Goal: Information Seeking & Learning: Learn about a topic

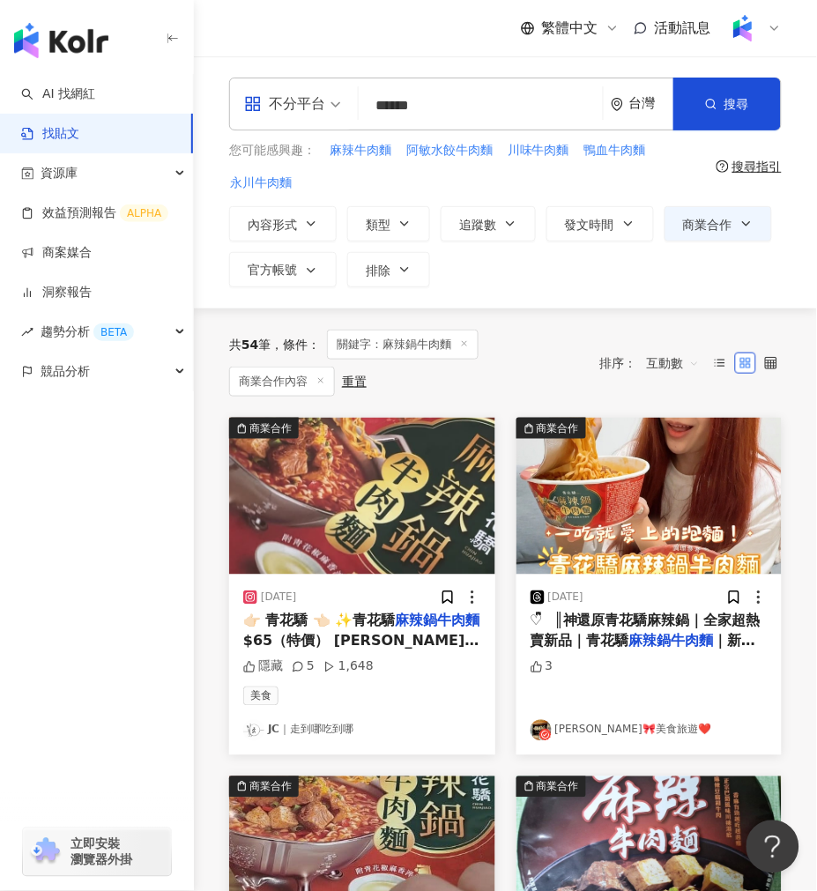
click at [582, 286] on div "內容形式 類型 追蹤數 發文時間 商業合作 官方帳號 排除" at bounding box center [505, 246] width 553 height 81
click at [415, 99] on input "******" at bounding box center [481, 105] width 230 height 38
paste input "***"
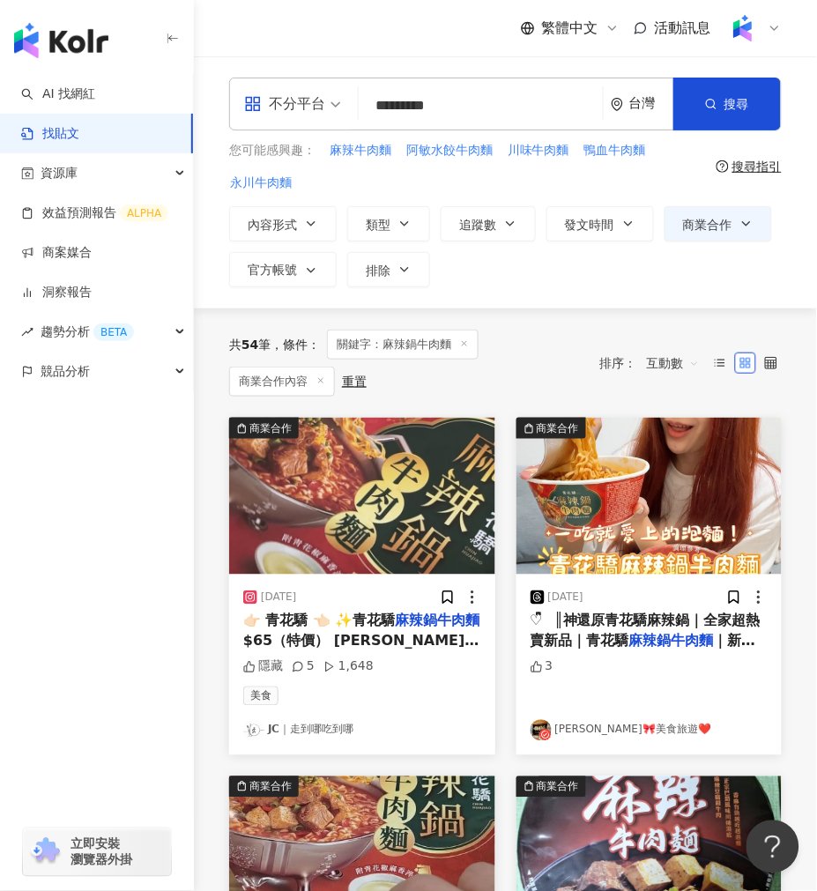
click at [413, 108] on input "*********" at bounding box center [481, 105] width 230 height 38
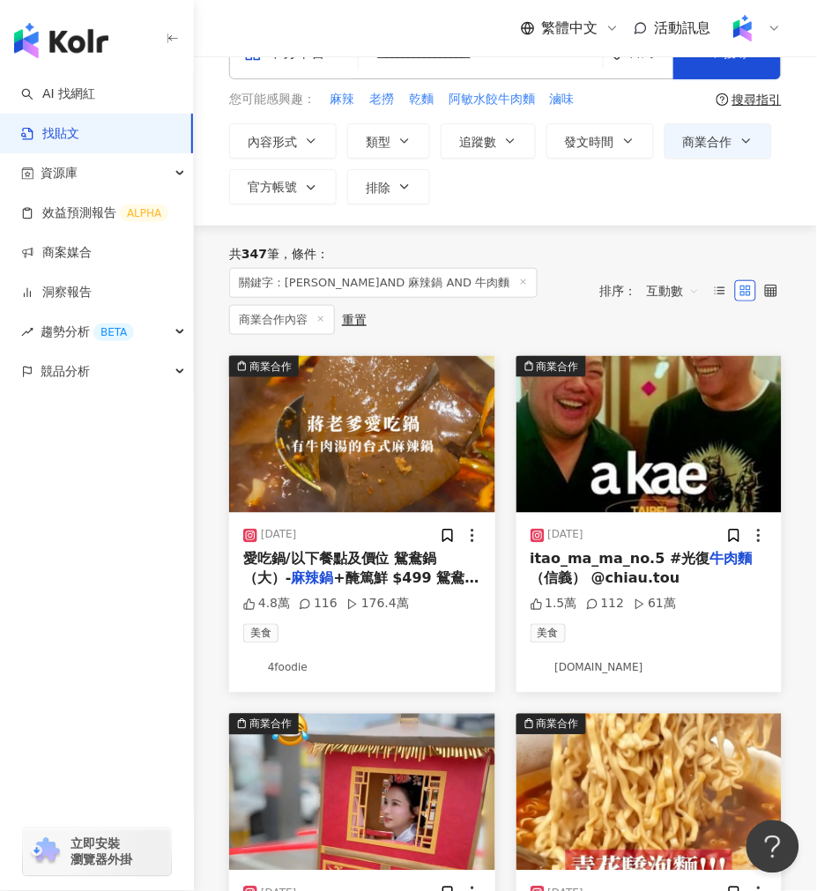
scroll to position [98, 0]
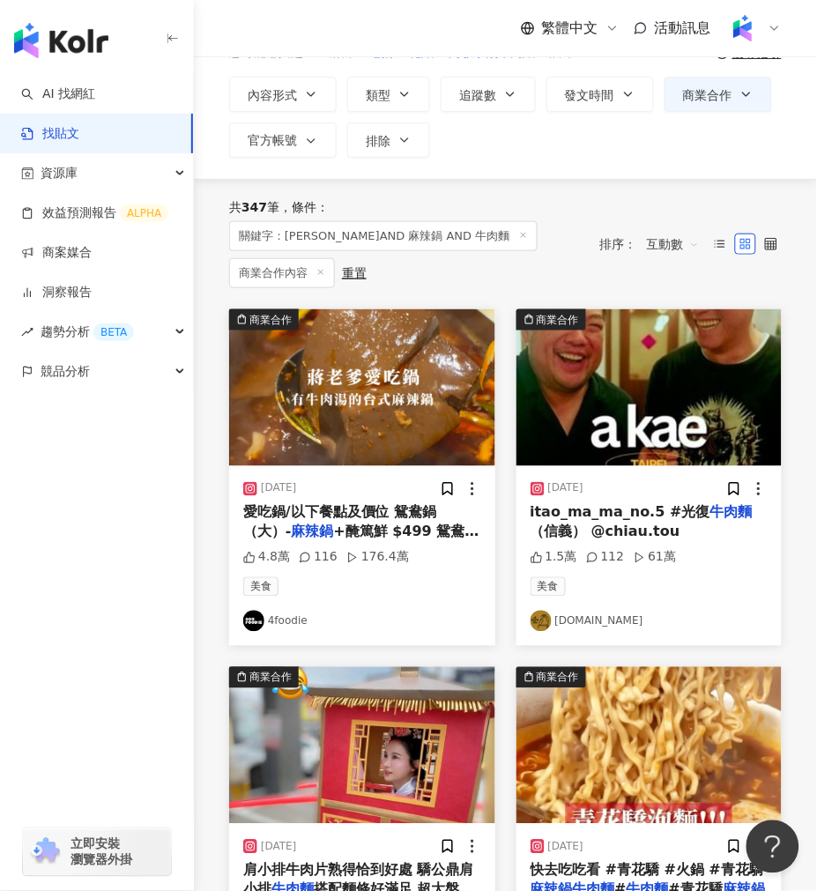
click at [377, 400] on img at bounding box center [362, 387] width 266 height 157
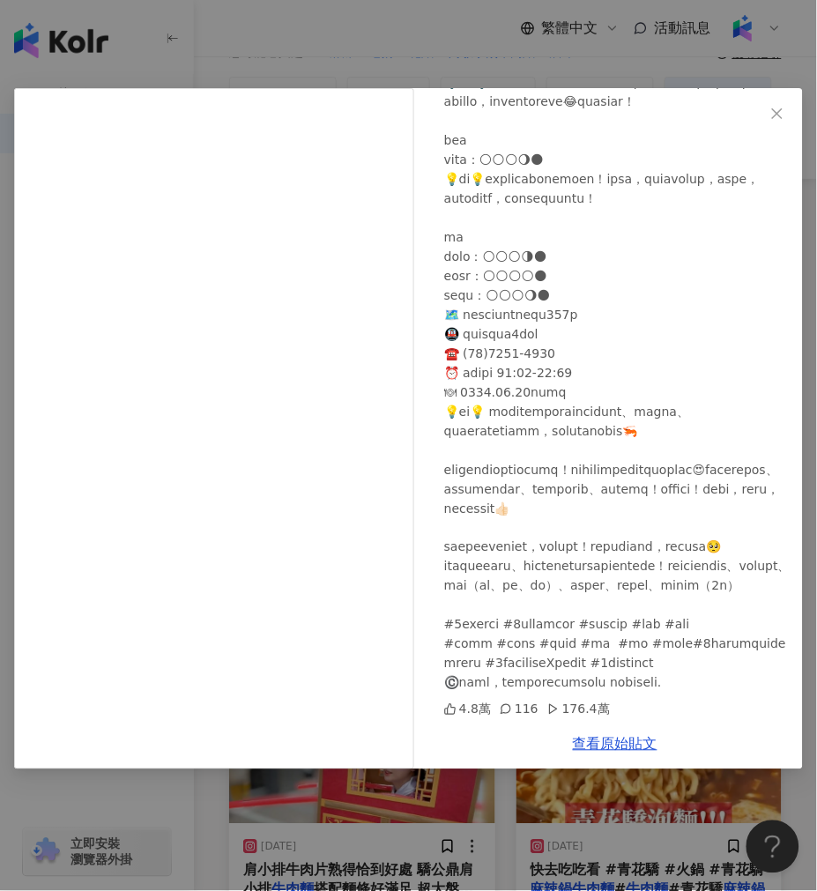
scroll to position [653, 0]
click at [213, 804] on div "4foodie 2025/5/3 4.8萬 116 176.4萬 查看原始貼文" at bounding box center [408, 445] width 817 height 891
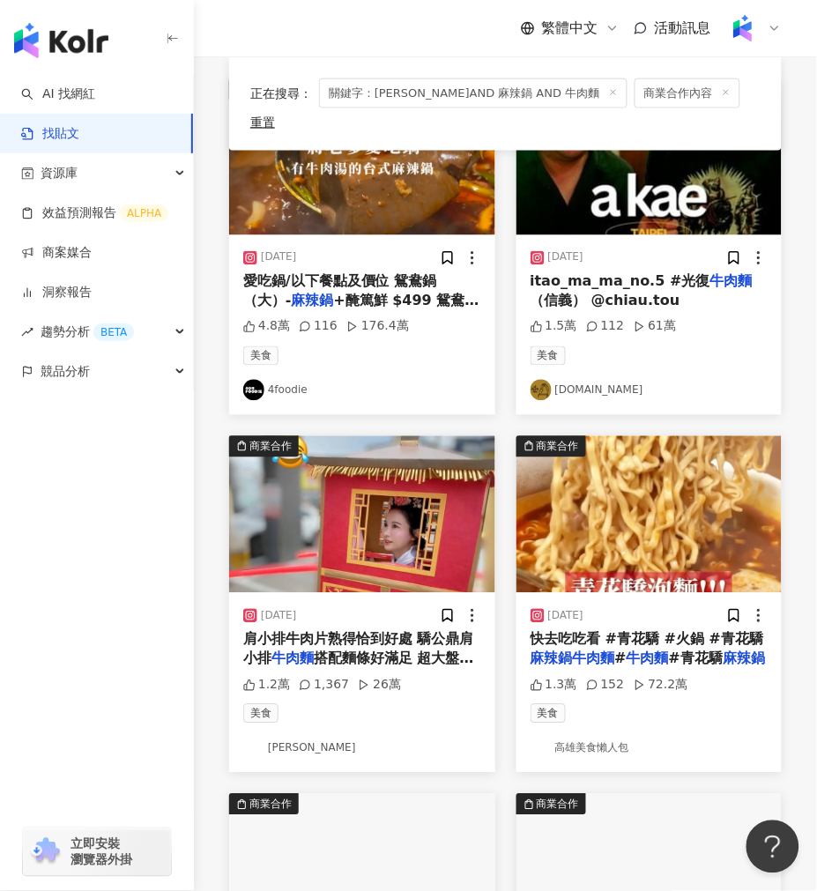
scroll to position [354, 0]
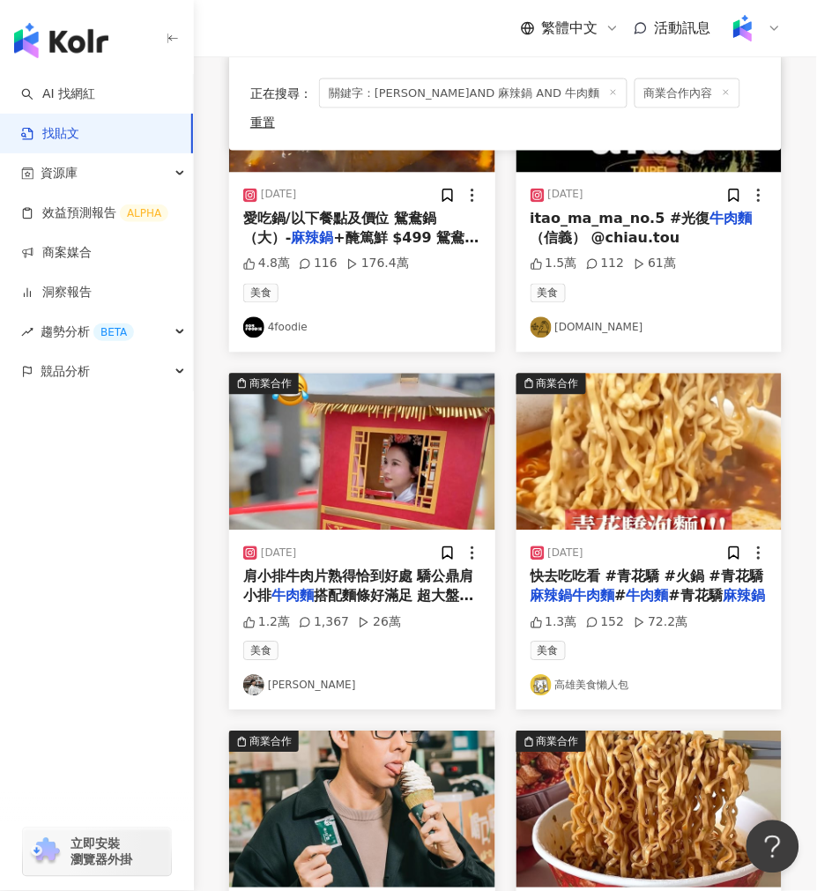
click at [609, 408] on img at bounding box center [650, 452] width 266 height 157
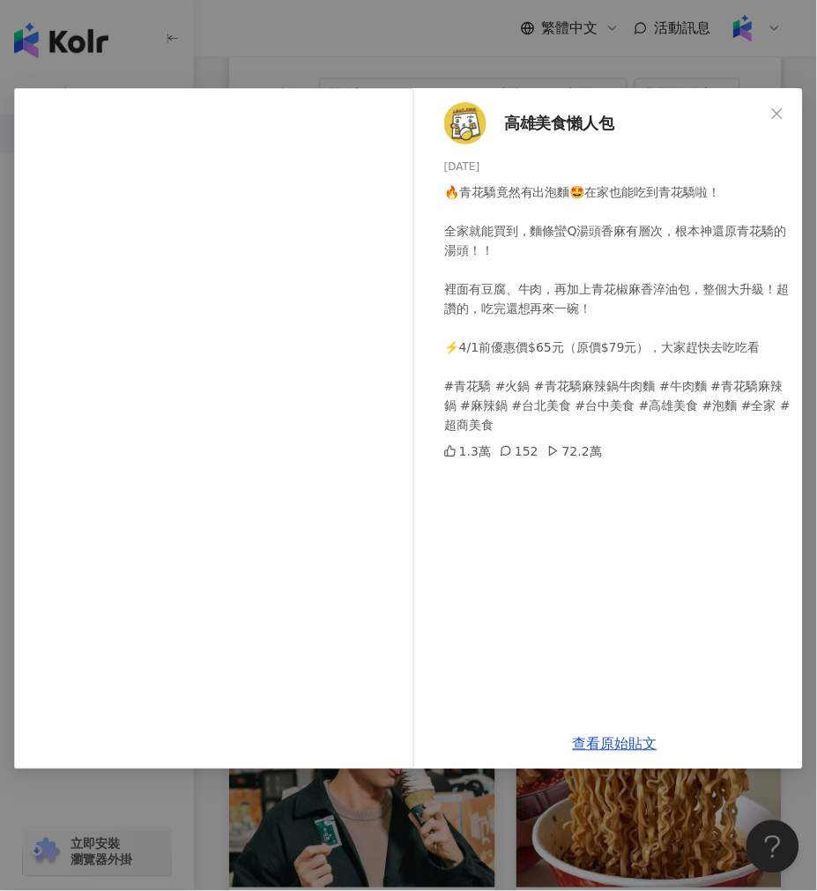
click at [258, 817] on div "高雄美食懶人包 2025/3/9 🔥青花驕竟然有出泡麵🤩在家也能吃到青花驕啦！ 全家就能買到，麵條蠻Q湯頭香麻有層次，根本神還原青花驕的湯頭！！ 裡面有豆腐、…" at bounding box center [408, 445] width 817 height 891
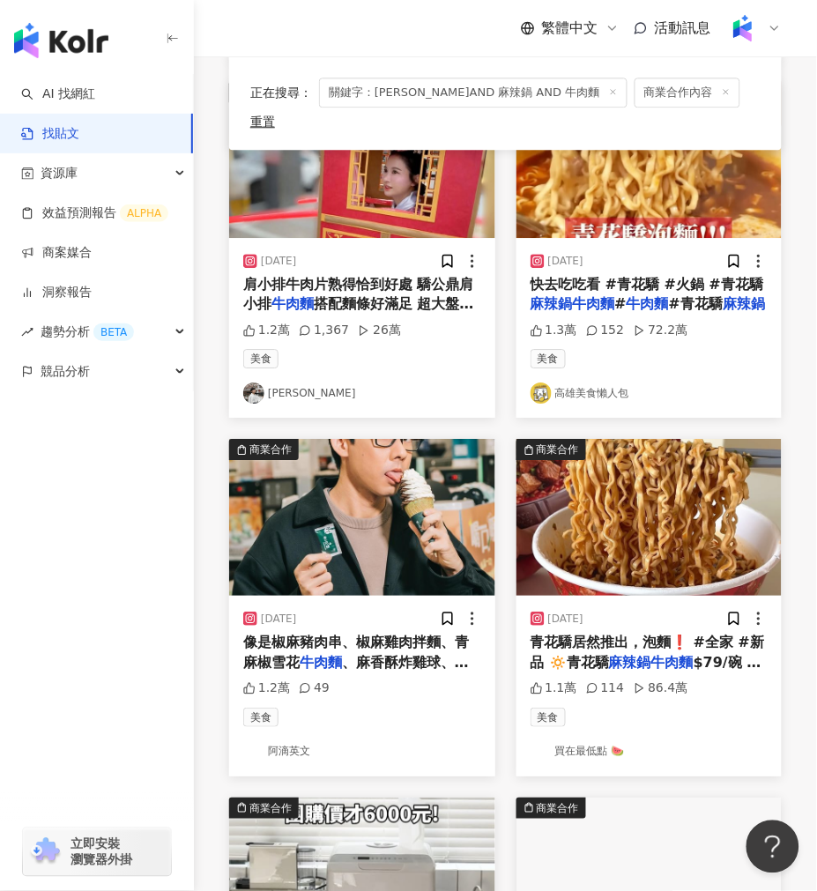
scroll to position [648, 0]
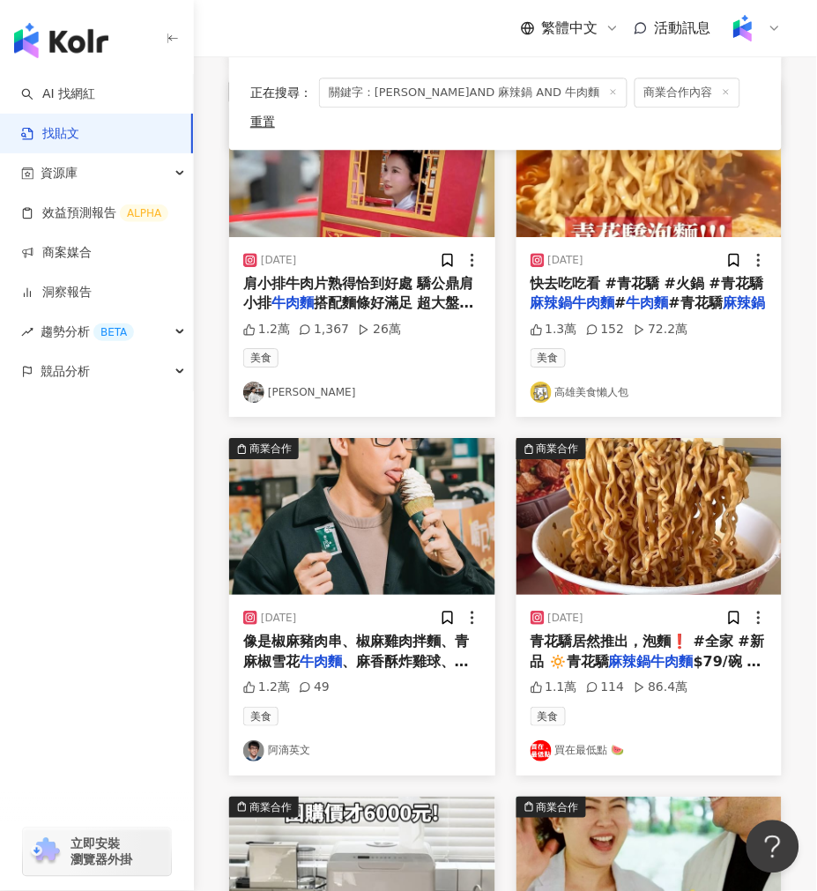
click at [298, 533] on img at bounding box center [362, 516] width 266 height 157
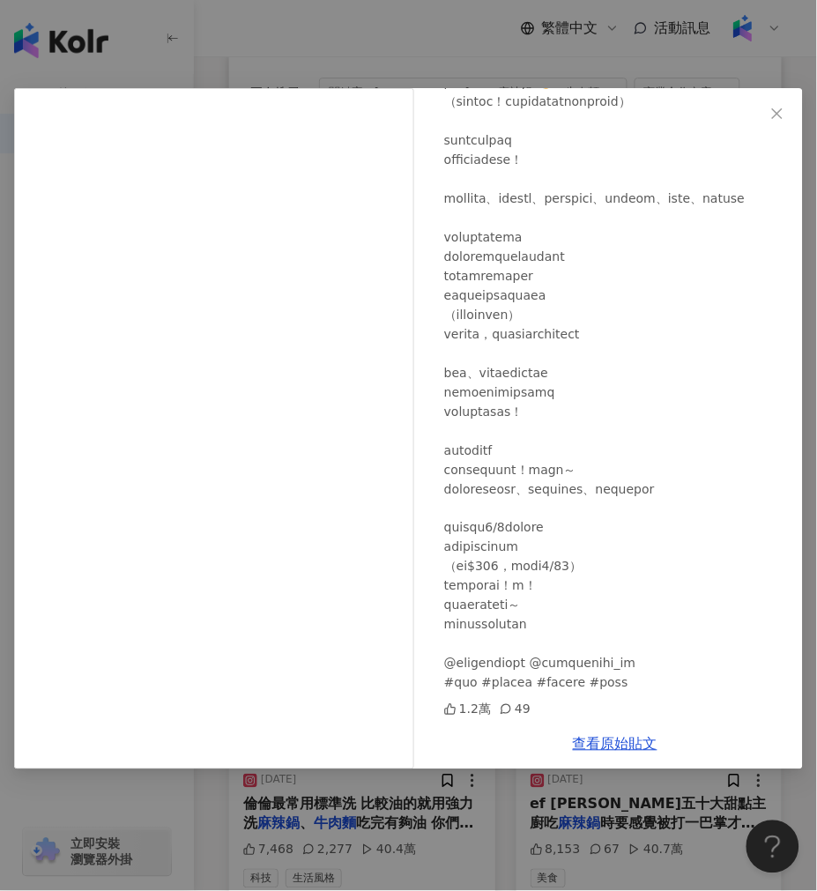
scroll to position [0, 0]
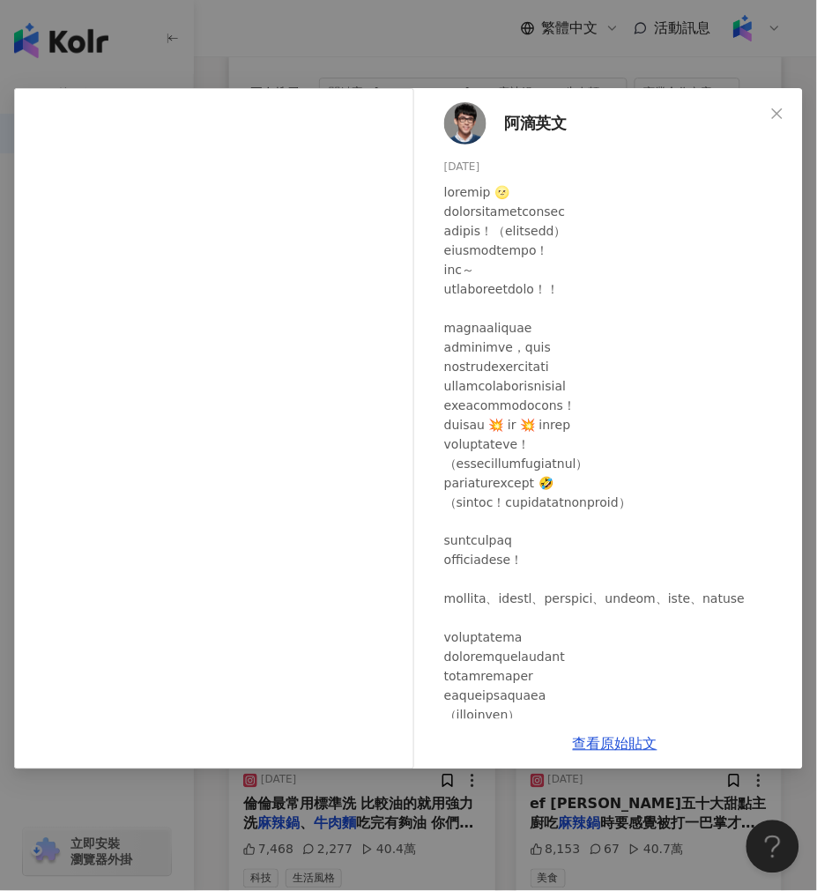
click at [344, 814] on div "阿滴英文 2024/2/1 1.2萬 49 查看原始貼文" at bounding box center [408, 445] width 817 height 891
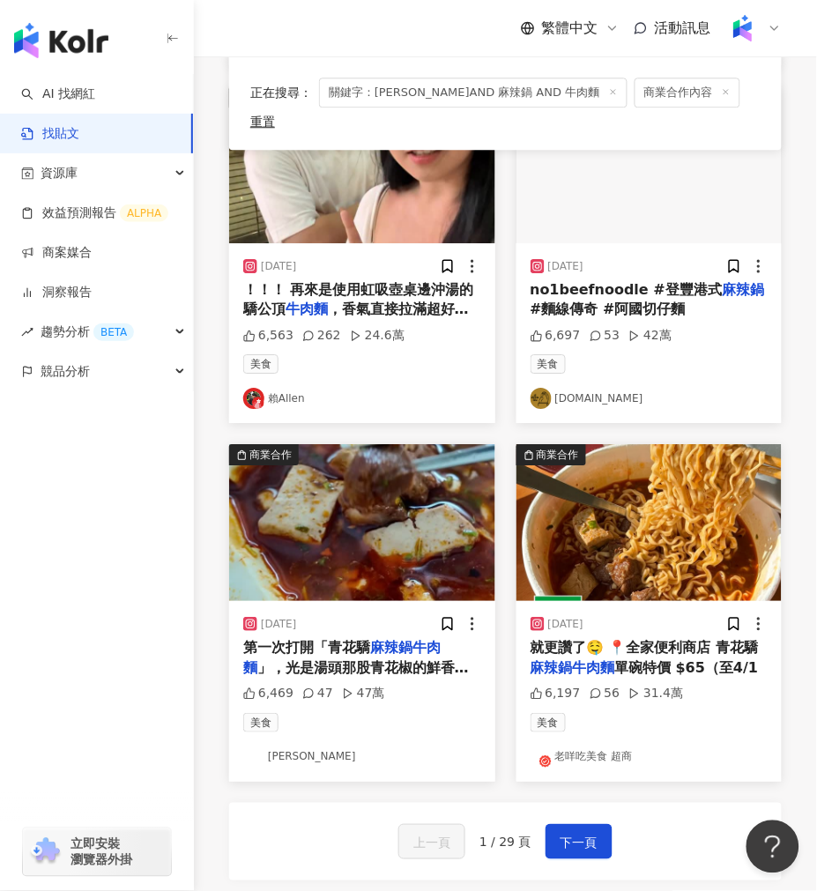
scroll to position [1726, 0]
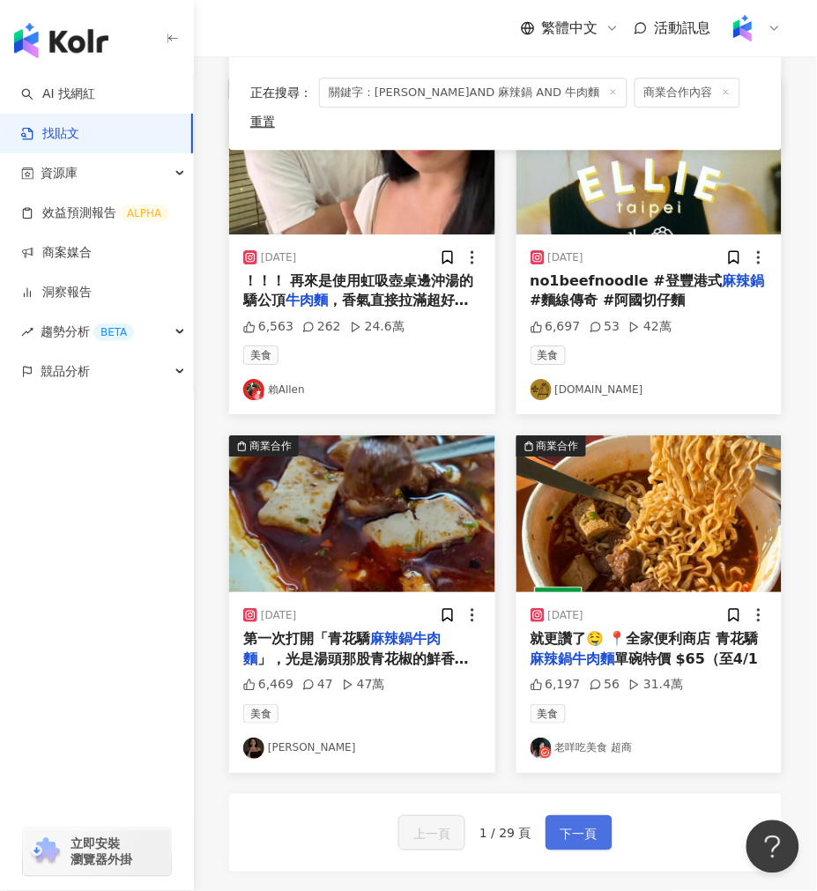
click at [561, 824] on span "下一頁" at bounding box center [579, 834] width 37 height 21
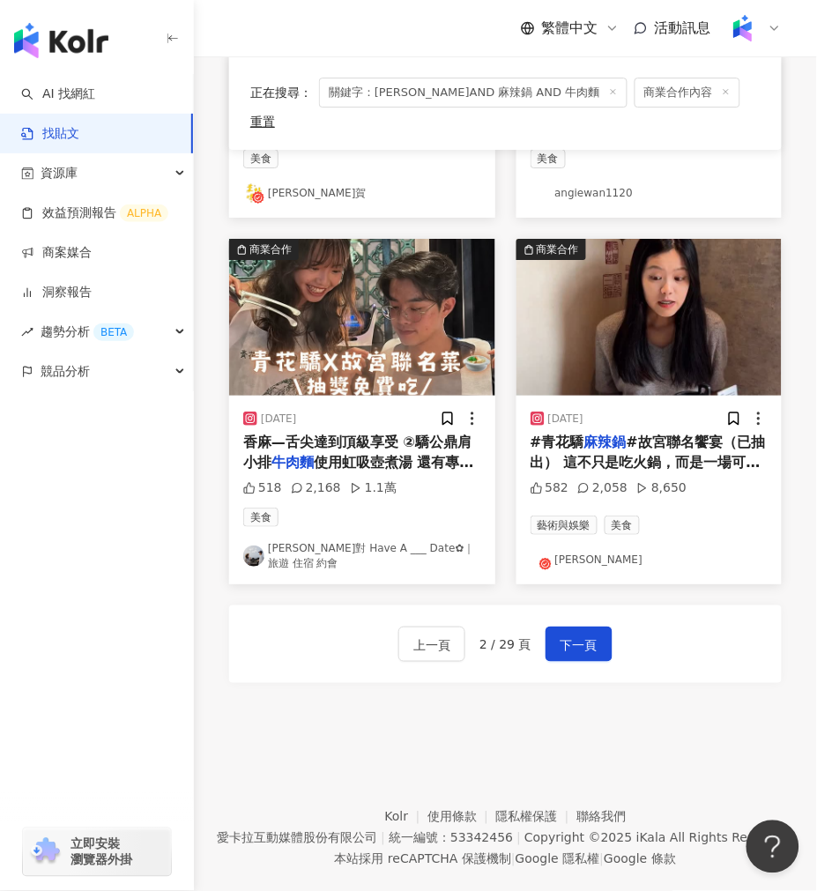
scroll to position [1926, 0]
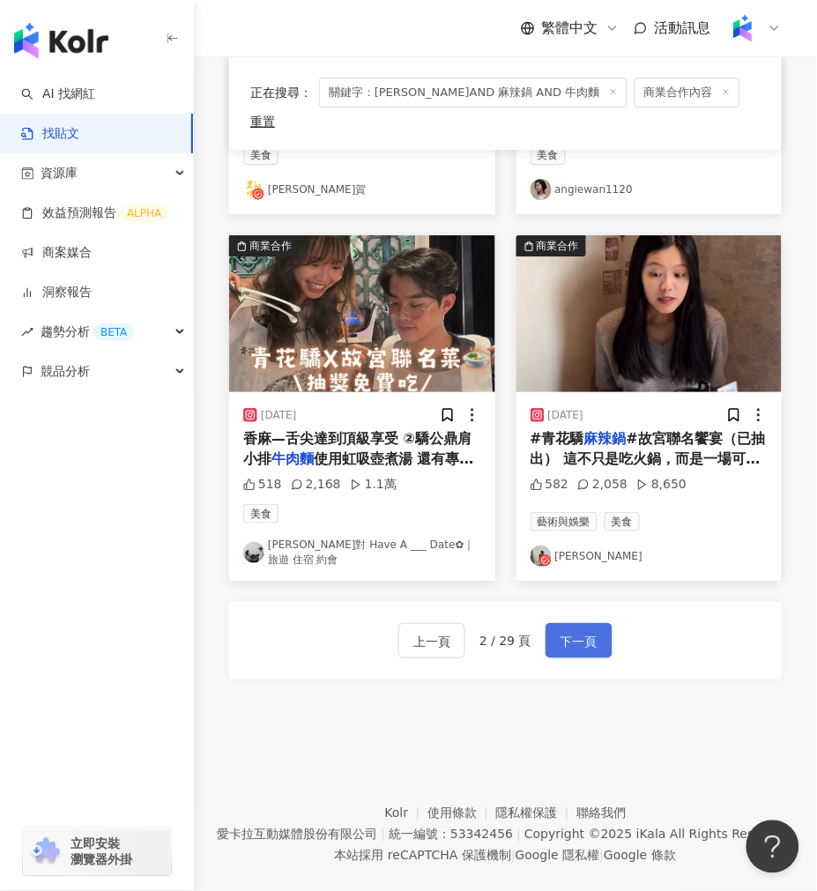
click at [583, 631] on span "下一頁" at bounding box center [579, 641] width 37 height 21
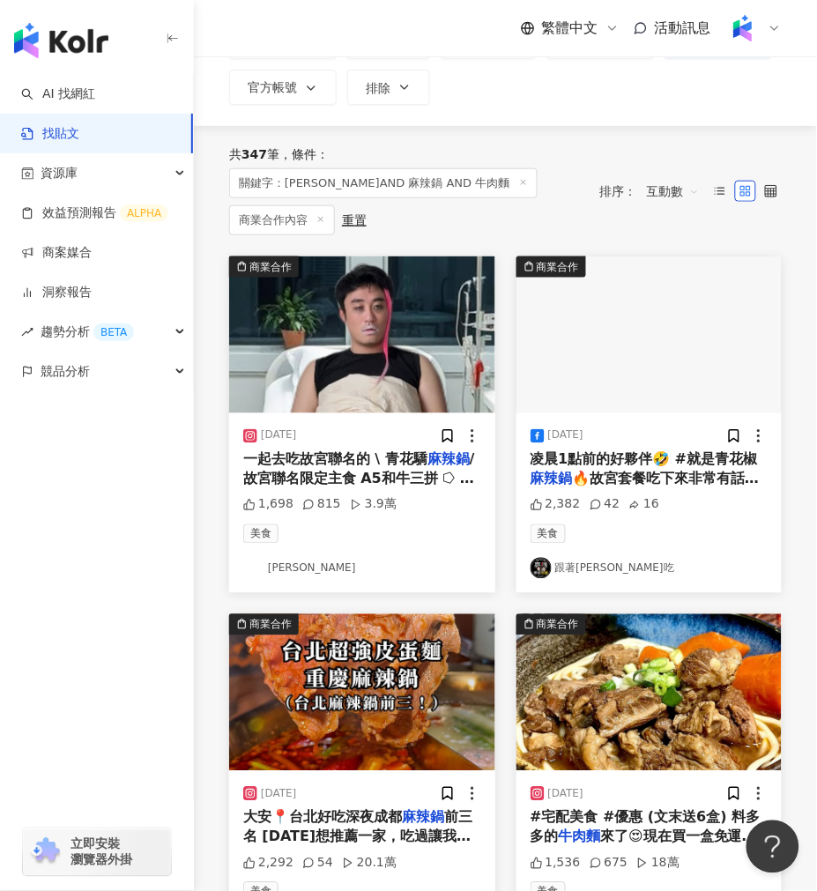
scroll to position [0, 0]
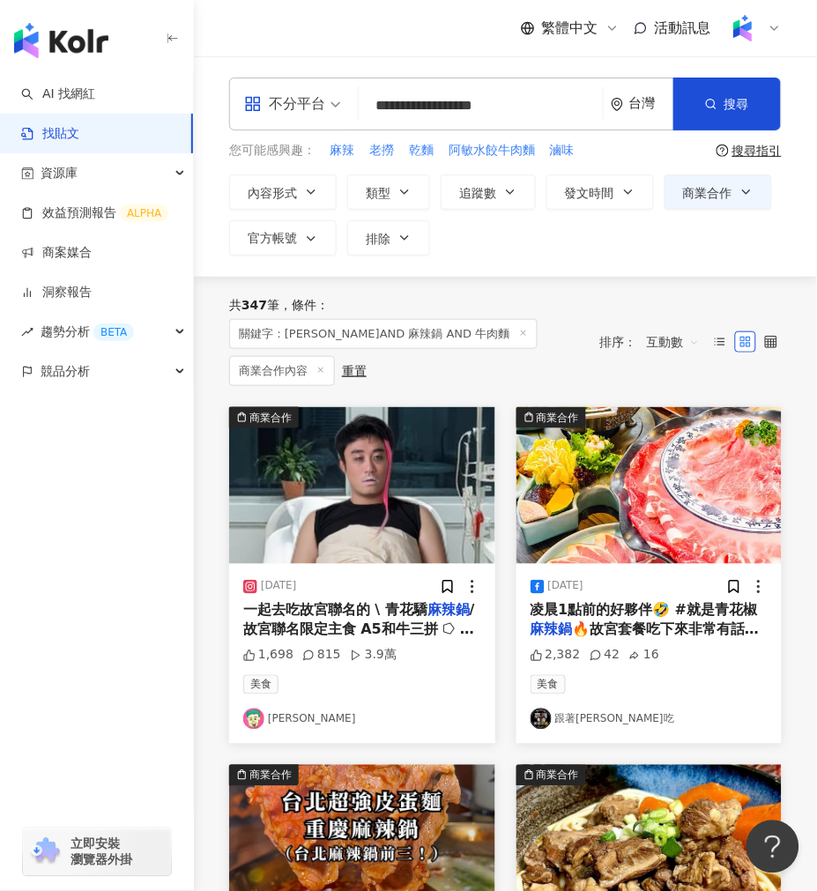
click at [381, 115] on input "**********" at bounding box center [481, 105] width 230 height 38
click at [384, 99] on input "**********" at bounding box center [481, 105] width 230 height 38
click at [390, 106] on input "**********" at bounding box center [481, 105] width 230 height 38
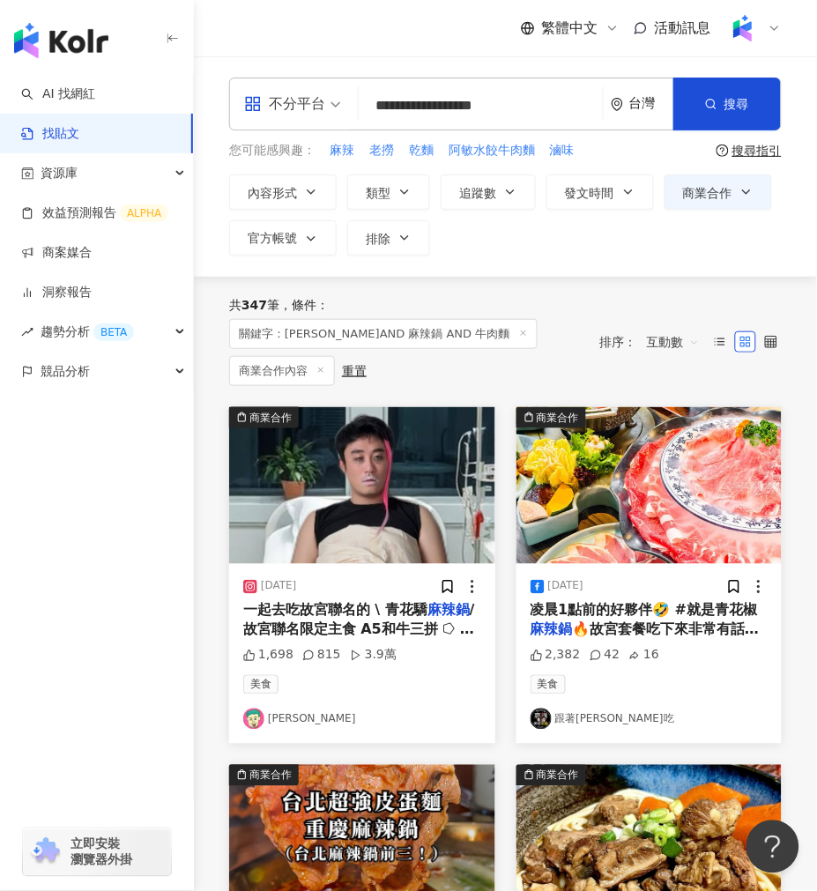
click at [390, 106] on input "**********" at bounding box center [481, 105] width 230 height 38
click at [391, 106] on input "**********" at bounding box center [481, 105] width 230 height 38
type input "***"
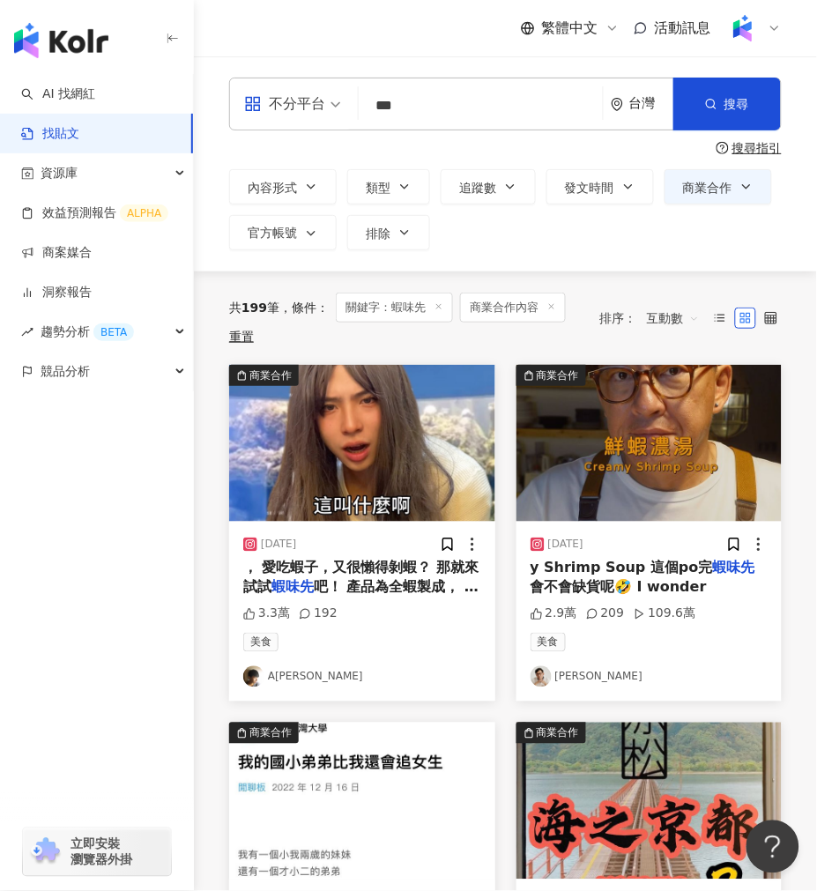
click at [340, 448] on img at bounding box center [362, 443] width 266 height 157
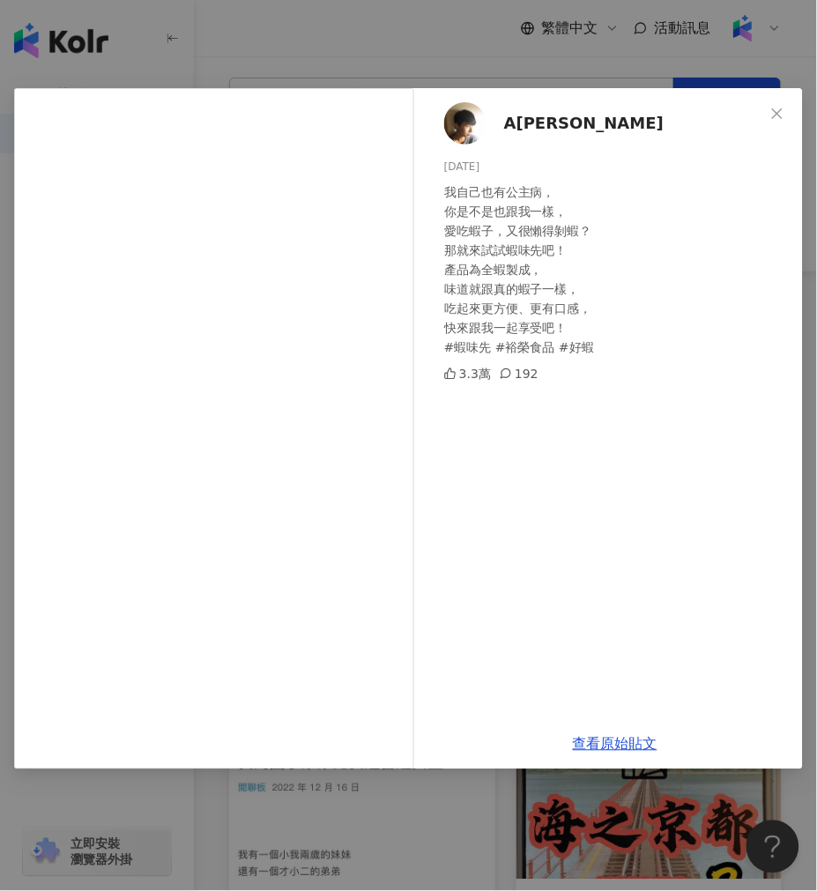
click at [509, 133] on span "A[PERSON_NAME]" at bounding box center [584, 123] width 160 height 25
click at [297, 39] on div "A冷 2023/10/13 我自己也有公主病， 你是不是也跟我一樣， 愛吃蝦子，又很懶得剝蝦？ 那就來試試蝦味先吧！ 產品為全蝦製成， 味道就跟真的蝦子一樣，…" at bounding box center [408, 445] width 817 height 891
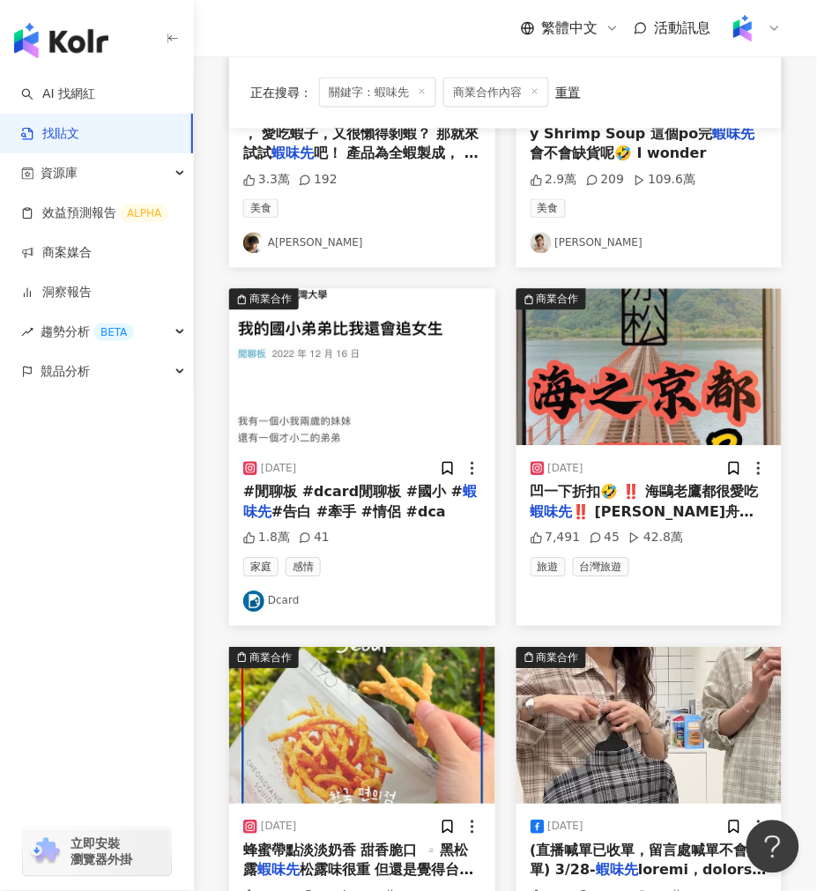
scroll to position [587, 0]
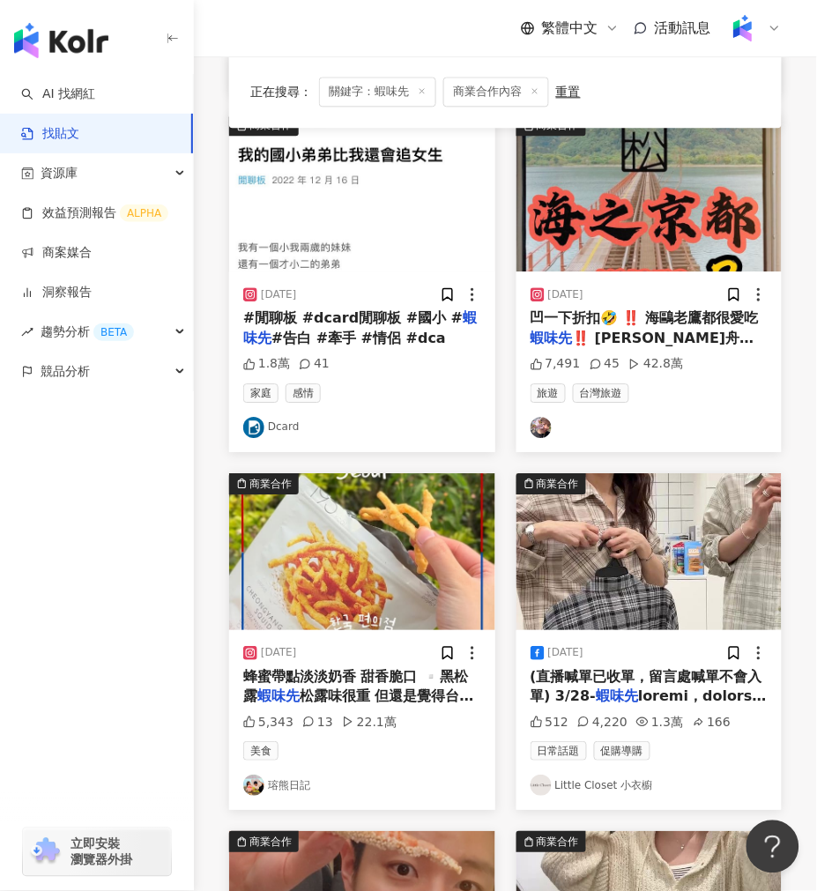
click at [397, 578] on img at bounding box center [362, 552] width 266 height 157
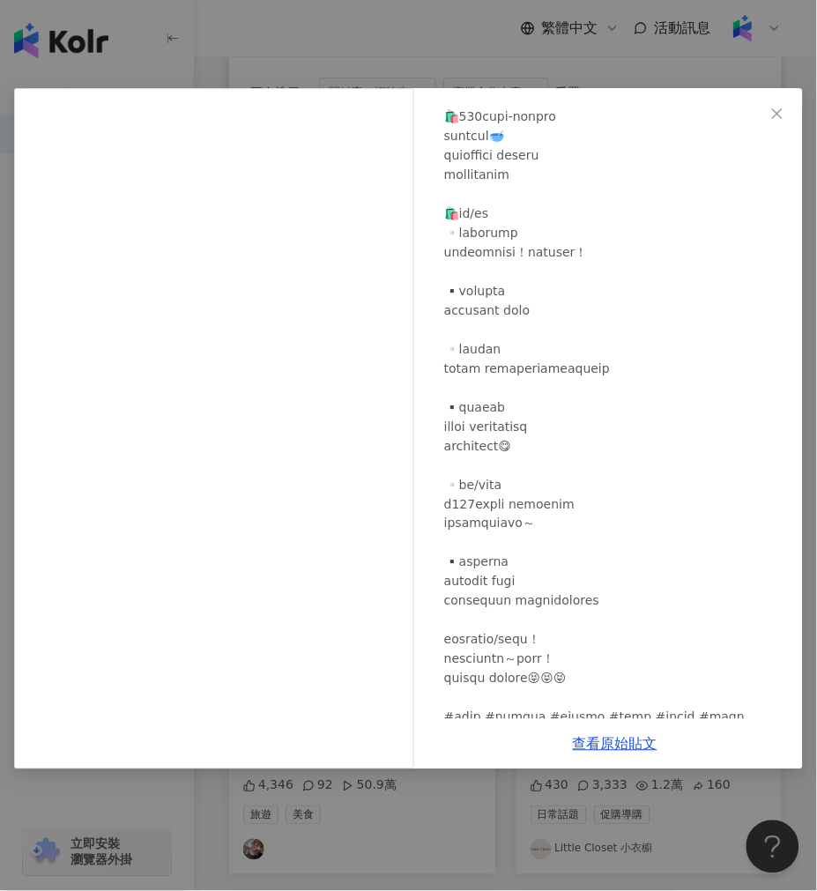
scroll to position [242, 0]
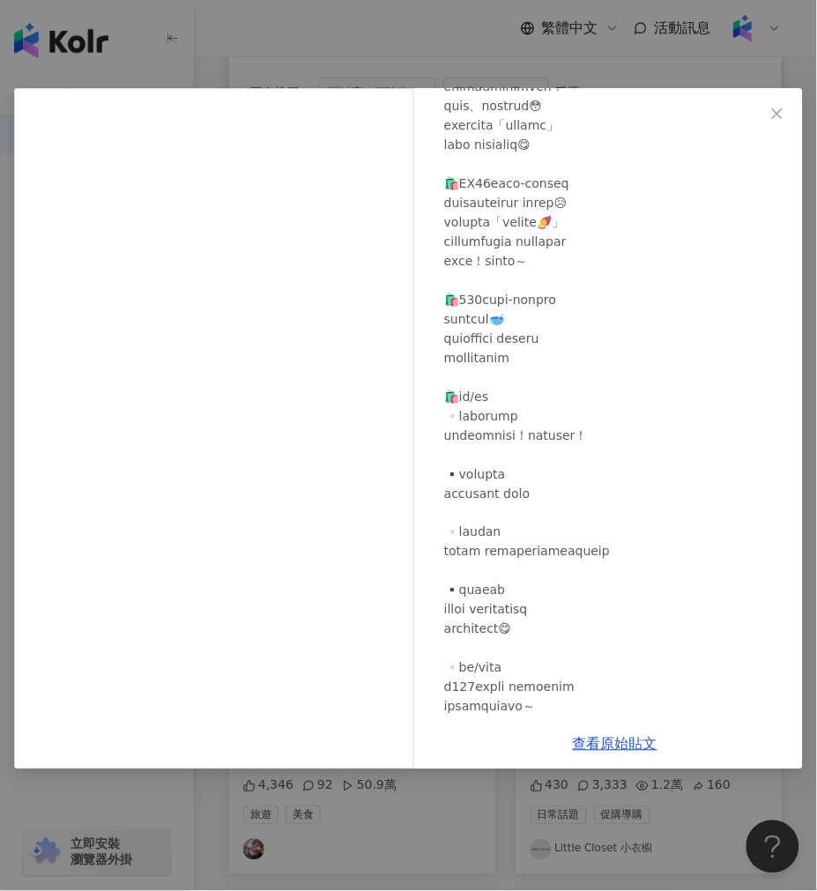
click at [420, 808] on div "瑢熊日記 2025/4/23 5,343 13 22.1萬 查看原始貼文" at bounding box center [408, 445] width 817 height 891
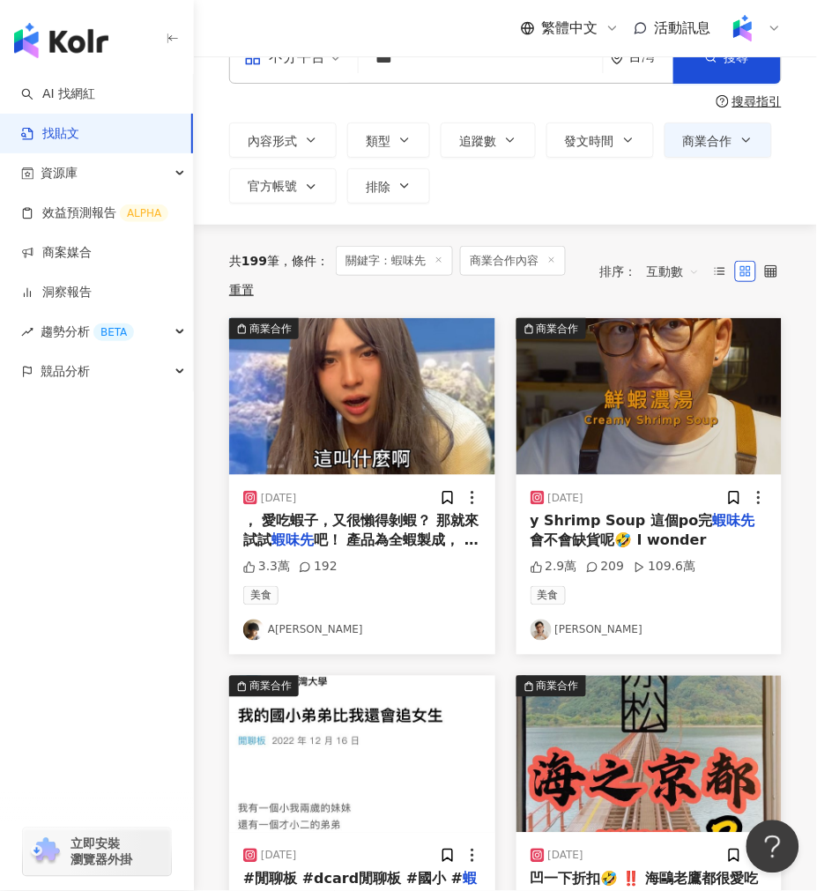
scroll to position [0, 0]
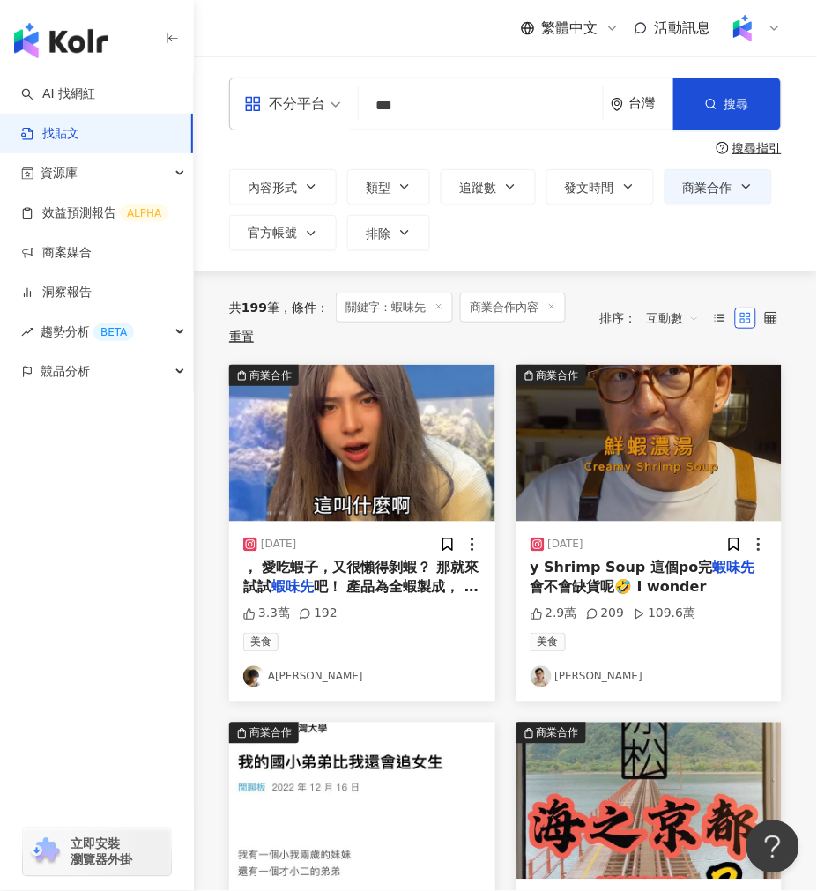
click at [585, 438] on img at bounding box center [650, 443] width 266 height 157
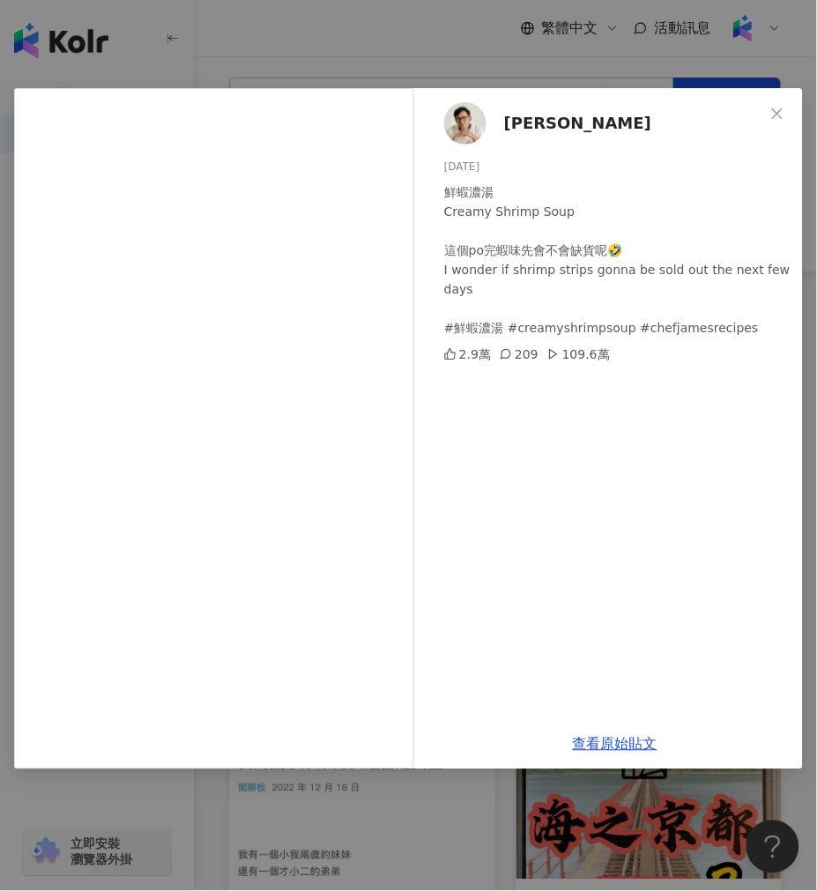
click at [317, 34] on div "詹姆士 2024/9/10 鮮蝦濃湯 Creamy Shrimp Soup 這個po完蝦味先會不會缺貨呢🤣 I wonder if shrimp strips…" at bounding box center [408, 445] width 817 height 891
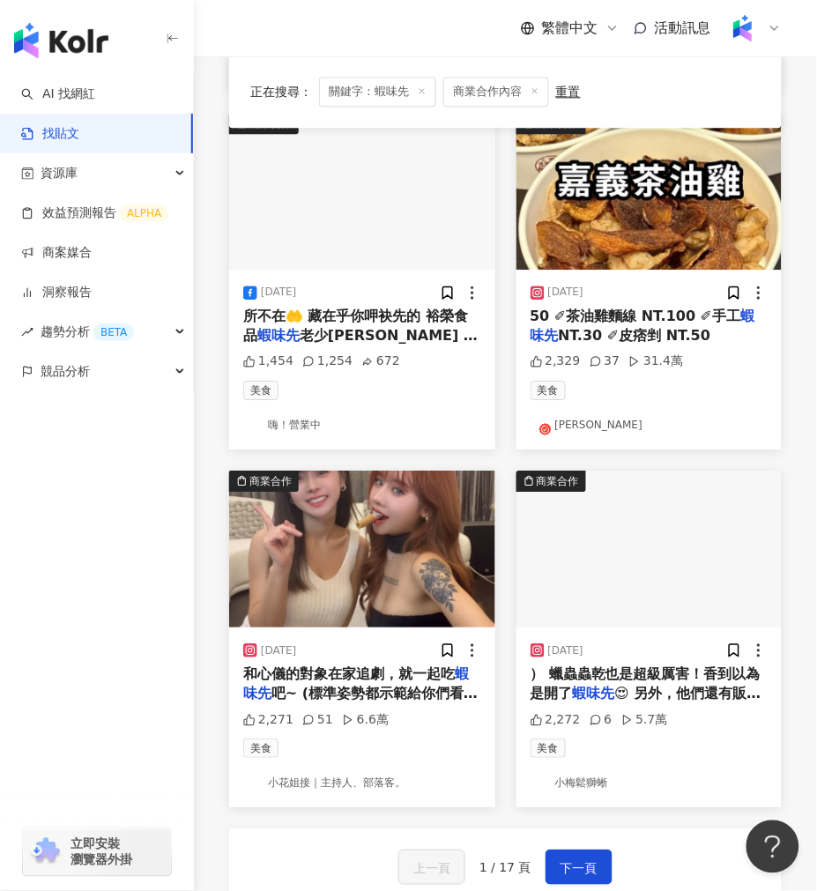
scroll to position [1764, 0]
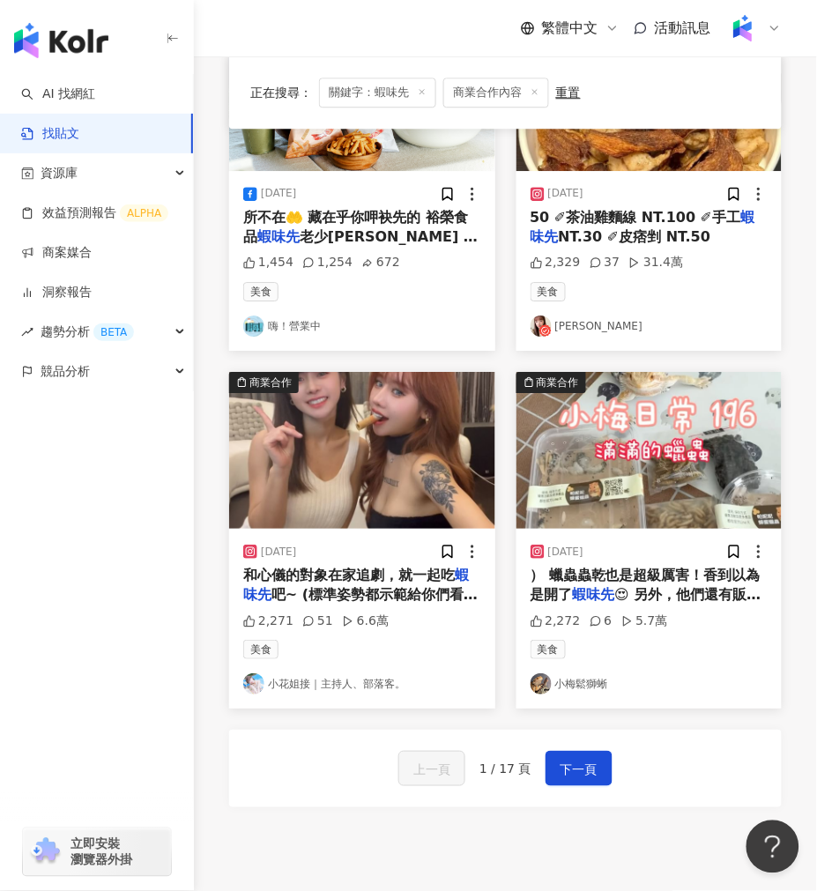
click at [407, 485] on img at bounding box center [362, 450] width 266 height 157
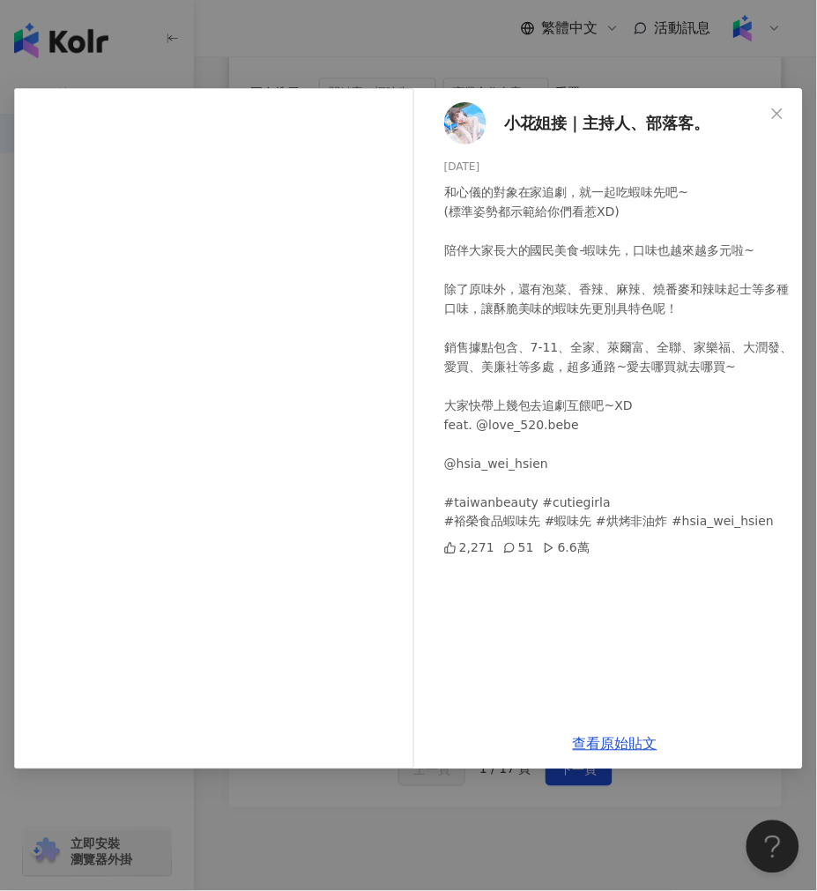
click at [421, 63] on div "小花姐接｜主持人、部落客。 2024/2/2 和心儀的對象在家追劇，就一起吃蝦味先吧~ (標準姿勢都示範給你們看惹XD) 陪伴大家長大的國民美食-蝦味先，口味…" at bounding box center [408, 445] width 817 height 891
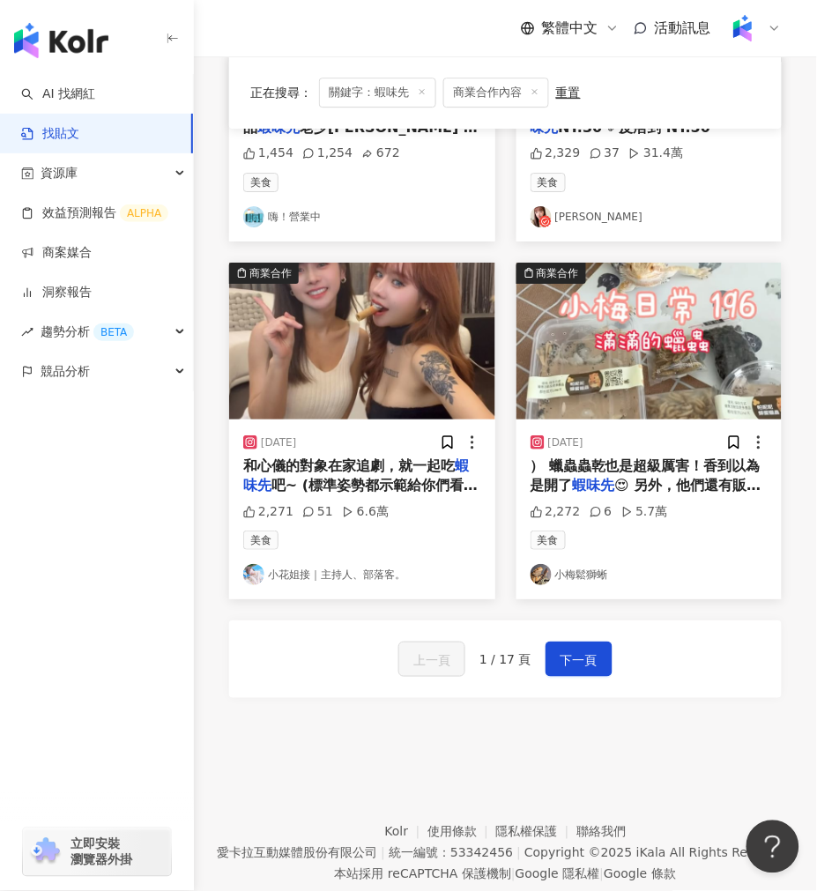
scroll to position [1920, 0]
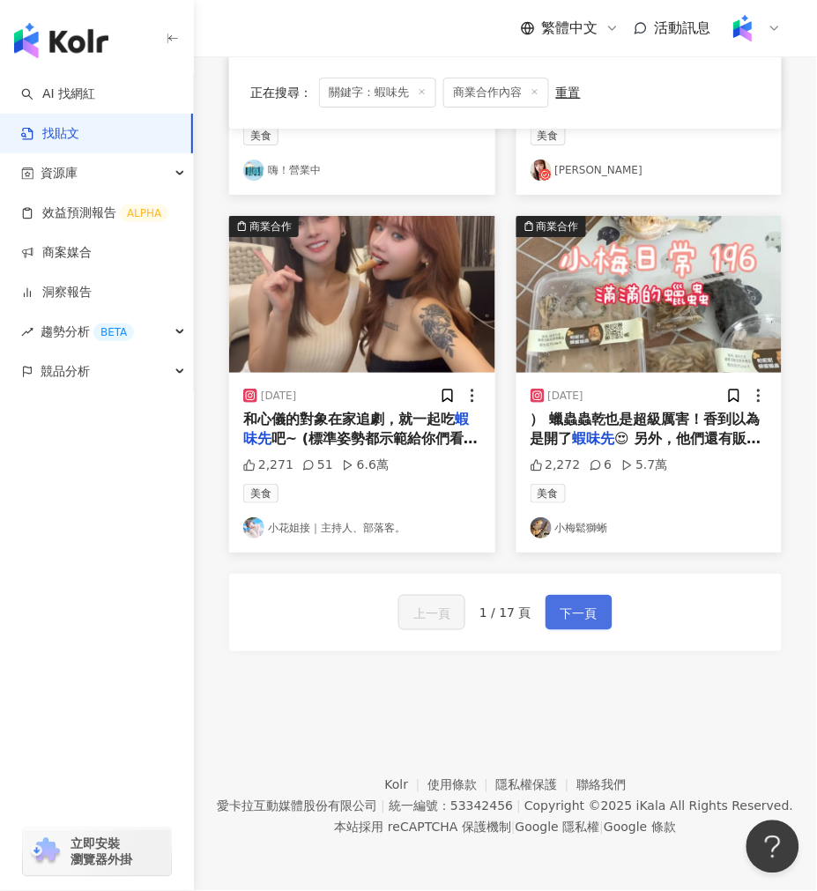
click at [592, 621] on span "下一頁" at bounding box center [579, 613] width 37 height 21
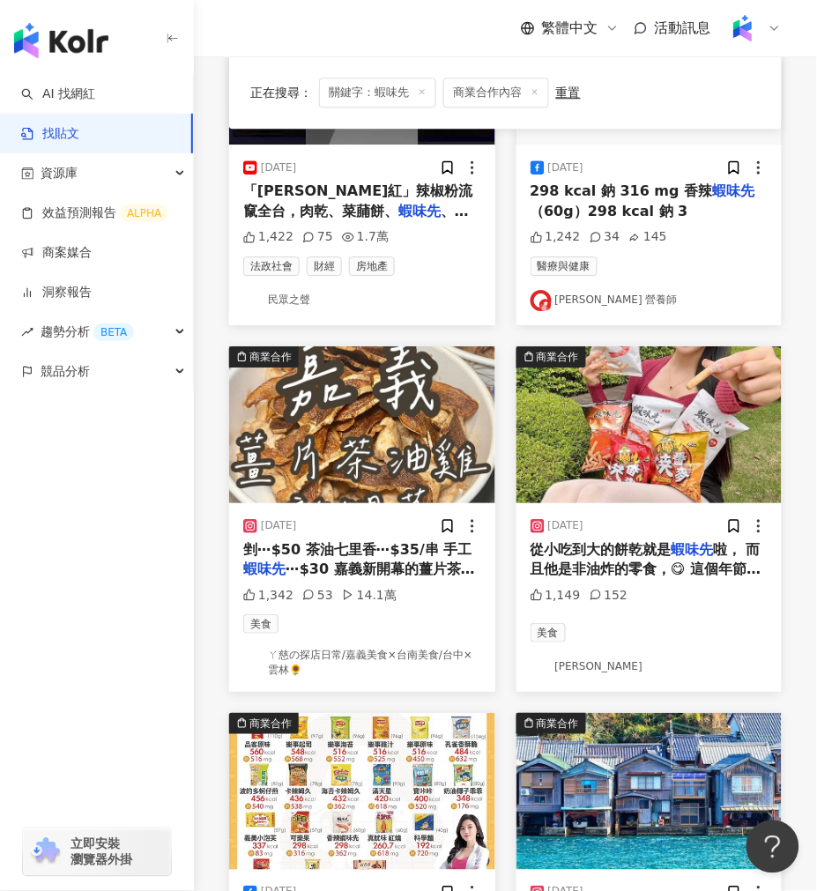
scroll to position [655, 0]
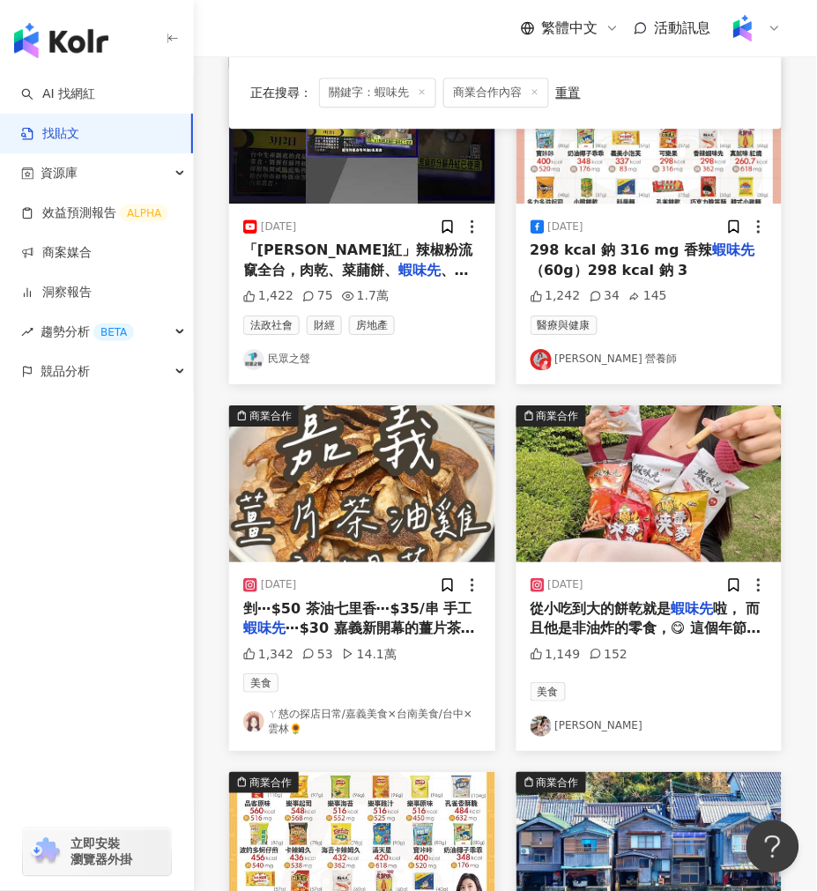
click at [569, 506] on img at bounding box center [650, 484] width 266 height 157
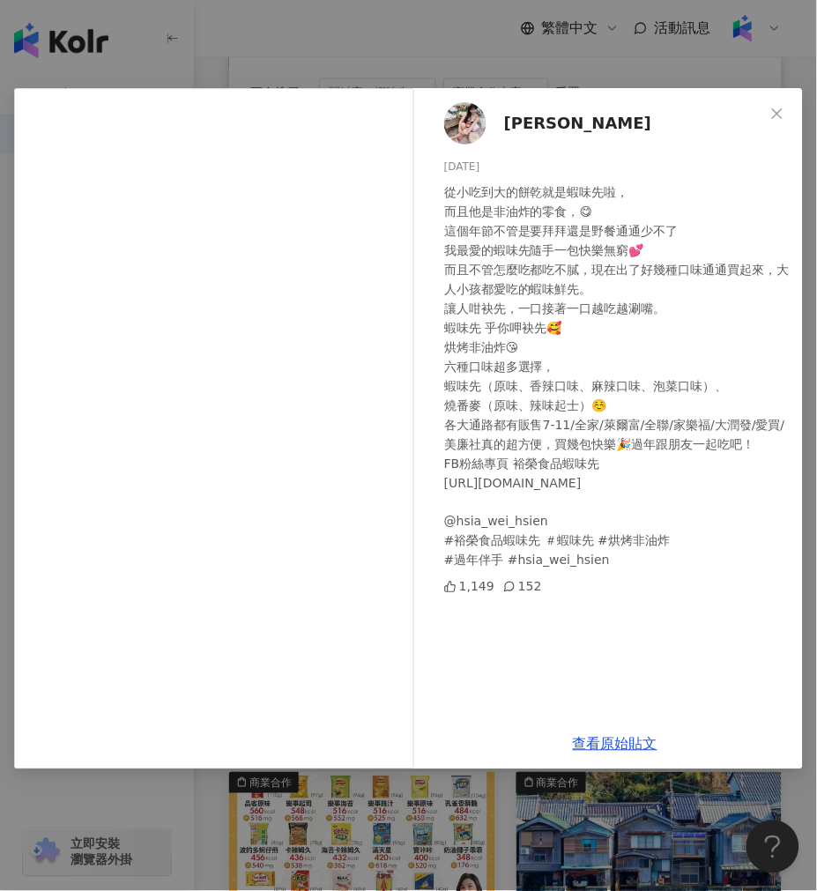
click at [439, 42] on div "妮妮 2025/1/20 從小吃到大的餅乾就是蝦味先啦， 而且他是非油炸的零食，😋 這個年節不管是要拜拜還是野餐通通少不了 我最愛的蝦味先隨手一包快樂無窮💕 …" at bounding box center [408, 445] width 817 height 891
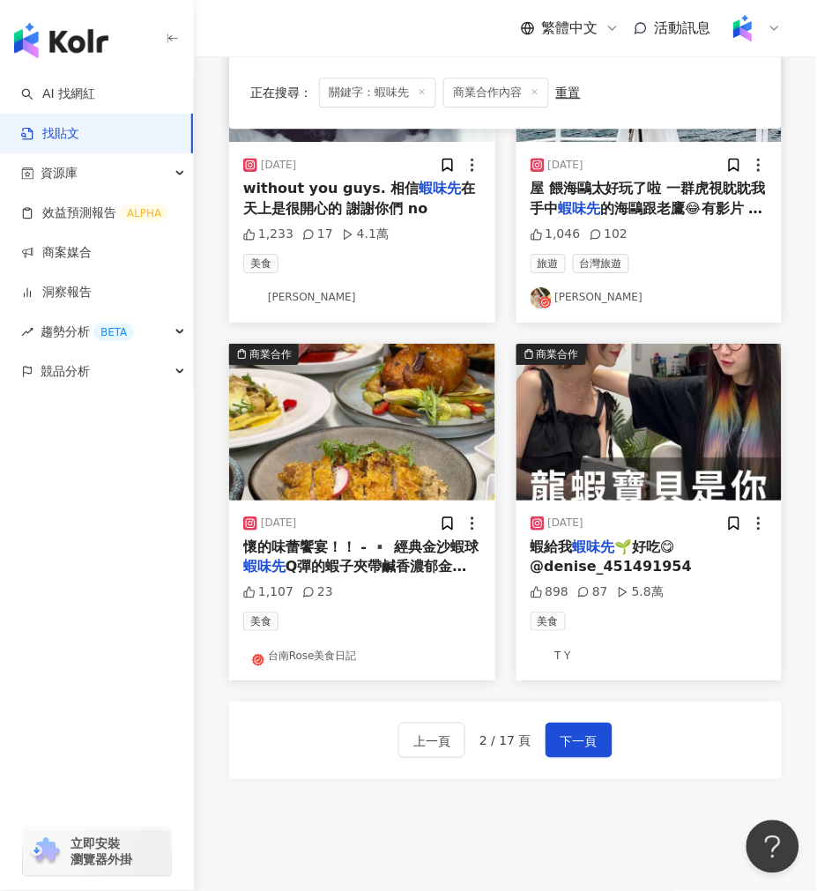
scroll to position [1839, 0]
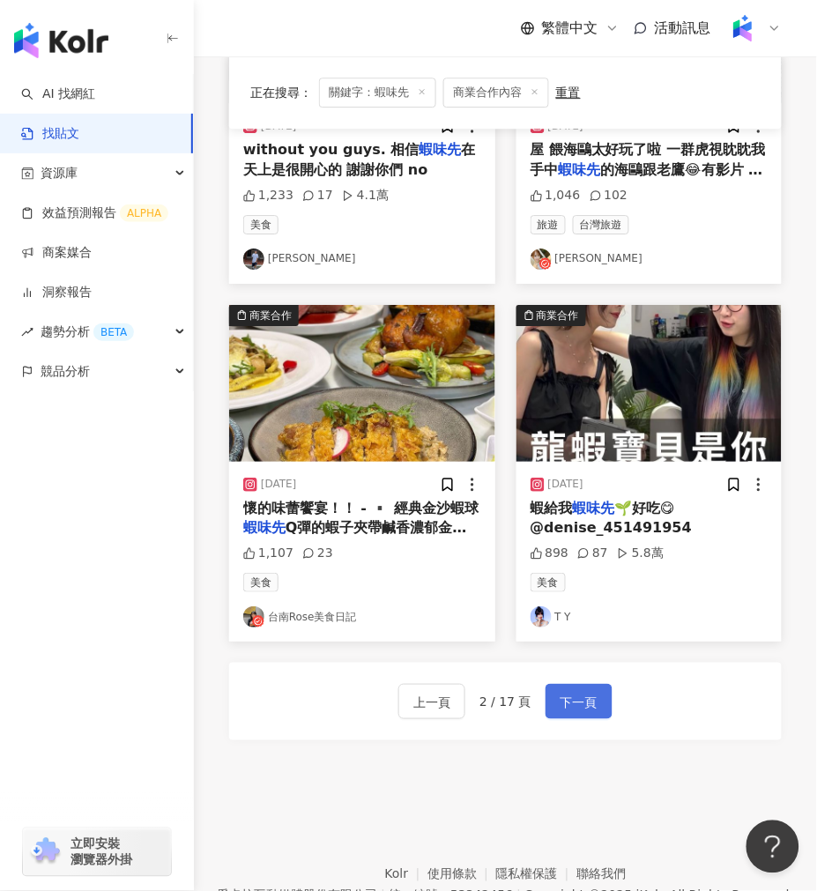
click at [556, 701] on button "下一頁" at bounding box center [579, 701] width 67 height 35
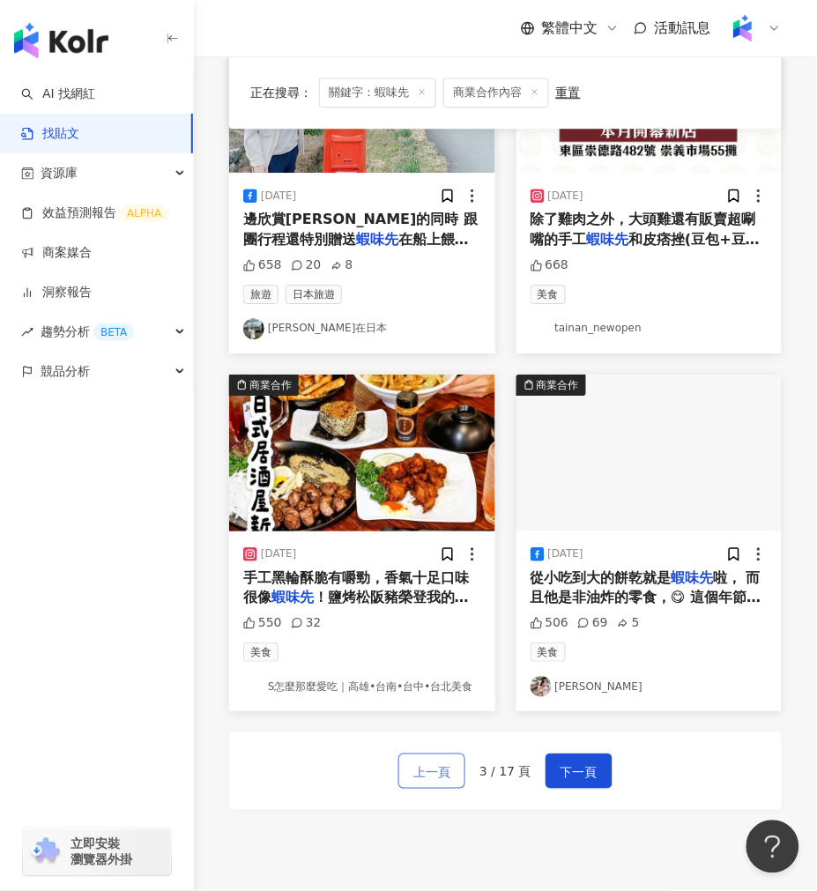
scroll to position [1937, 0]
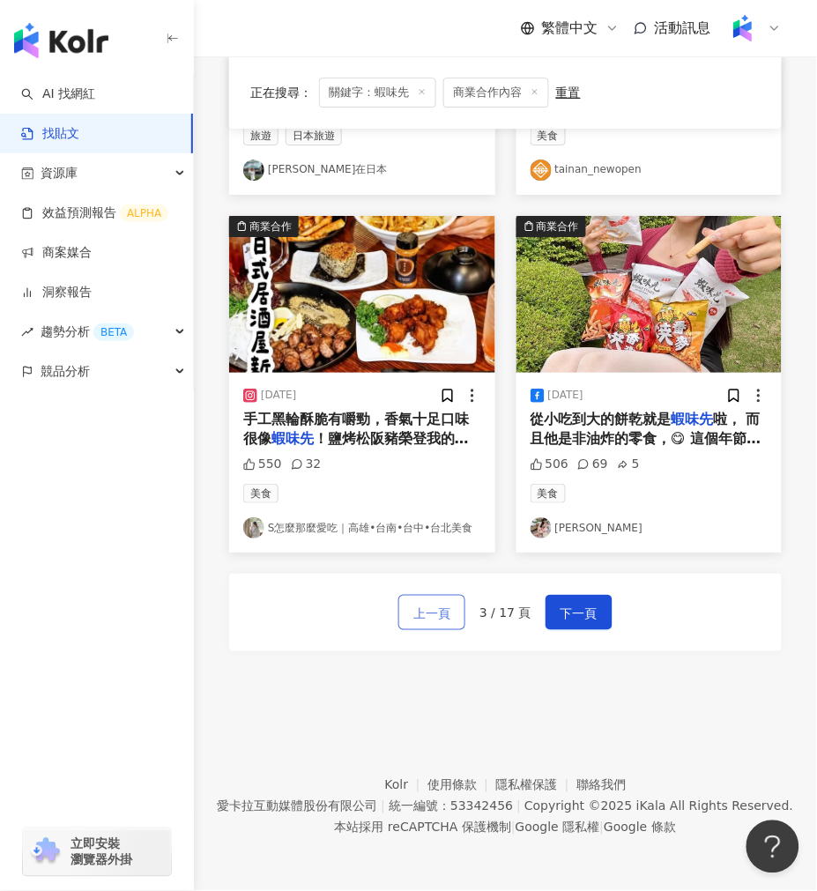
click at [451, 622] on span "上一頁" at bounding box center [432, 613] width 37 height 21
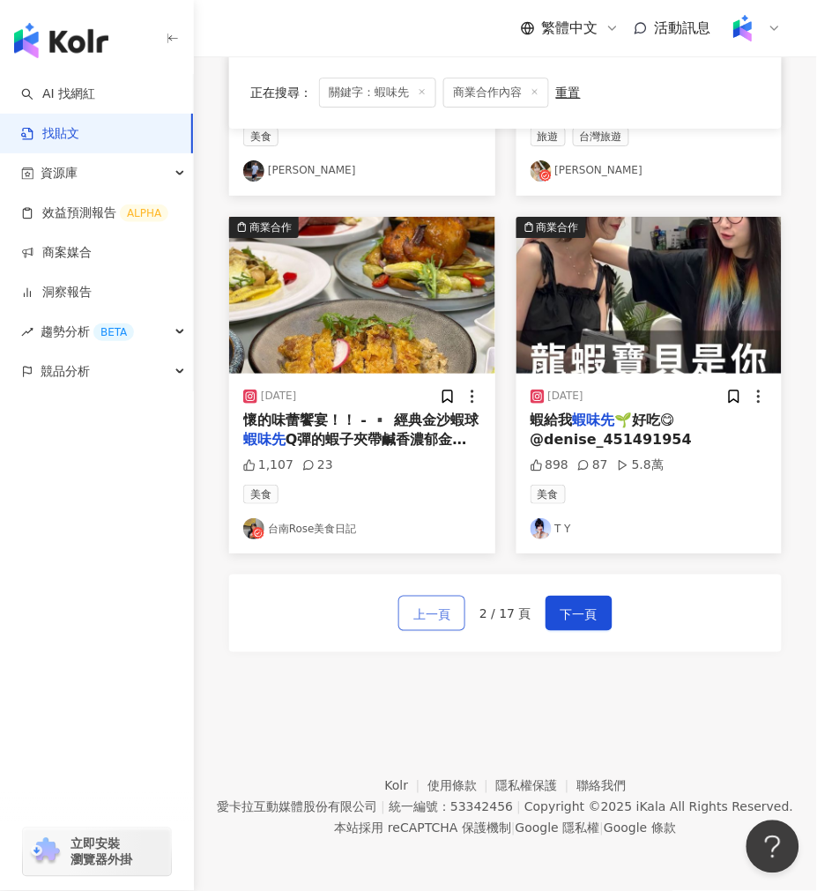
scroll to position [1928, 0]
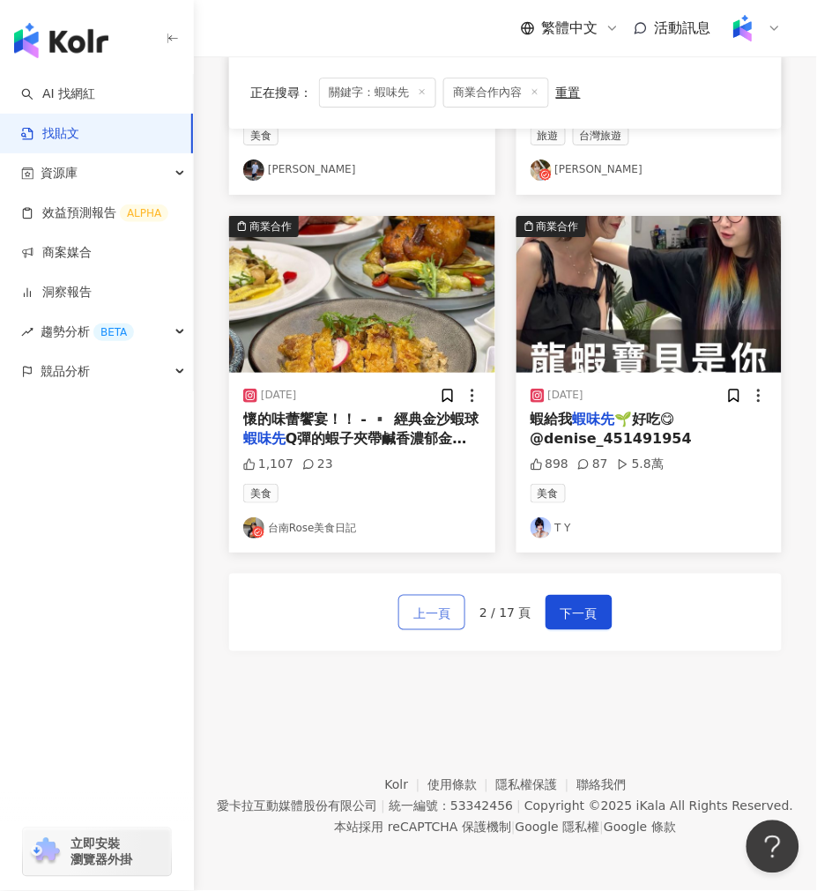
click at [451, 622] on span "上一頁" at bounding box center [432, 613] width 37 height 21
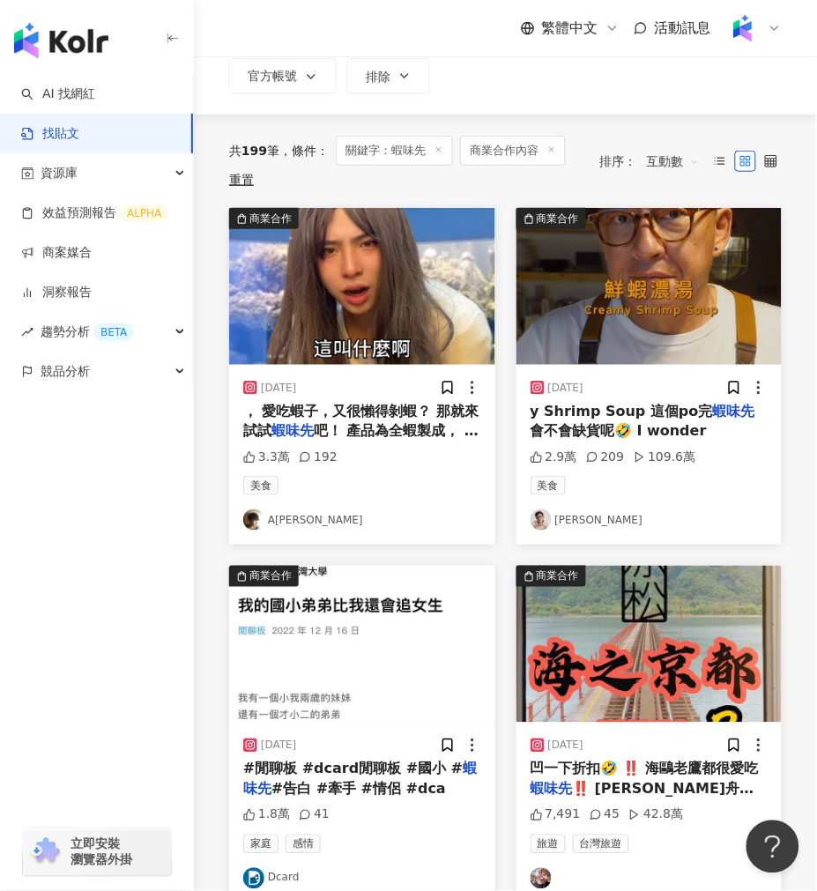
scroll to position [156, 0]
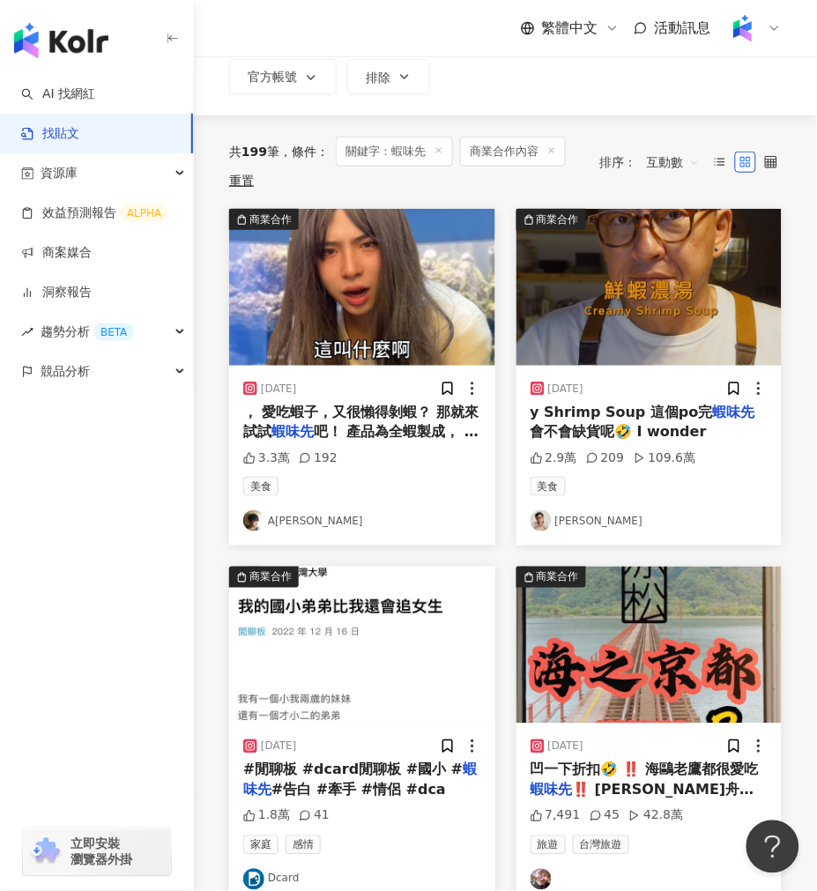
click at [390, 315] on img at bounding box center [362, 287] width 266 height 157
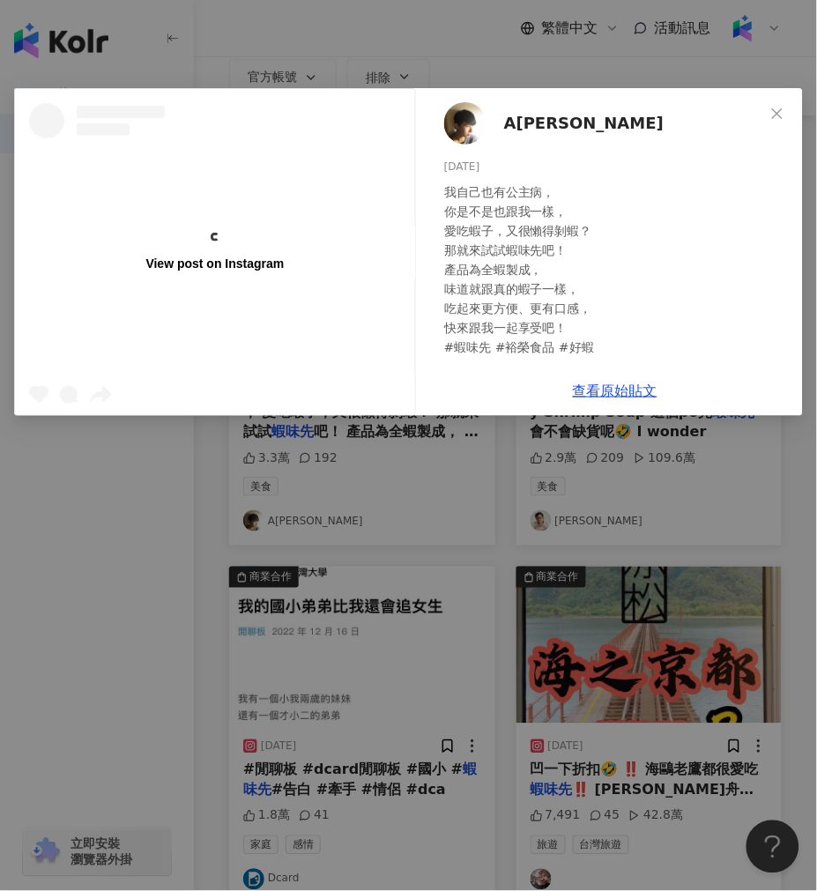
click at [398, 490] on div "View post on Instagram A冷 2023/10/13 我自己也有公主病， 你是不是也跟我一樣， 愛吃蝦子，又很懶得剝蝦？ 那就來試試蝦味先…" at bounding box center [408, 445] width 817 height 891
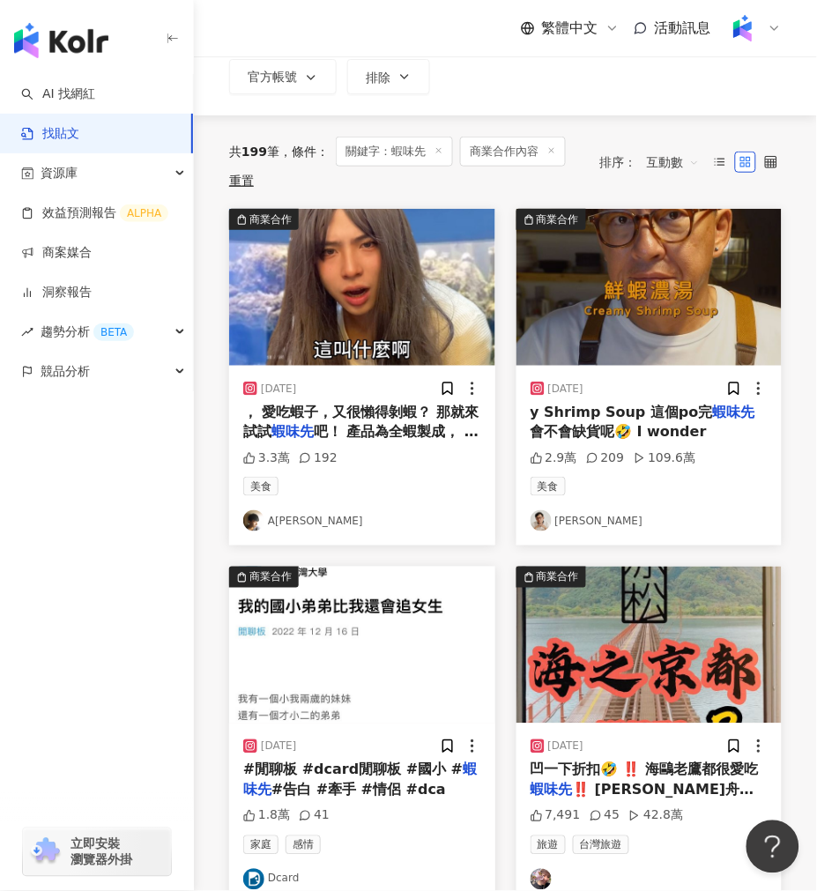
click at [421, 285] on img at bounding box center [362, 287] width 266 height 157
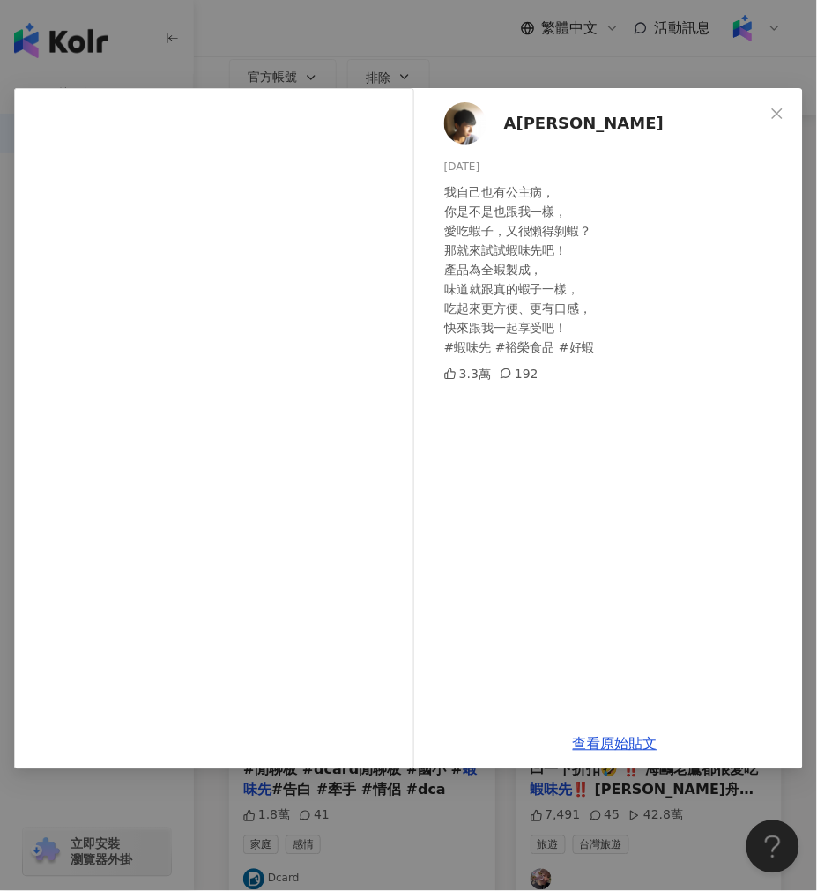
click at [279, 13] on div "A冷 2023/10/13 我自己也有公主病， 你是不是也跟我一樣， 愛吃蝦子，又很懶得剝蝦？ 那就來試試蝦味先吧！ 產品為全蝦製成， 味道就跟真的蝦子一樣，…" at bounding box center [408, 445] width 817 height 891
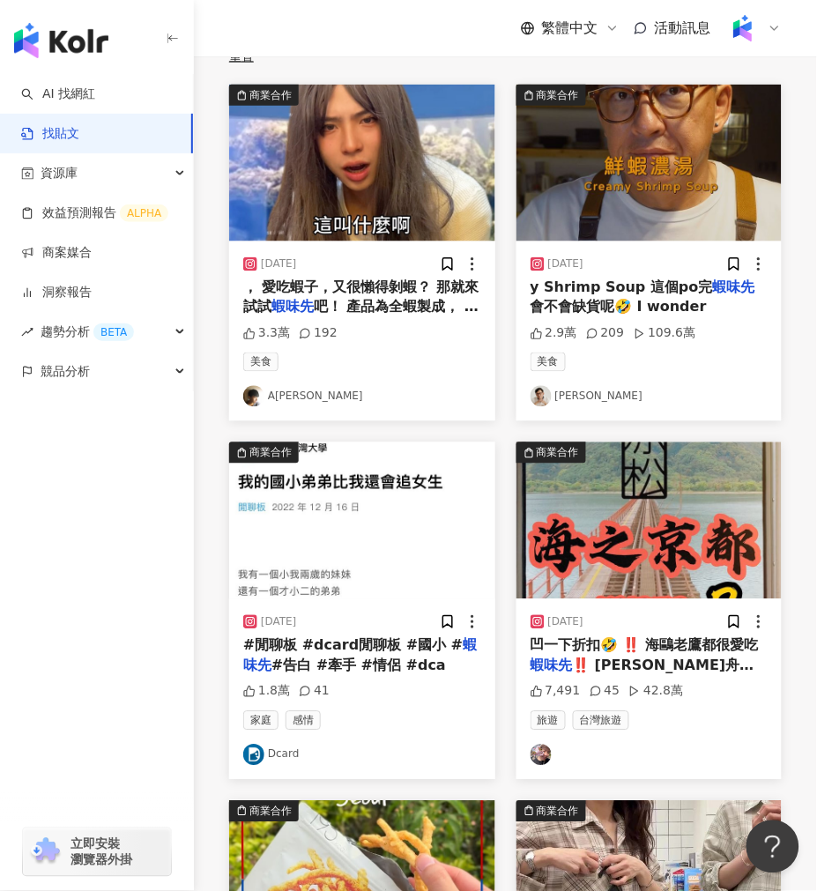
scroll to position [353, 0]
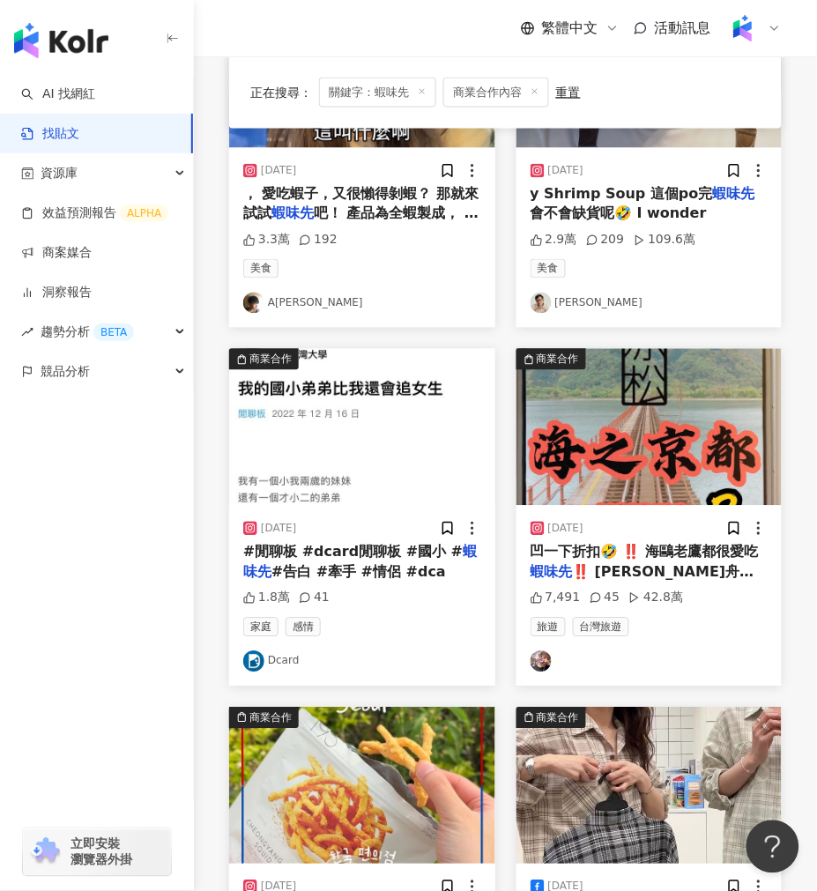
click at [673, 282] on div "美食 詹姆士" at bounding box center [650, 286] width 238 height 55
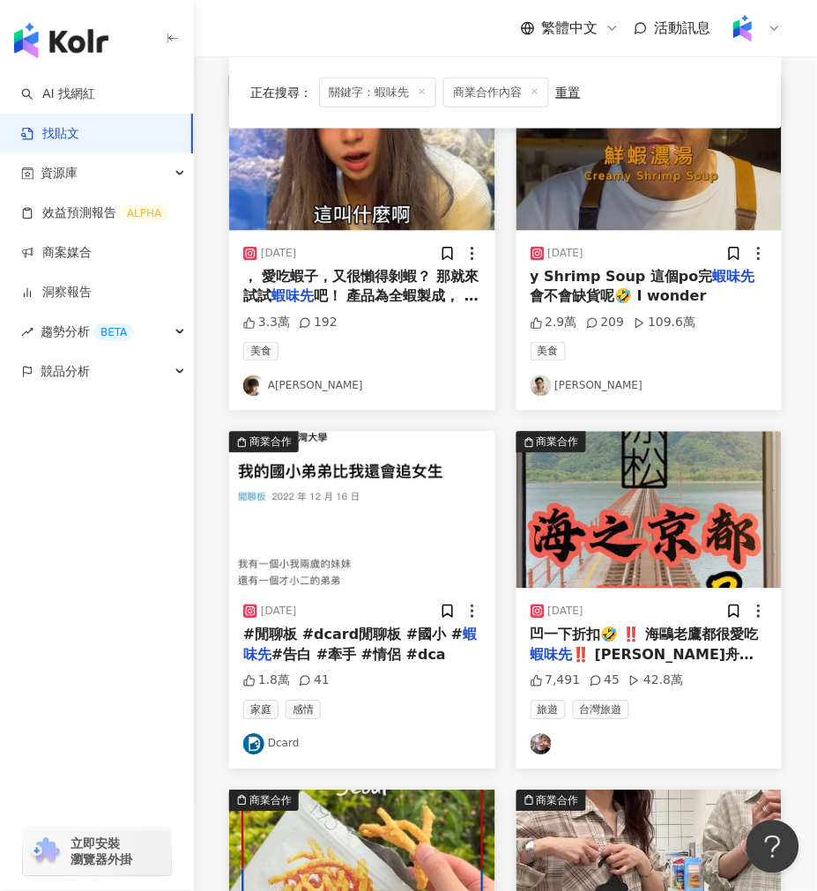
scroll to position [156, 0]
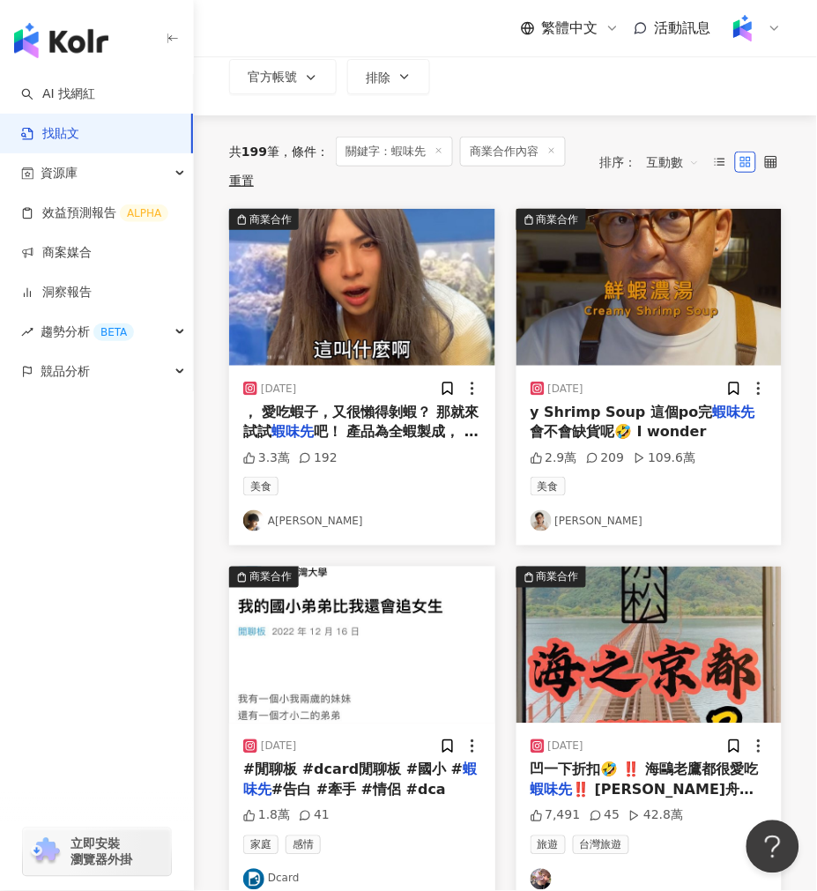
click at [656, 230] on img at bounding box center [650, 287] width 266 height 157
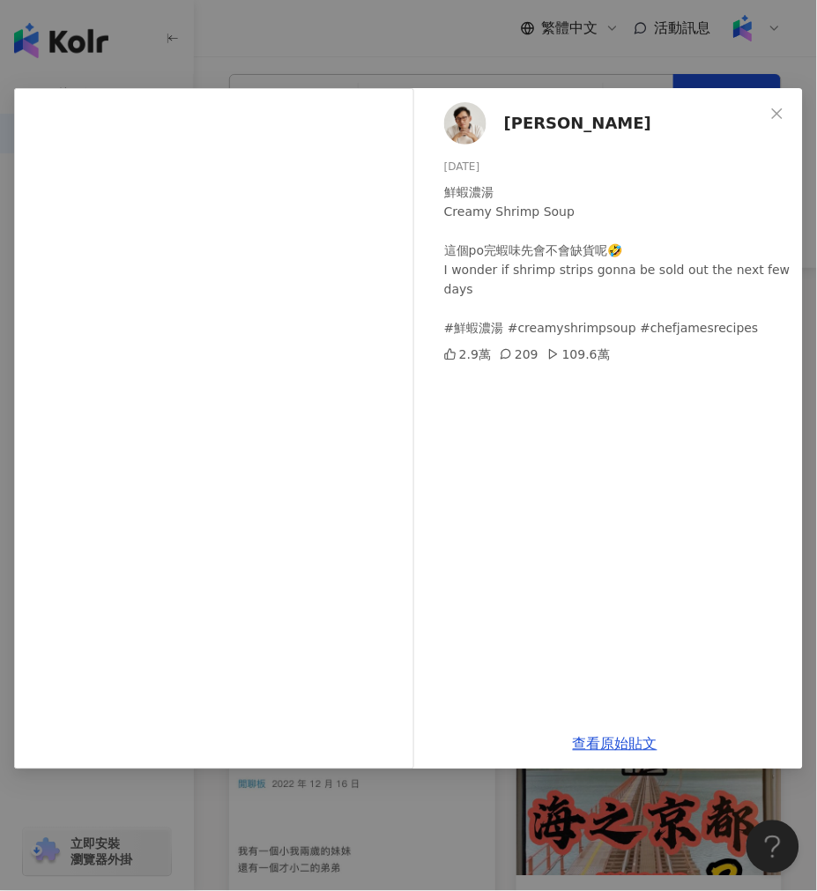
scroll to position [0, 0]
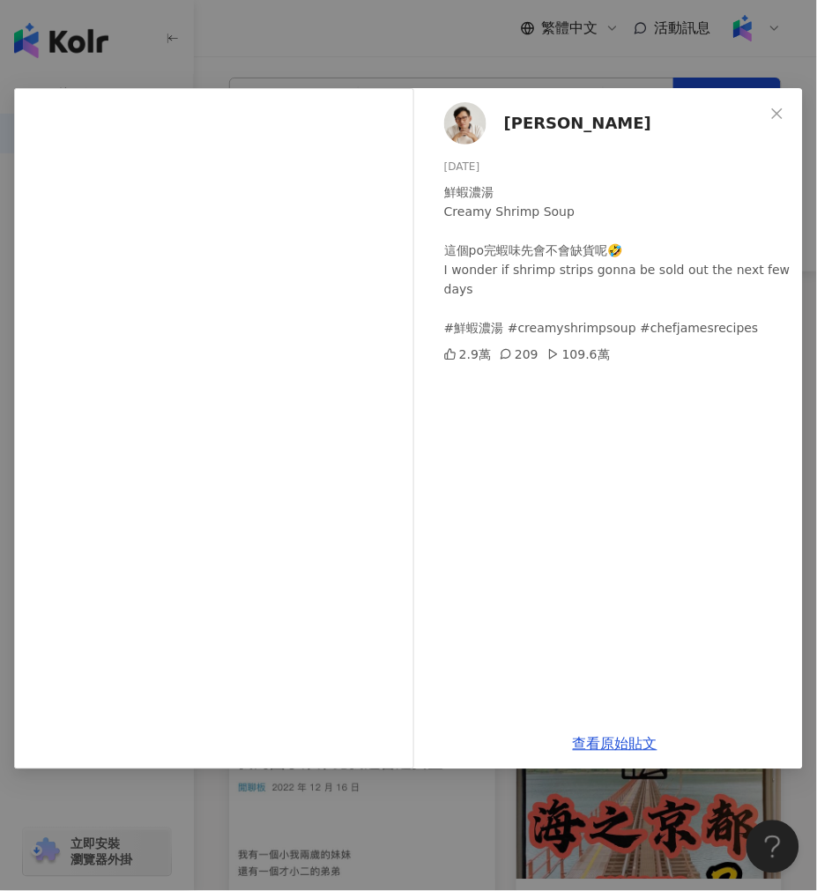
click at [509, 54] on div "詹姆士 2024/9/10 鮮蝦濃湯 Creamy Shrimp Soup 這個po完蝦味先會不會缺貨呢🤣 I wonder if shrimp strips…" at bounding box center [408, 445] width 817 height 891
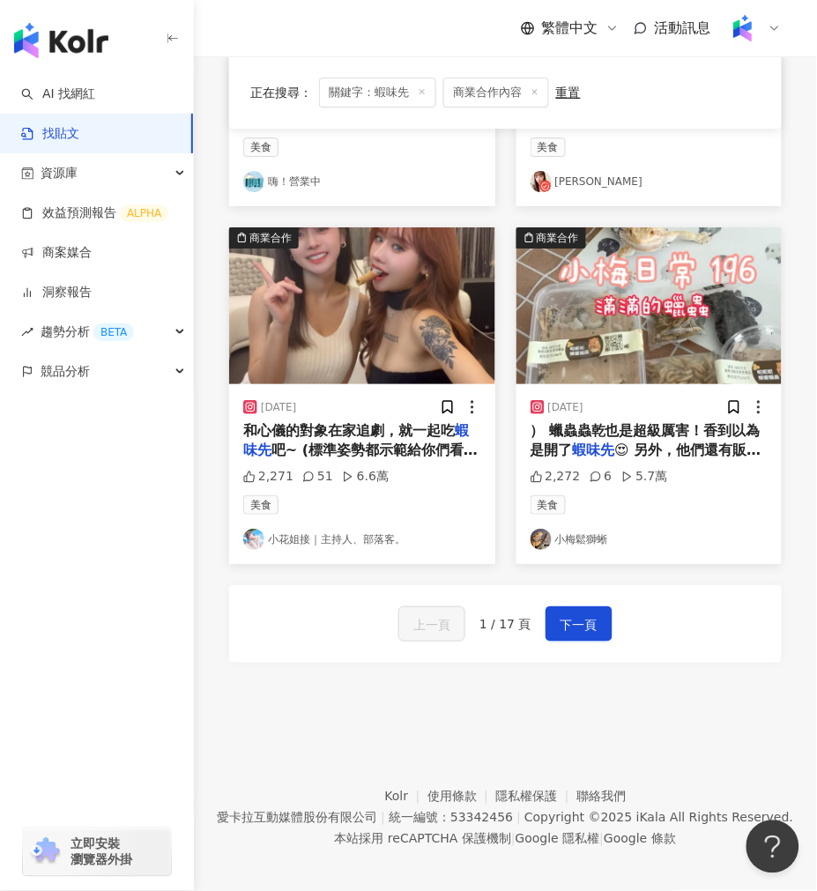
scroll to position [1920, 0]
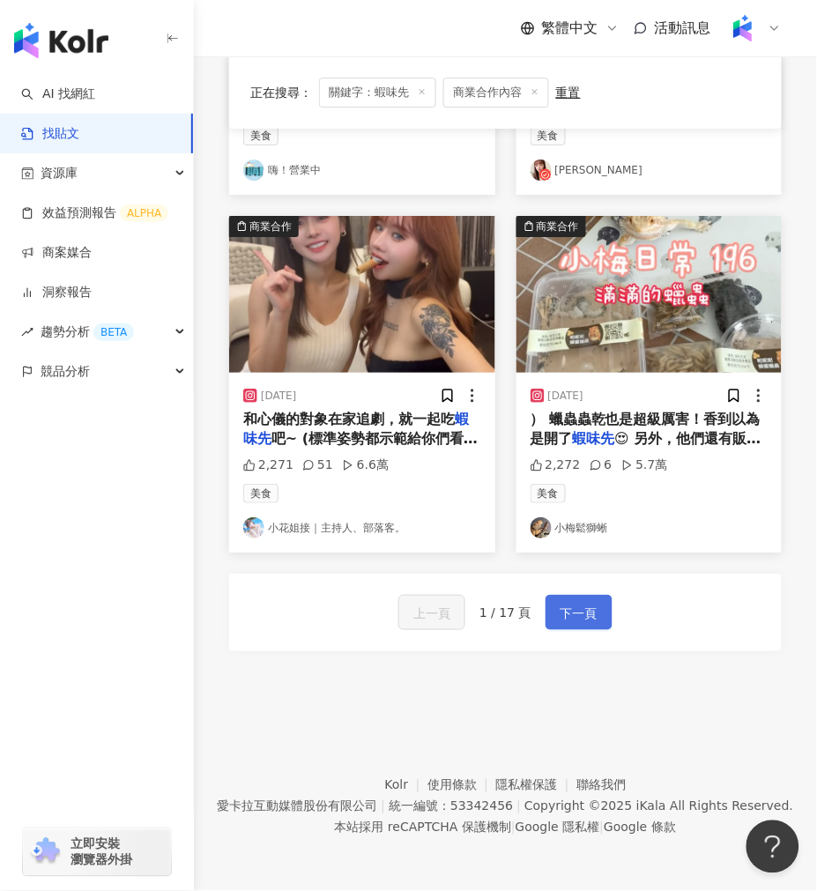
click at [563, 601] on button "下一頁" at bounding box center [579, 612] width 67 height 35
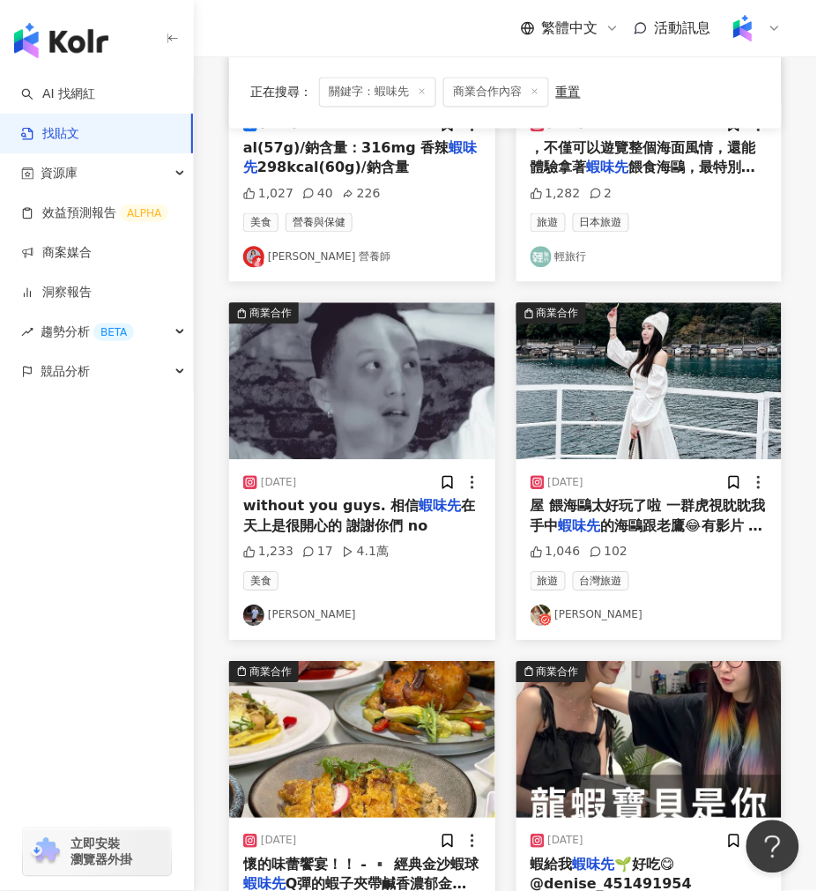
scroll to position [1469, 0]
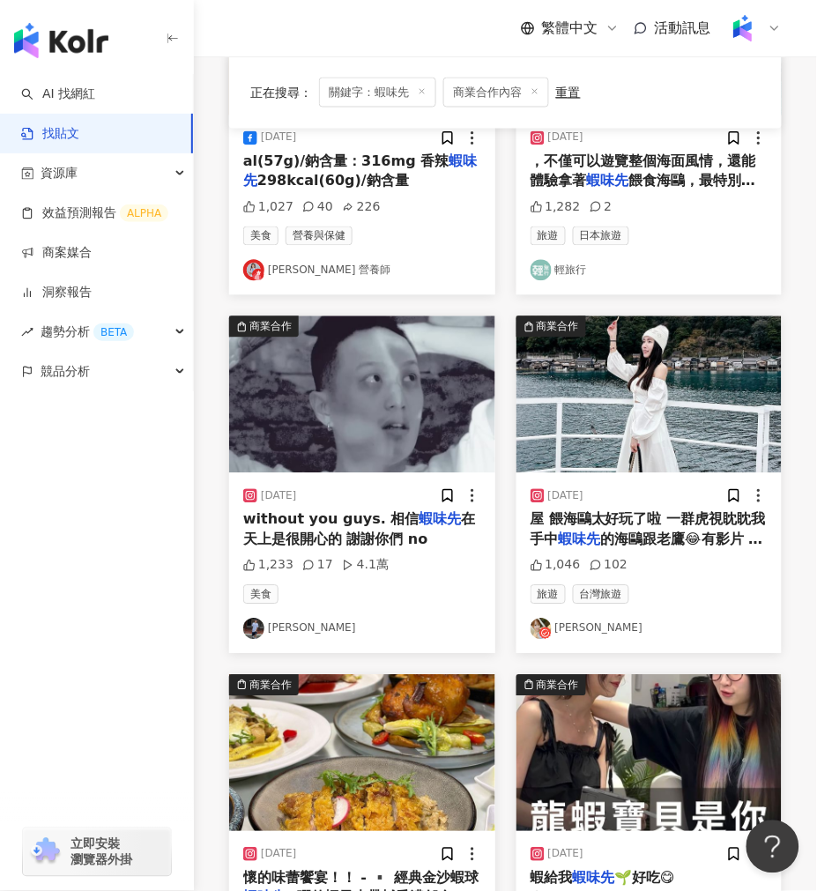
click at [426, 442] on img at bounding box center [362, 395] width 266 height 157
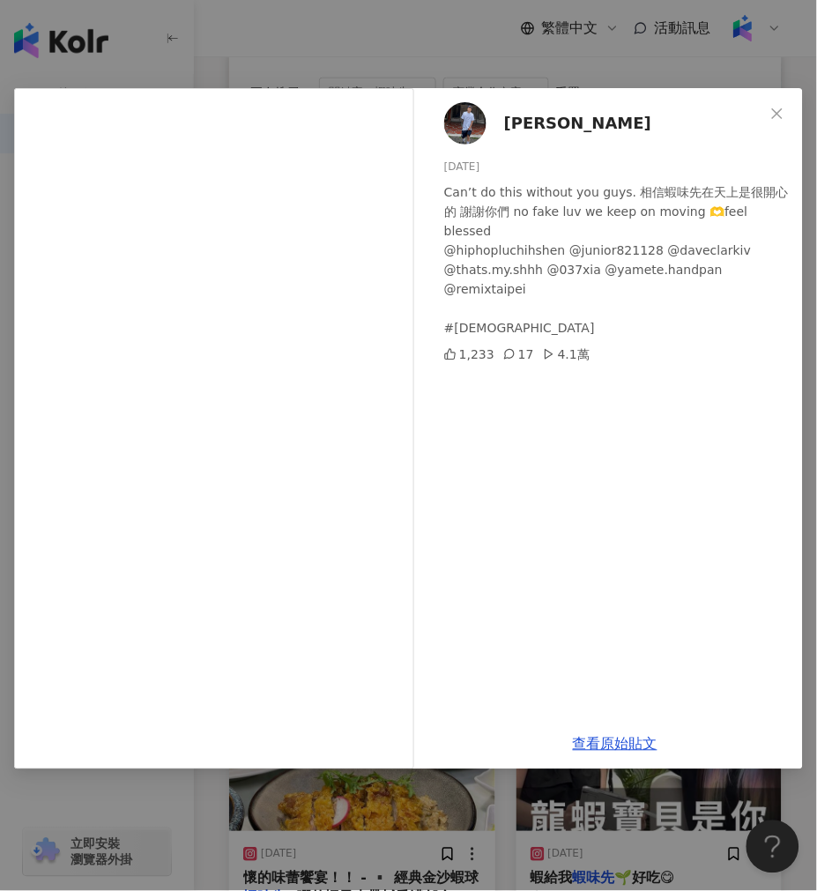
click at [496, 788] on div "L.C 小光 2024/6/11 Can’t do this without you guys. 相信蝦味先在天上是很開心的 謝謝你們 no fake luv…" at bounding box center [408, 445] width 817 height 891
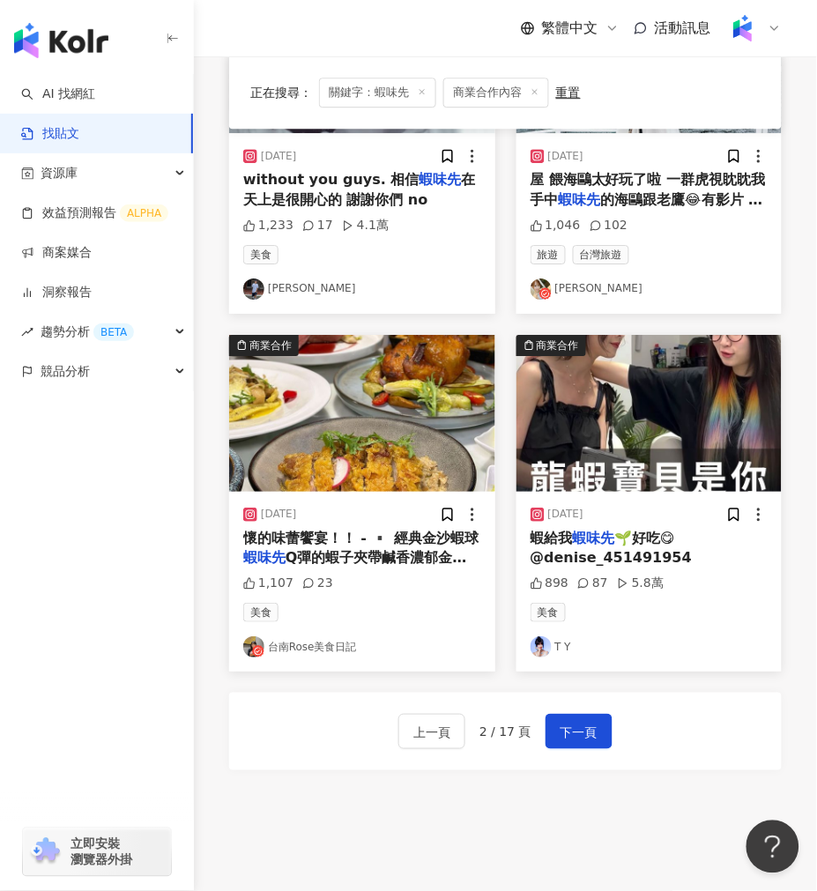
scroll to position [1928, 0]
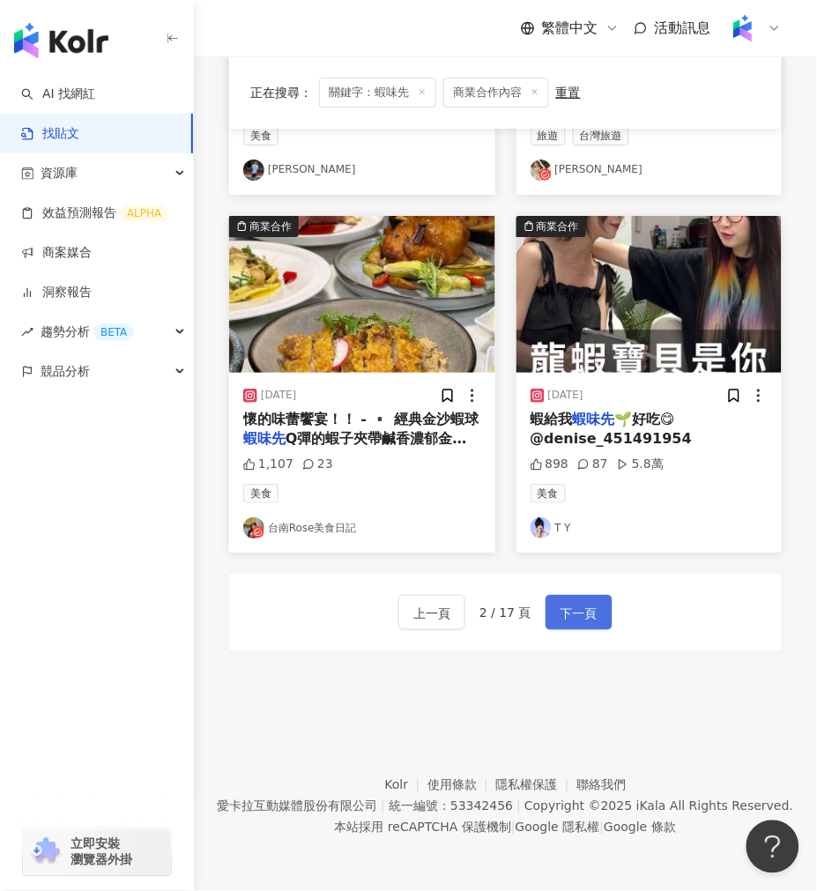
click at [571, 610] on span "下一頁" at bounding box center [579, 613] width 37 height 21
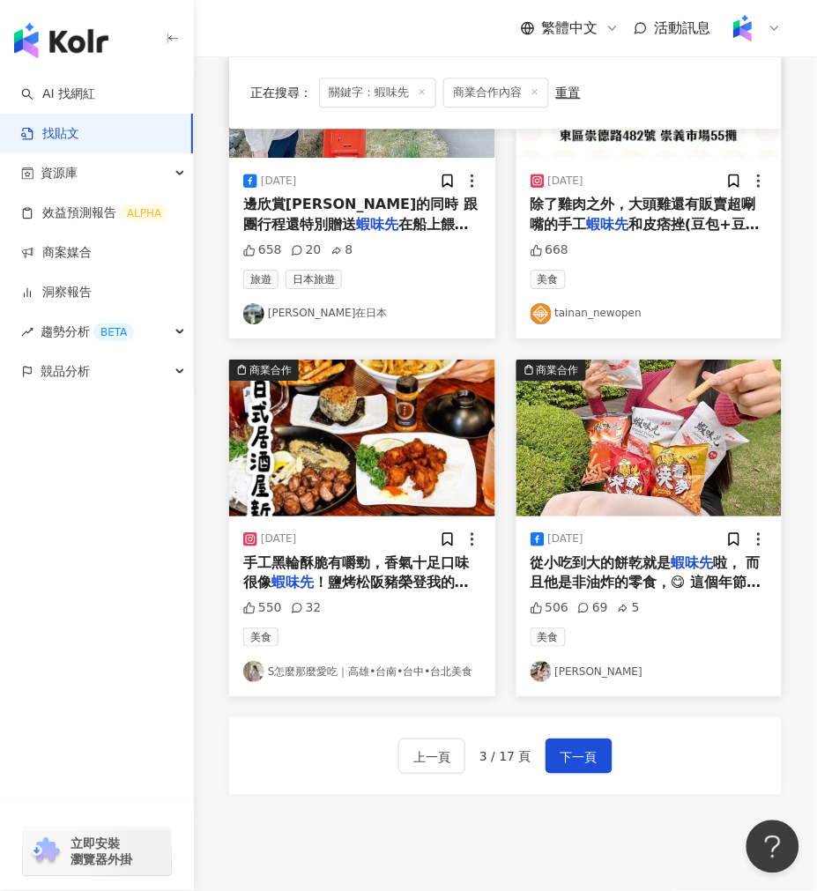
scroll to position [1937, 0]
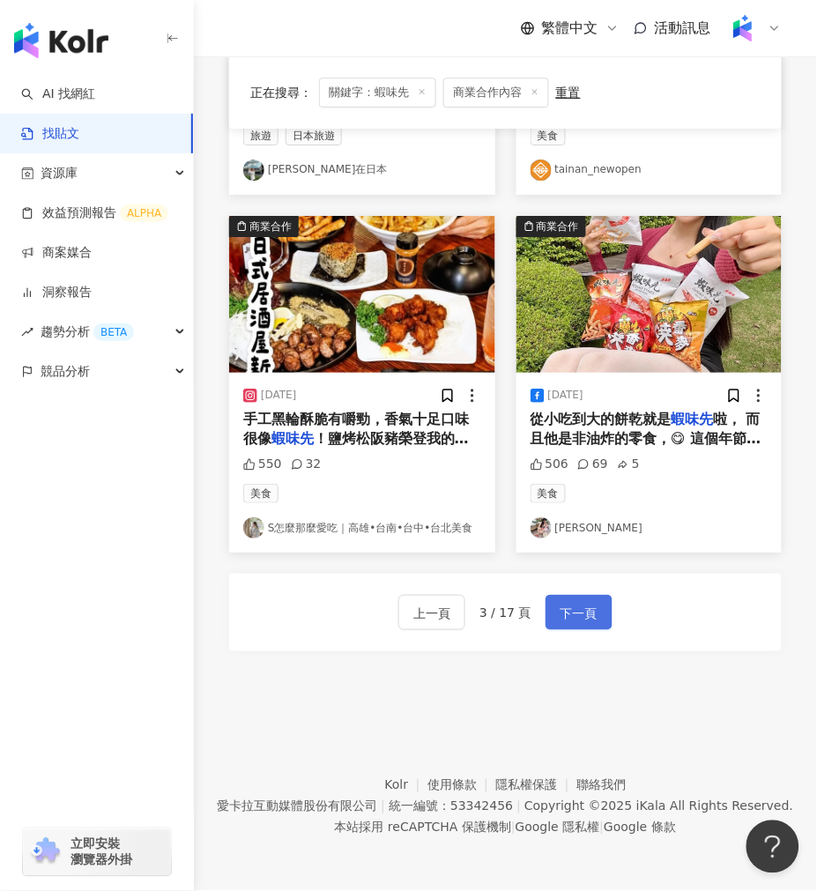
click at [579, 626] on button "下一頁" at bounding box center [579, 612] width 67 height 35
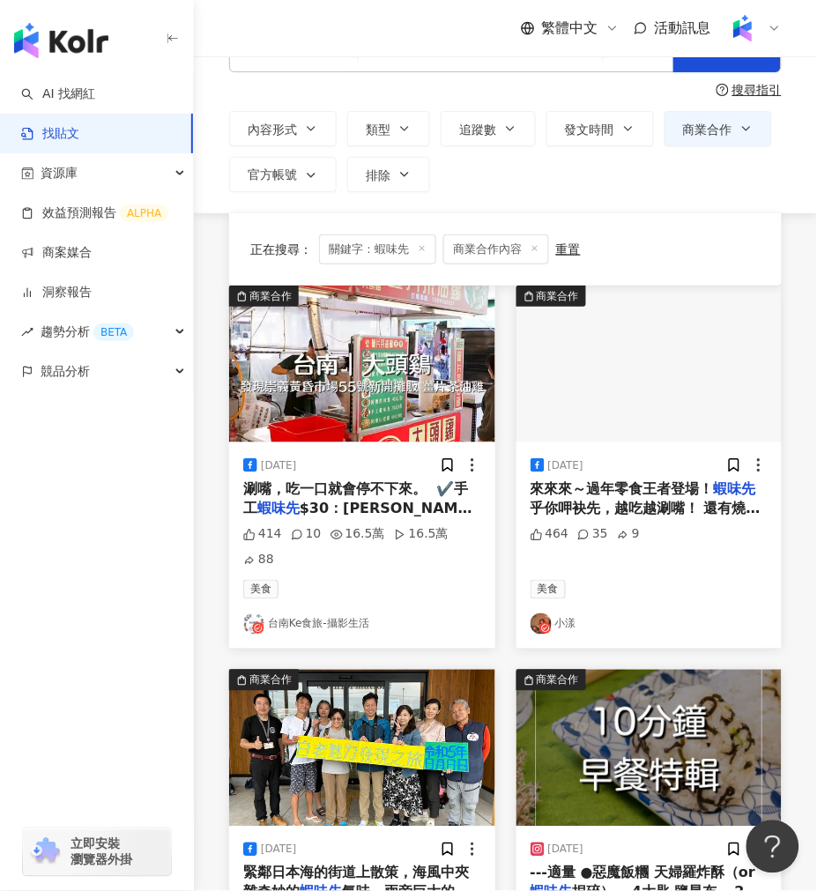
scroll to position [0, 0]
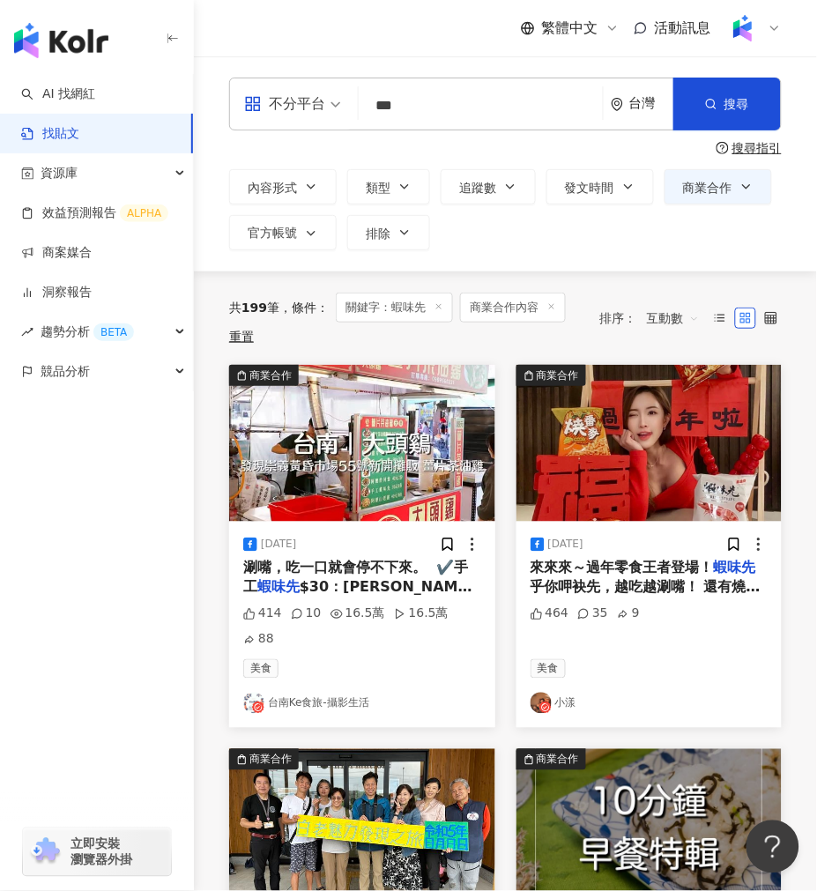
click at [485, 112] on input "***" at bounding box center [481, 105] width 230 height 38
click at [419, 116] on input "***" at bounding box center [481, 105] width 230 height 38
click at [552, 309] on icon at bounding box center [552, 306] width 9 height 9
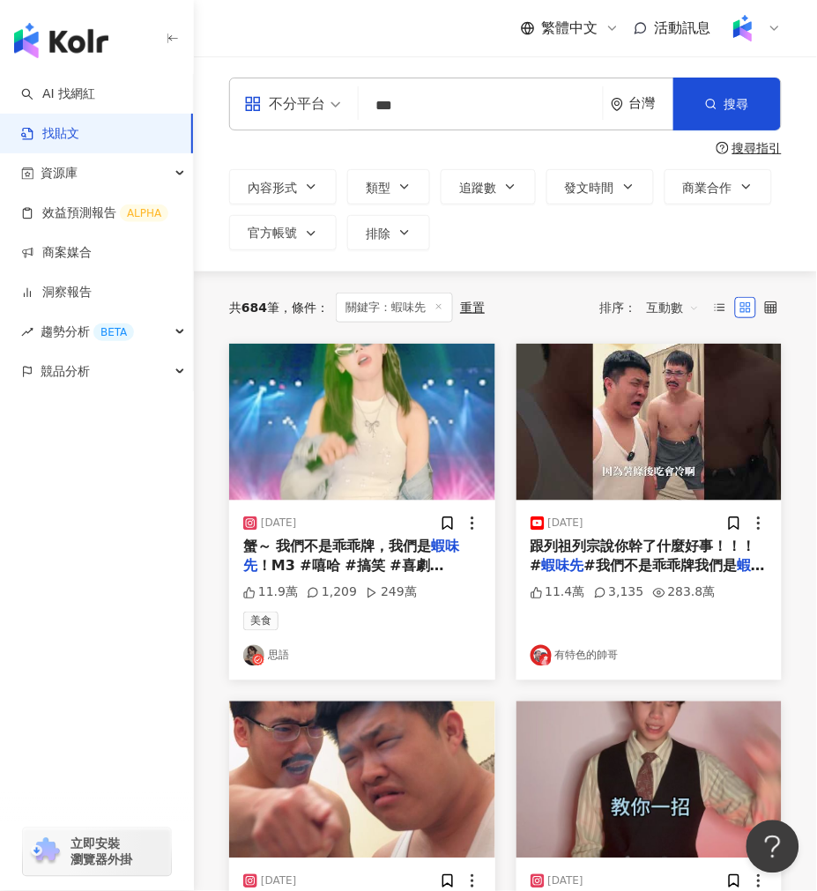
click at [582, 407] on img at bounding box center [650, 422] width 266 height 157
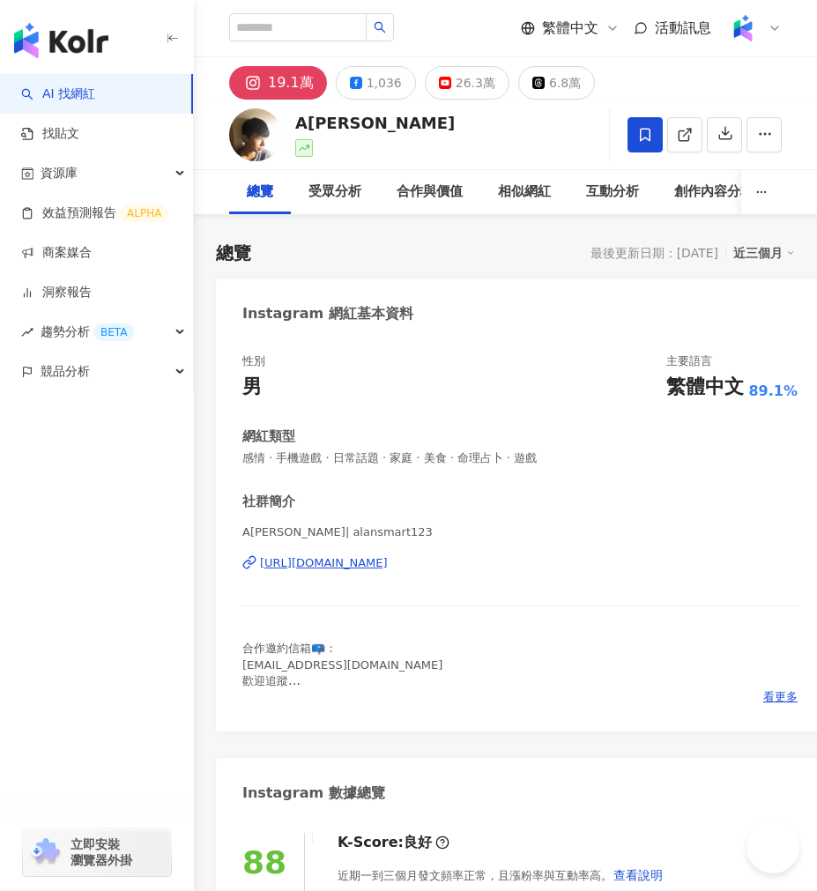
scroll to position [196, 0]
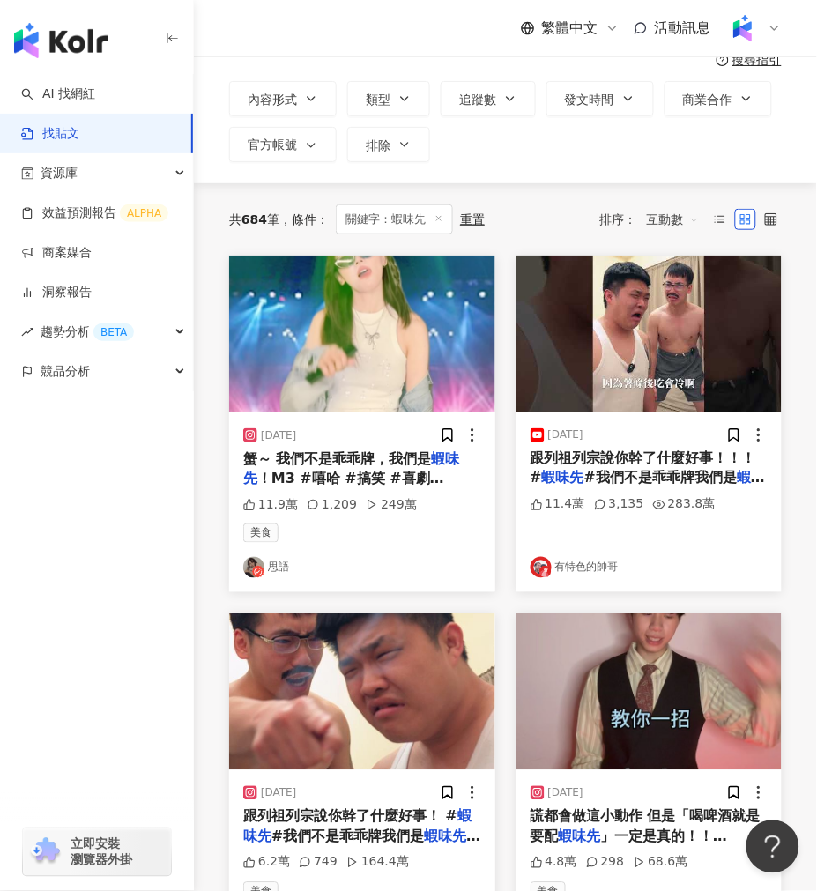
scroll to position [196, 0]
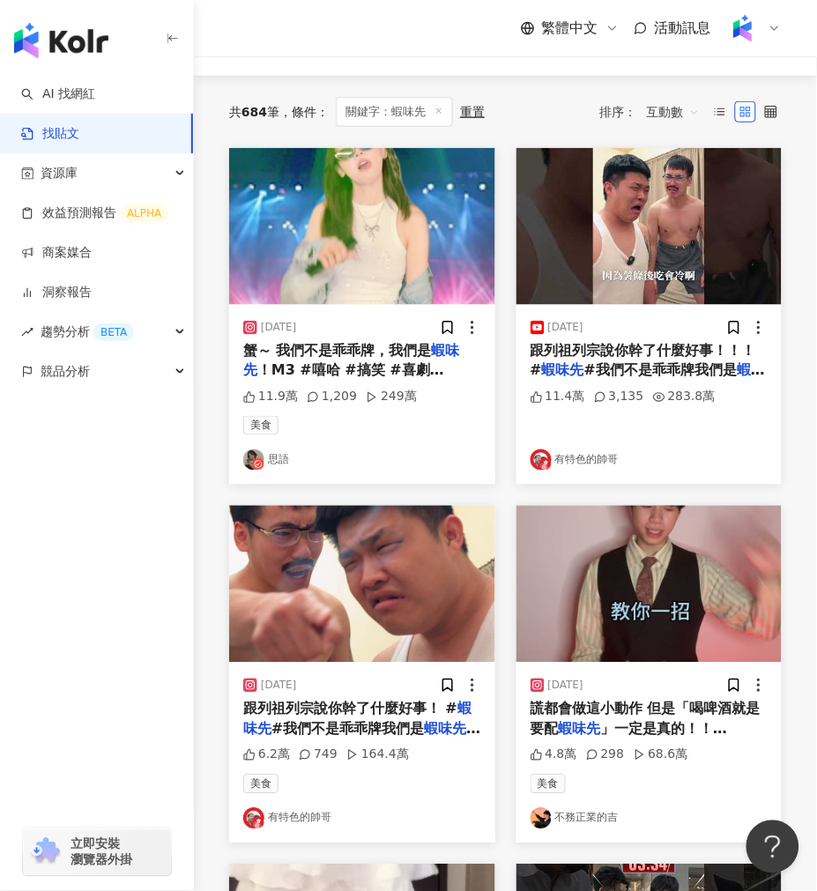
click at [348, 295] on img at bounding box center [362, 226] width 266 height 157
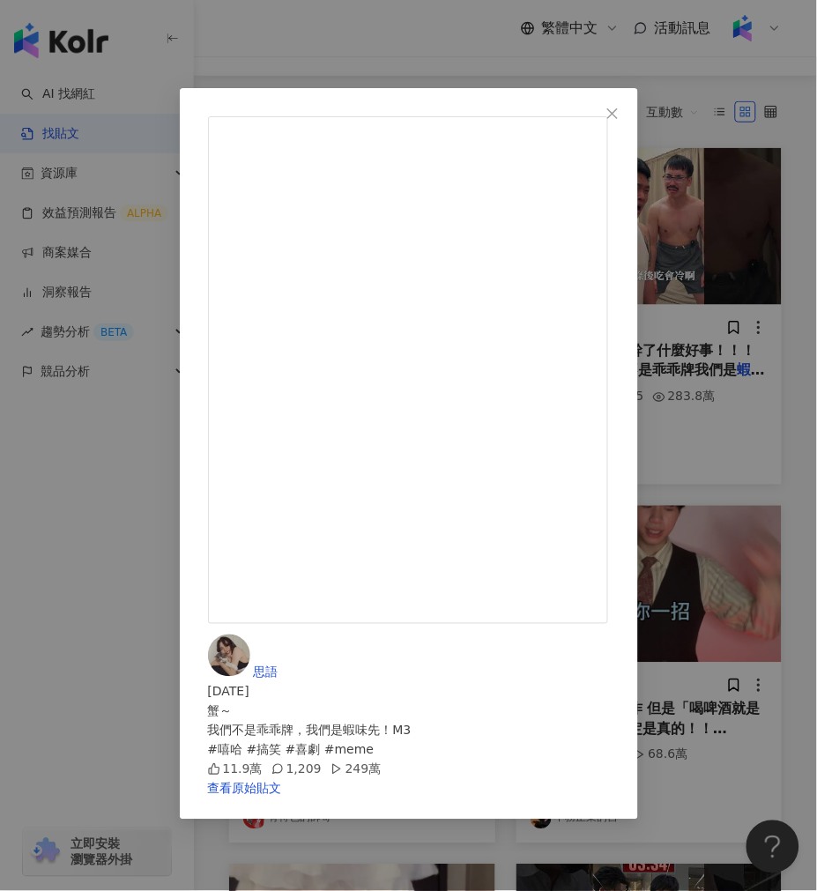
click at [478, 48] on div "思語 2024/5/18 蟹～ 我們不是乖乖牌，我們是蝦味先！M3 #嘻哈 #搞笑 #喜劇 #meme 11.9萬 1,209 249萬 查看原始貼文" at bounding box center [408, 445] width 817 height 891
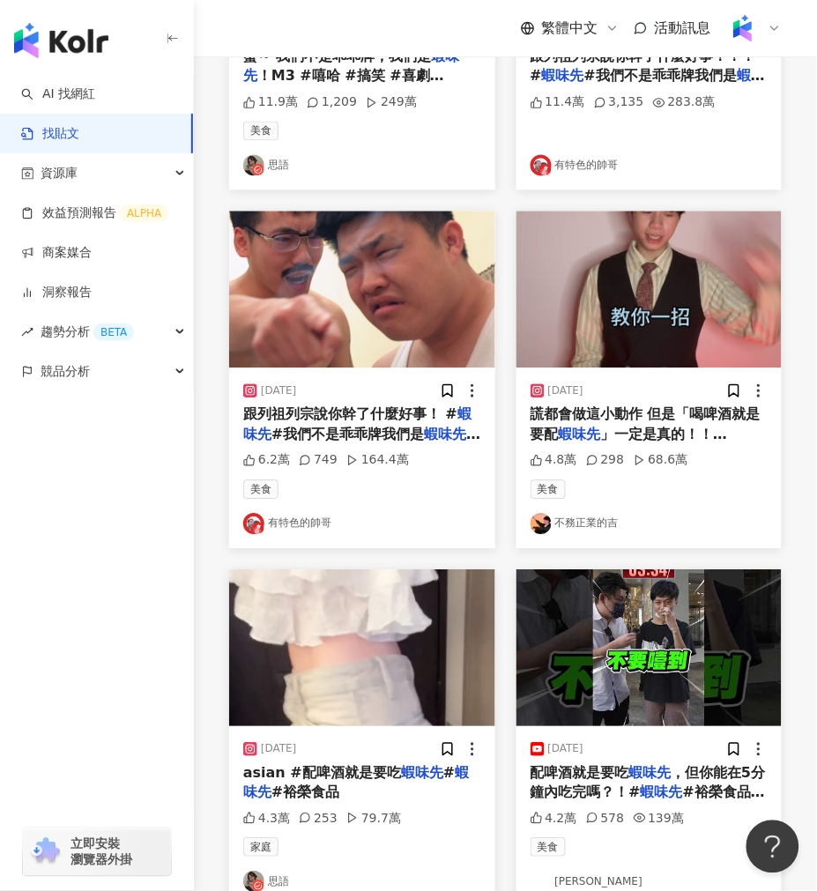
scroll to position [587, 0]
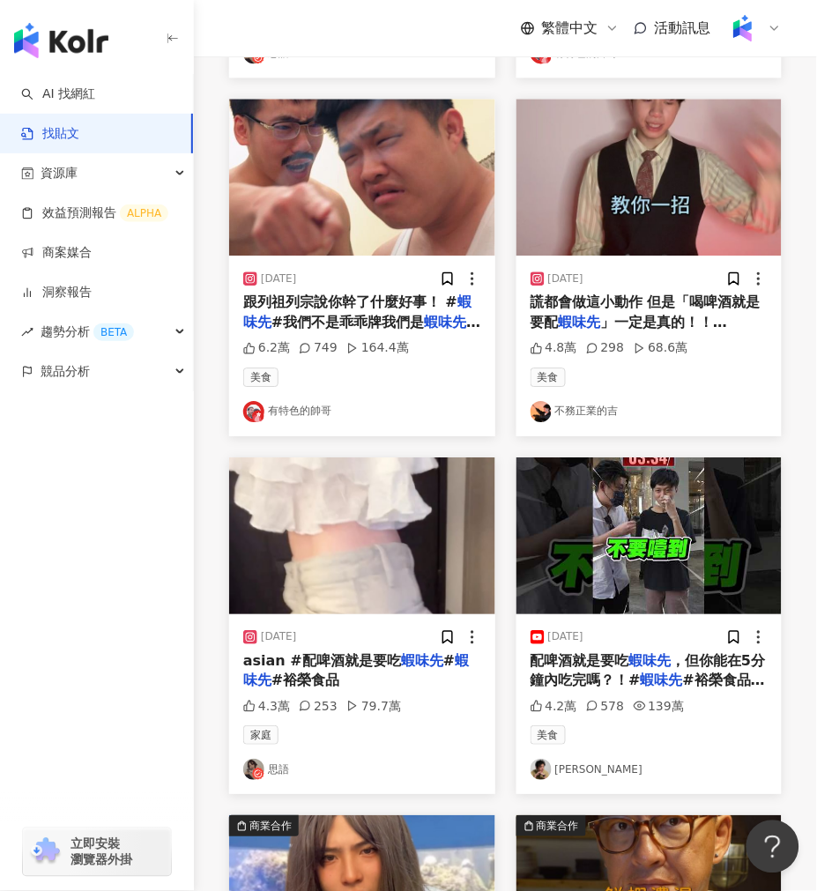
click at [410, 552] on img at bounding box center [362, 536] width 266 height 157
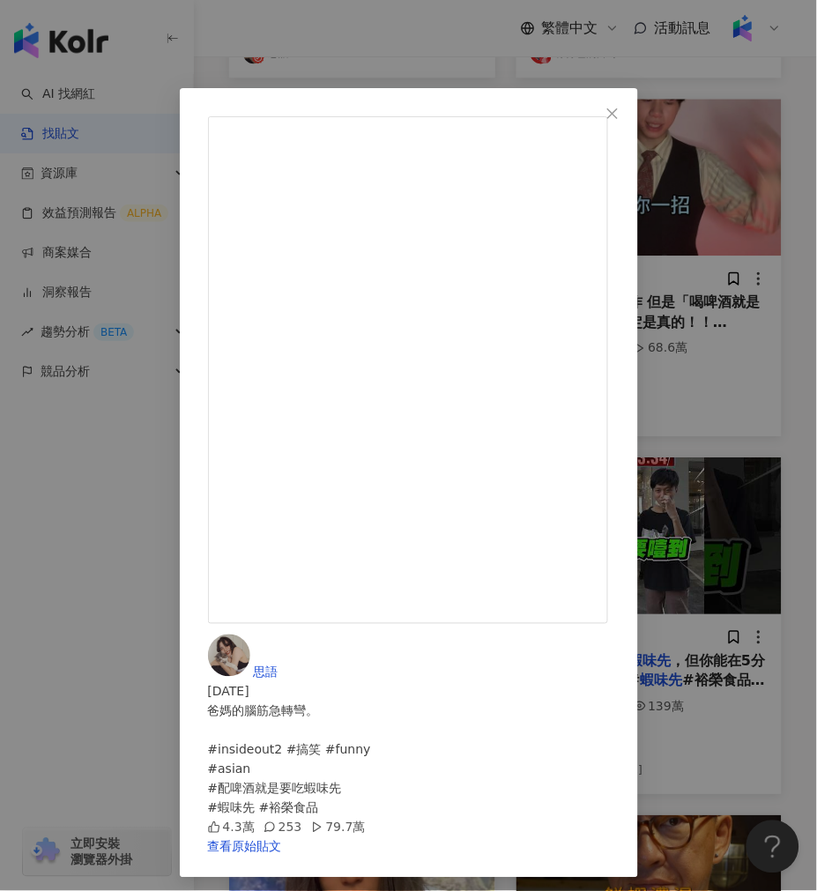
click at [261, 19] on div "思語 2024/6/29 爸媽的腦筋急轉彎。 #insideout2 #搞笑 #funny #asian #配啤酒就是要吃蝦味先 #蝦味先 #裕榮食品 4.3…" at bounding box center [408, 445] width 817 height 891
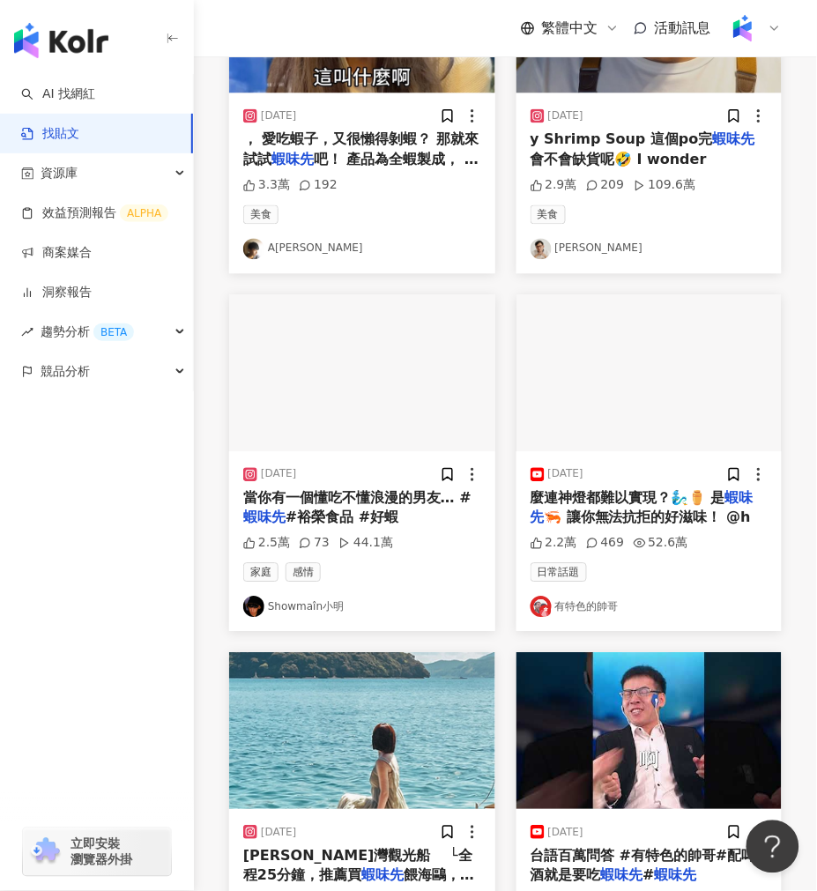
scroll to position [1764, 0]
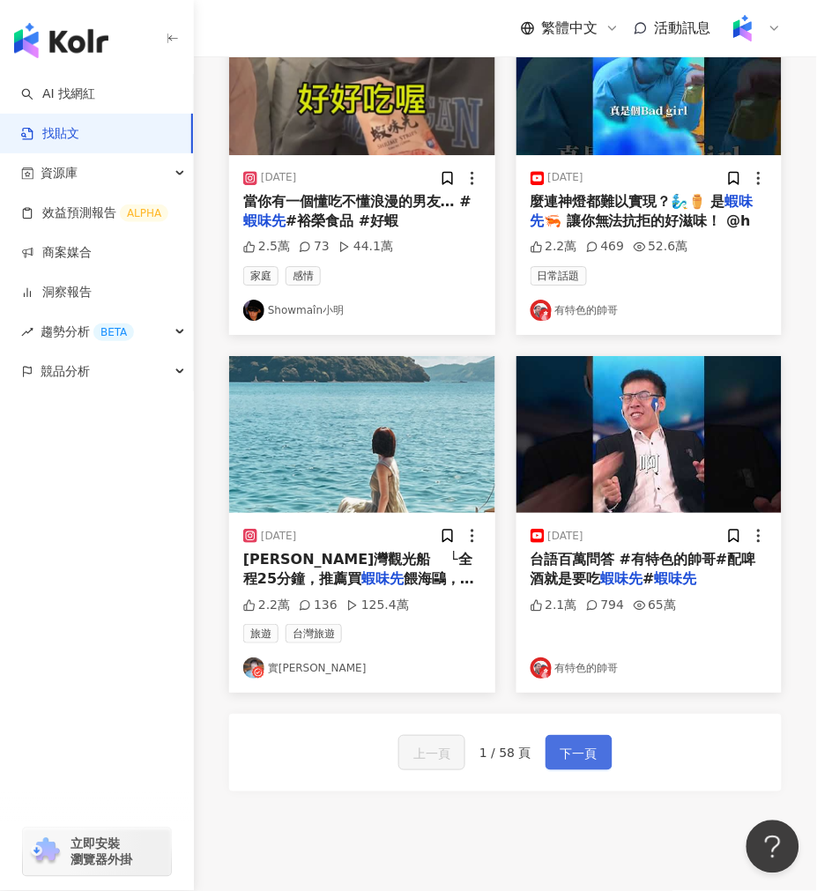
click at [566, 764] on span "下一頁" at bounding box center [579, 753] width 37 height 21
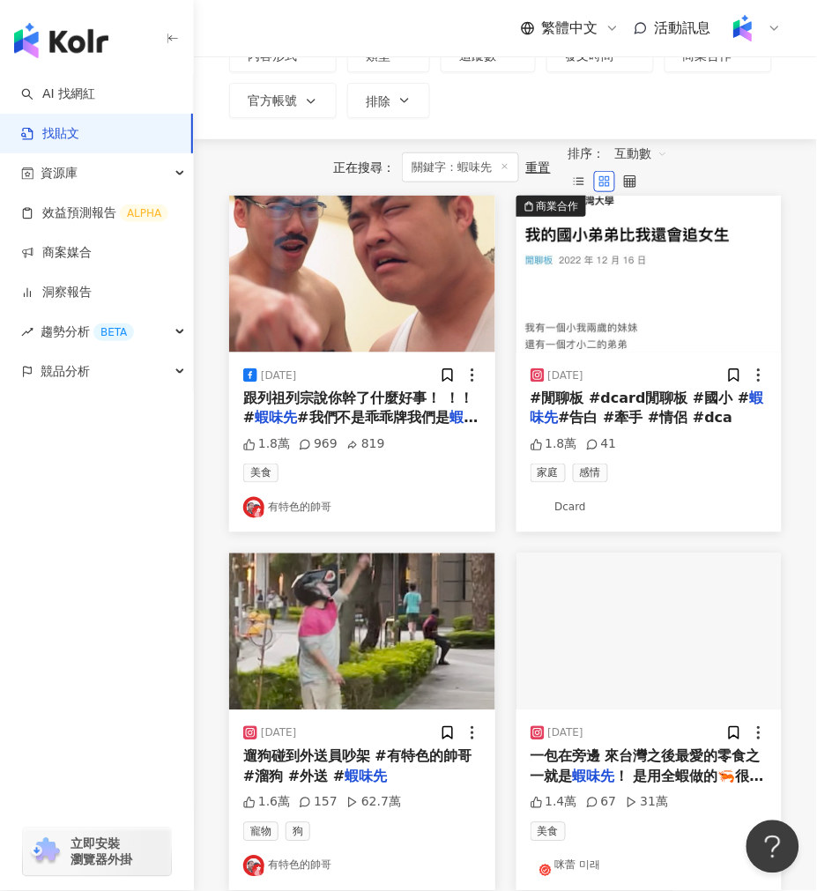
scroll to position [294, 0]
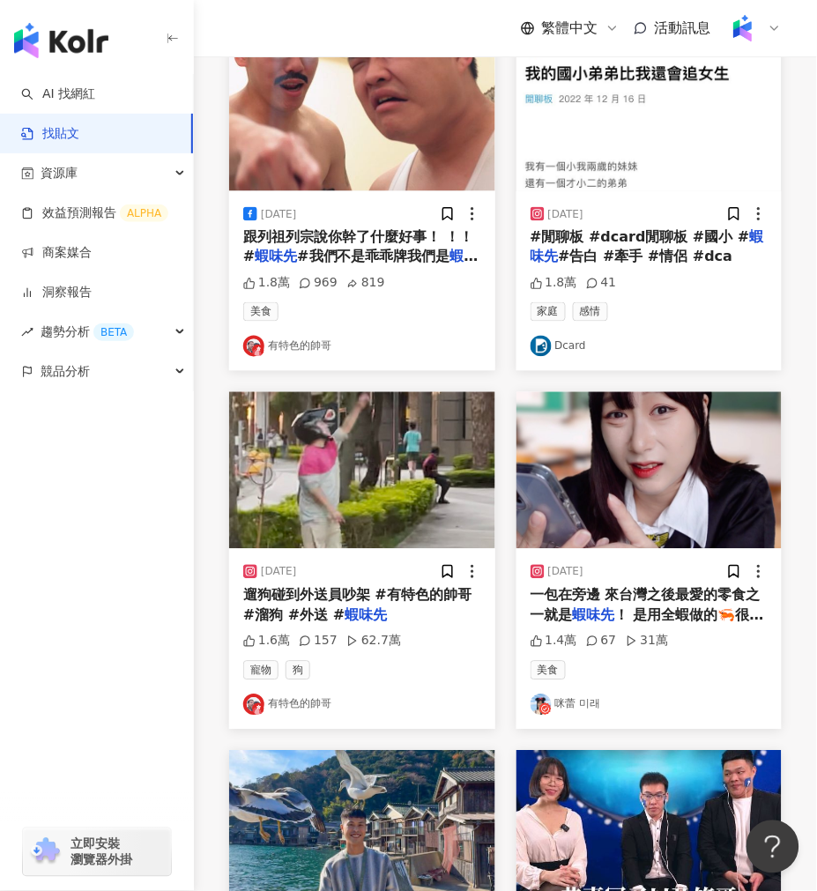
click at [577, 518] on img at bounding box center [650, 470] width 266 height 157
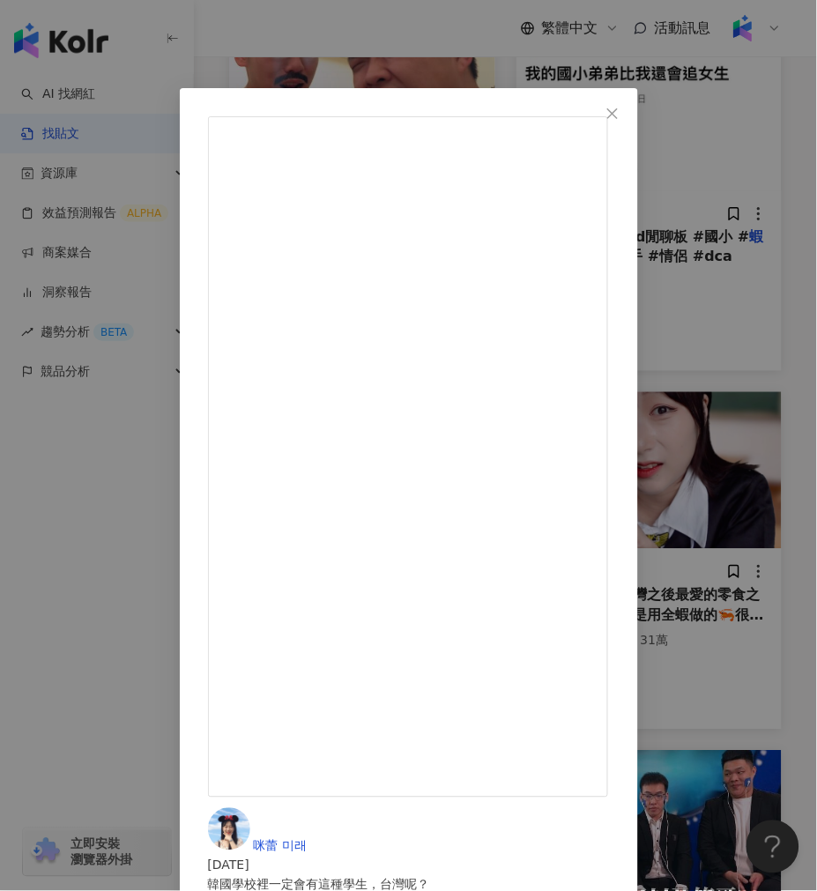
drag, startPoint x: 459, startPoint y: 49, endPoint x: 474, endPoint y: 123, distance: 75.7
click at [459, 49] on div "咪蕾 미래 2023/10/2 韓國學校裡一定會有這種學生，台灣呢？ 以前上學的時候超愛買零食和大家一起吃 現在工作的時候也會擺一包在旁邊 來台灣之後最愛的零…" at bounding box center [408, 445] width 817 height 891
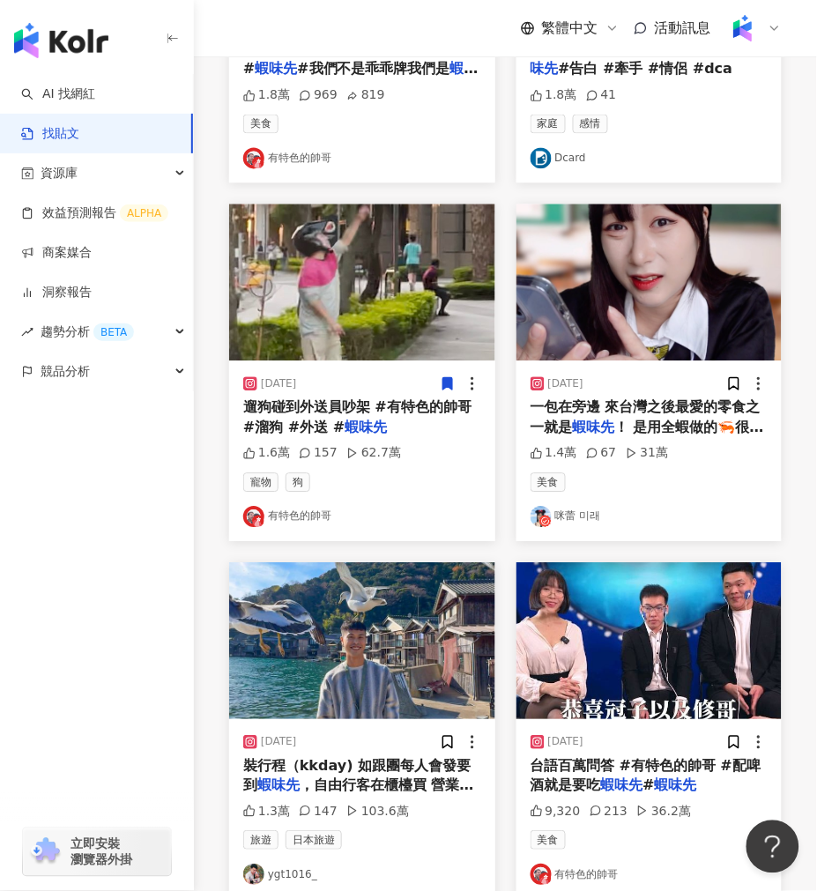
scroll to position [479, 0]
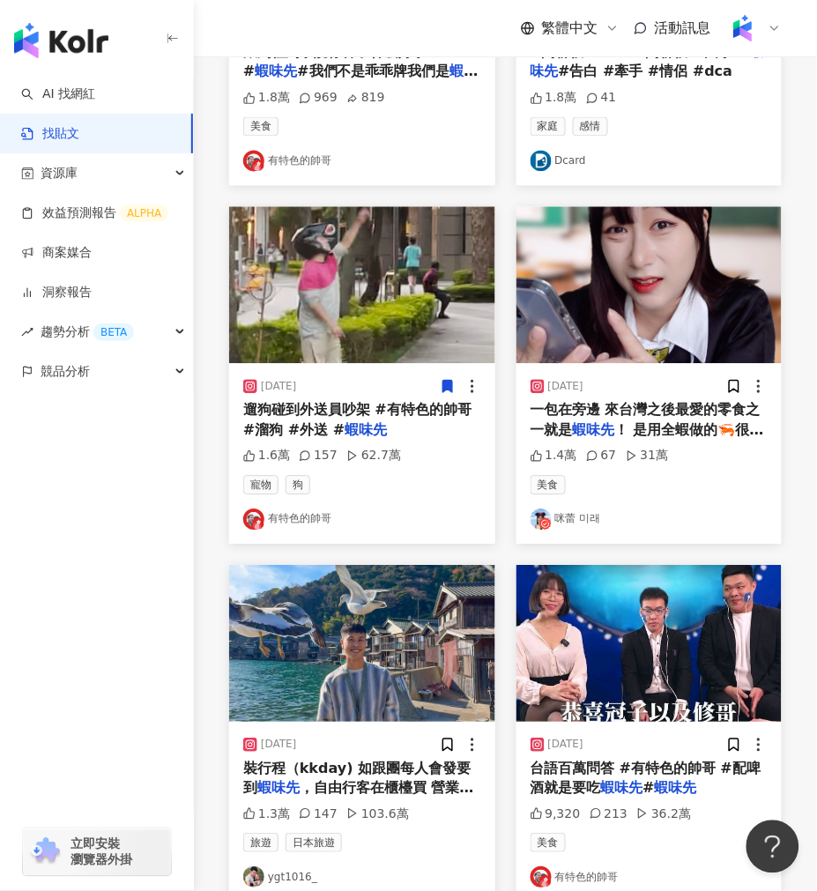
click at [392, 306] on img at bounding box center [362, 285] width 266 height 157
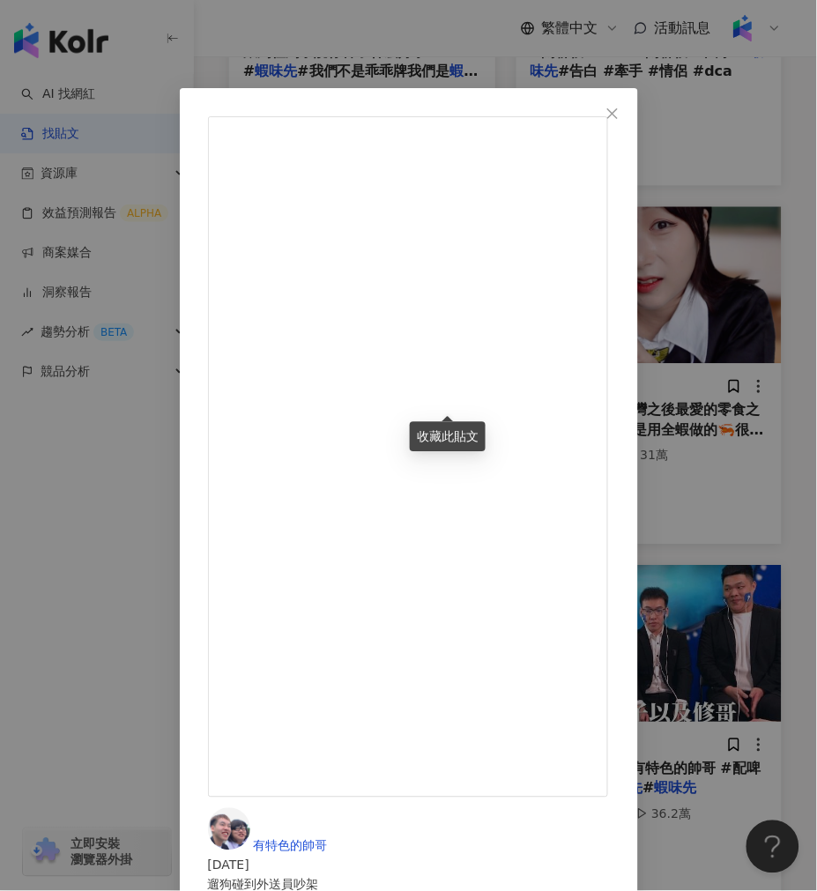
click at [323, 813] on div "有特色的帥哥 2023/10/20 遛狗碰到外送員吵架 #有特色的帥哥 #溜狗 #外送 #蝦味先 1.6萬 157 62.7萬 查看原始貼文" at bounding box center [408, 445] width 817 height 891
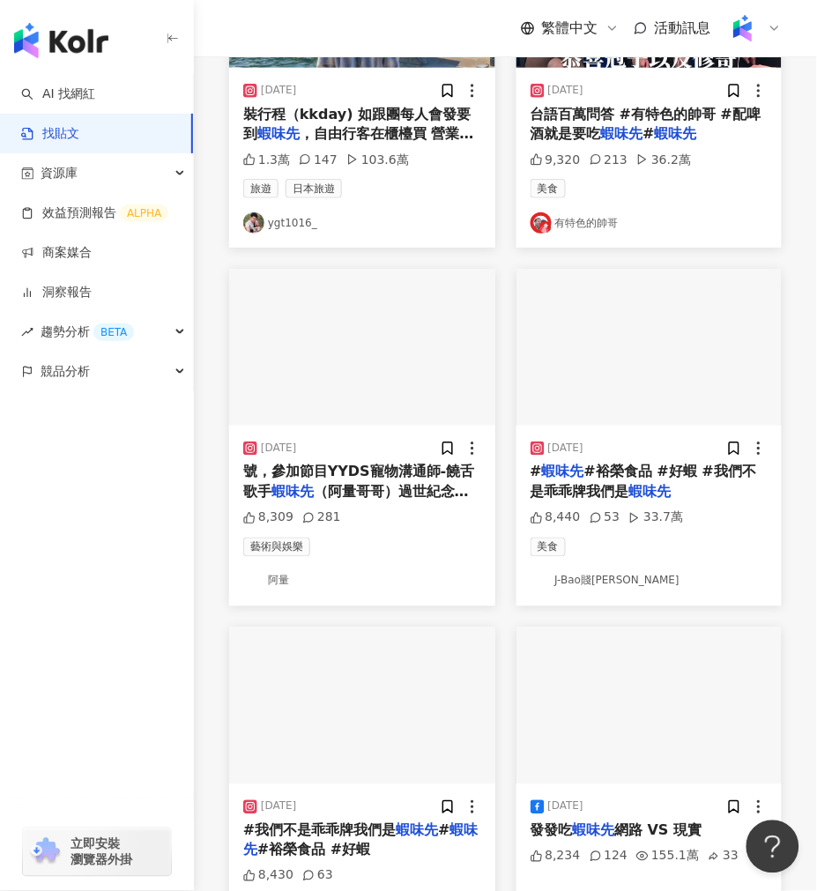
scroll to position [1135, 0]
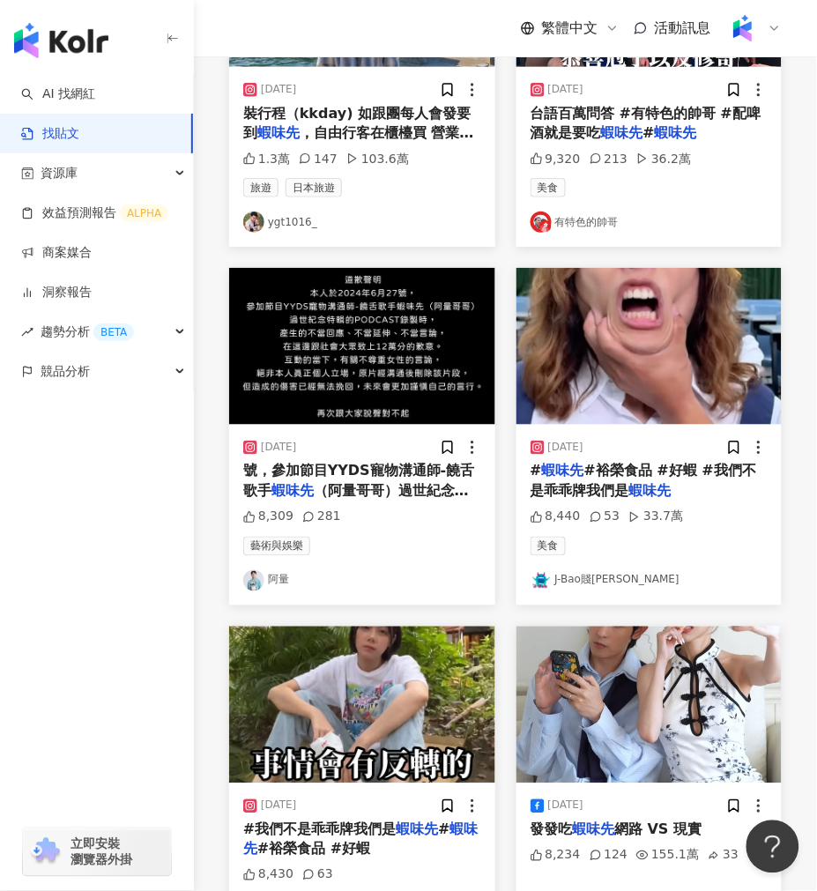
click at [623, 351] on img at bounding box center [650, 346] width 266 height 157
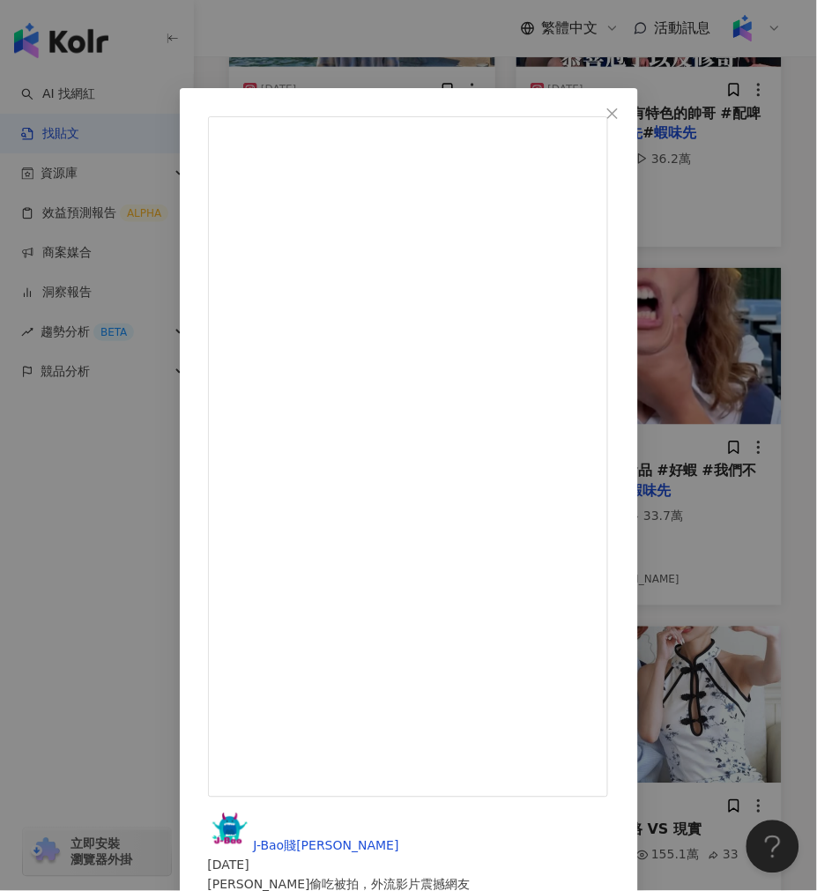
click at [295, 796] on div "J-Bao賤葆 2024/8/28 賤葆偷吃被拍，外流影片震撼網友 @hsia_wei_hsien #蝦味先 #裕榮食品 #好蝦 #我們不是乖乖牌我們是蝦味先…" at bounding box center [408, 445] width 817 height 891
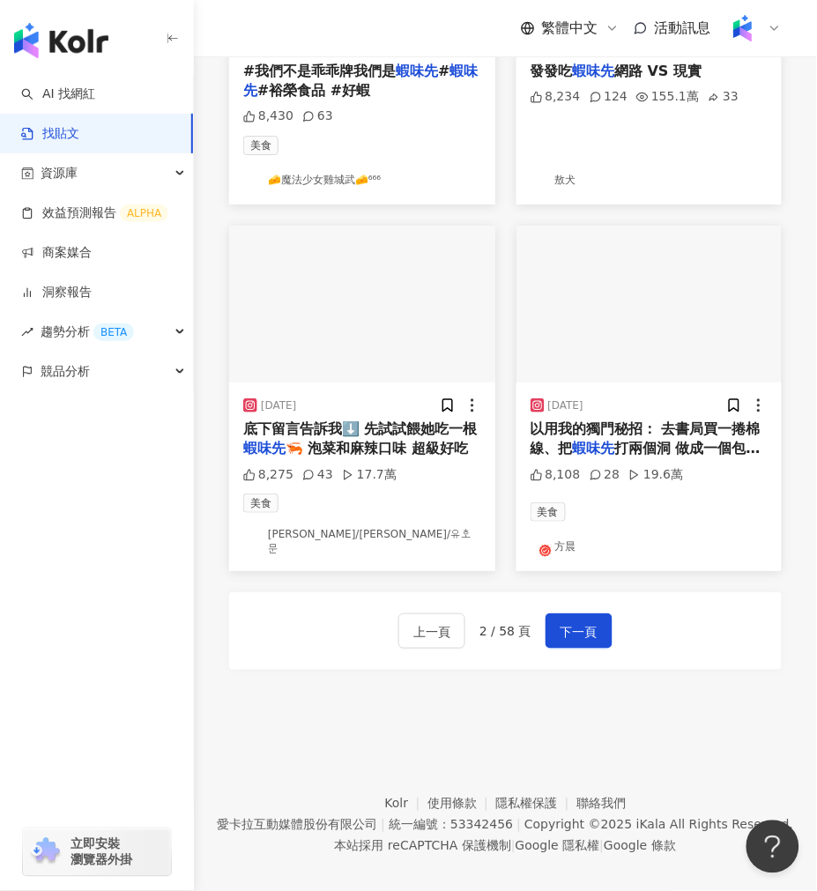
scroll to position [1919, 0]
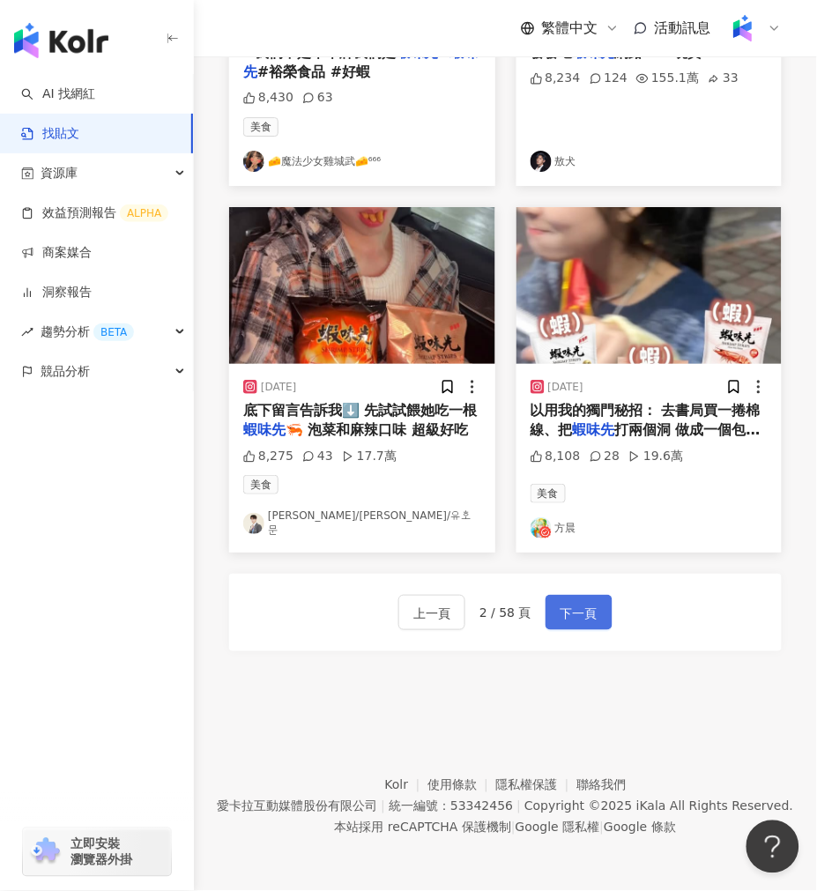
click at [588, 614] on span "下一頁" at bounding box center [579, 613] width 37 height 21
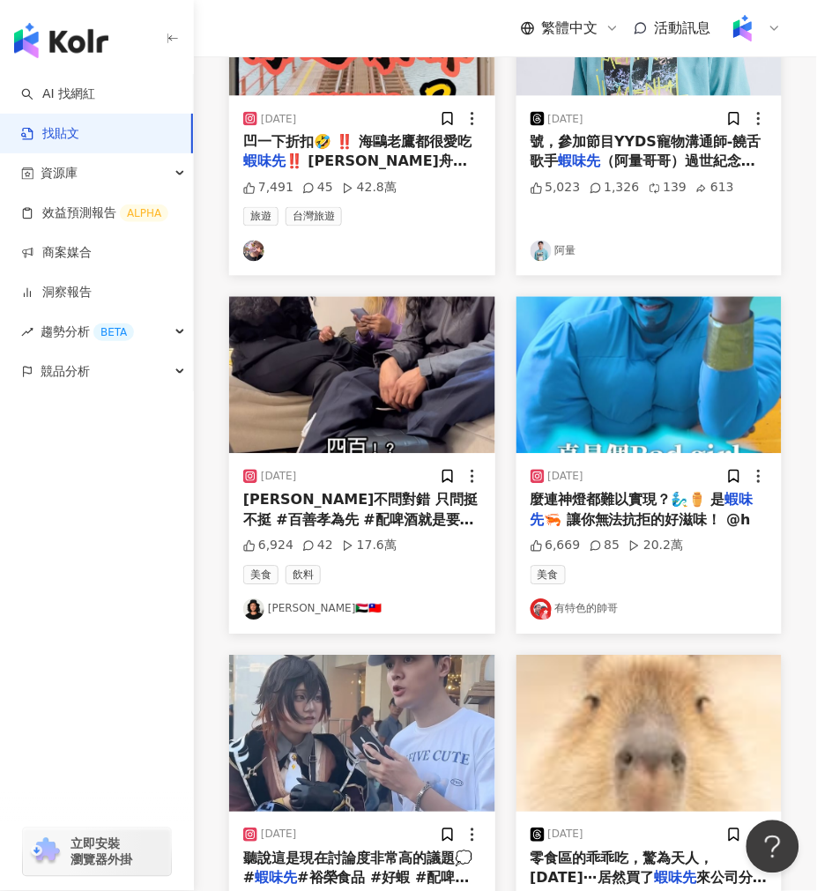
scroll to position [392, 0]
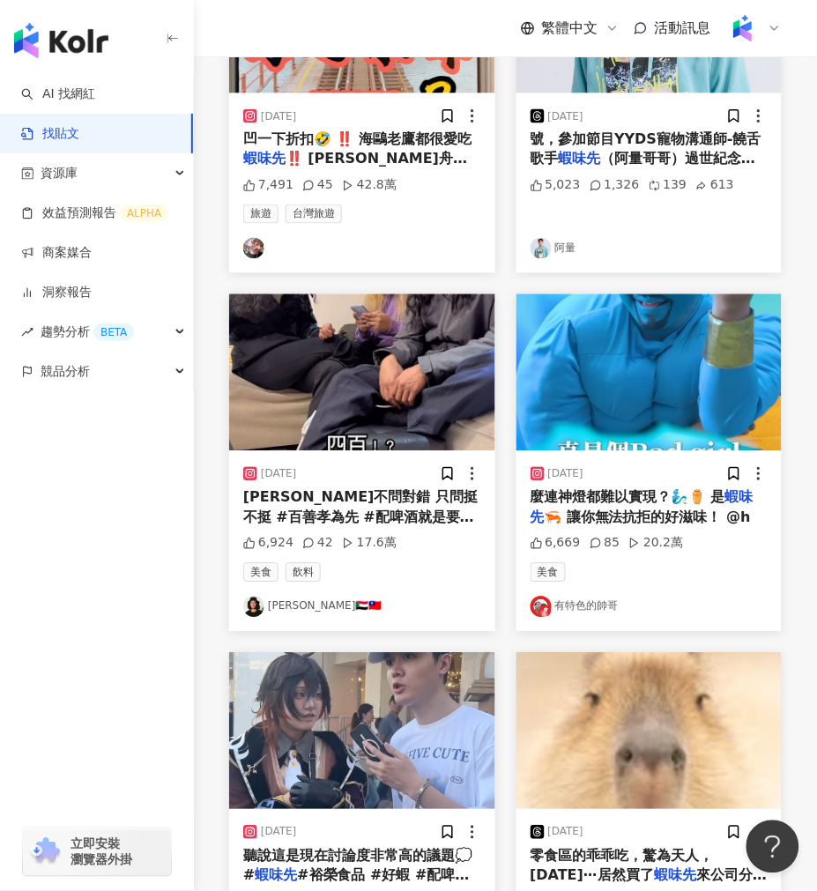
click at [589, 414] on img at bounding box center [650, 373] width 266 height 157
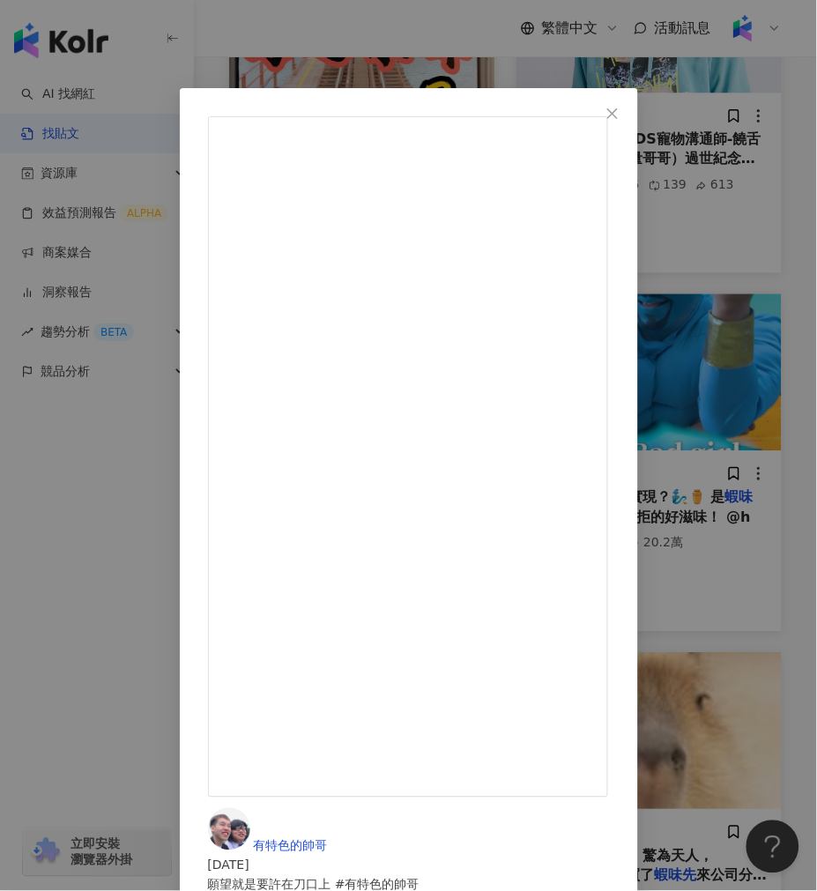
click at [209, 791] on div "有特色的帥哥 2024/11/19 願望就是要許在刀口上 #有特色的帥哥 究竟是什麼連神燈都難以實現？🧞‍♂️⚱️ 是蝦味先🦐 讓你無法抗拒的好滋味！ @hs…" at bounding box center [408, 445] width 817 height 891
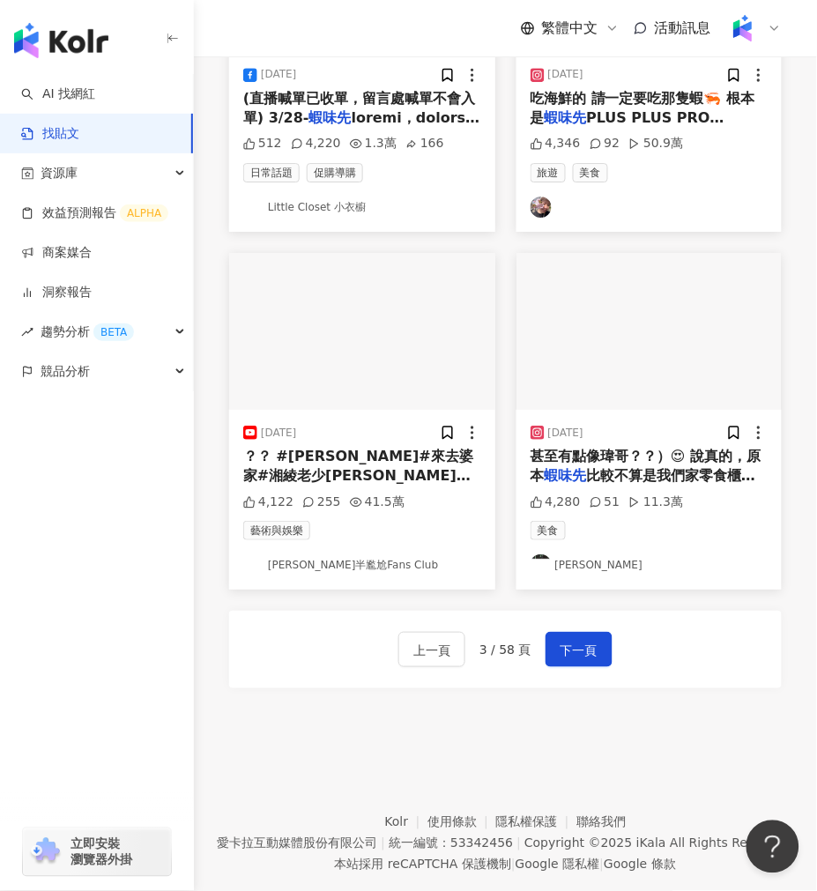
scroll to position [1868, 0]
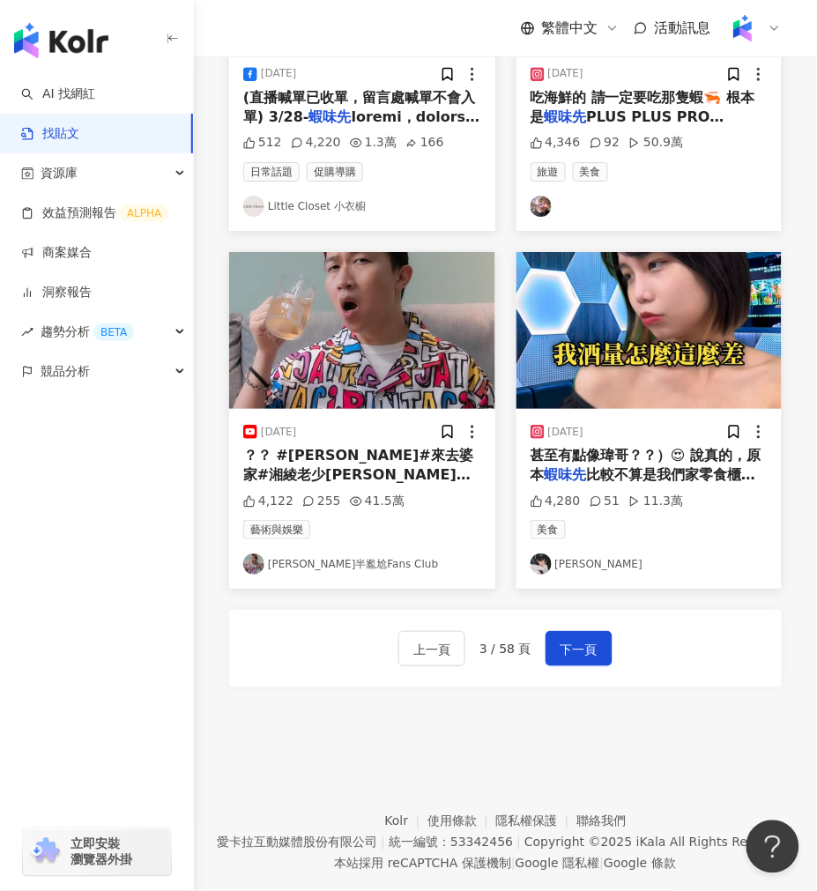
click at [398, 371] on img at bounding box center [362, 330] width 266 height 157
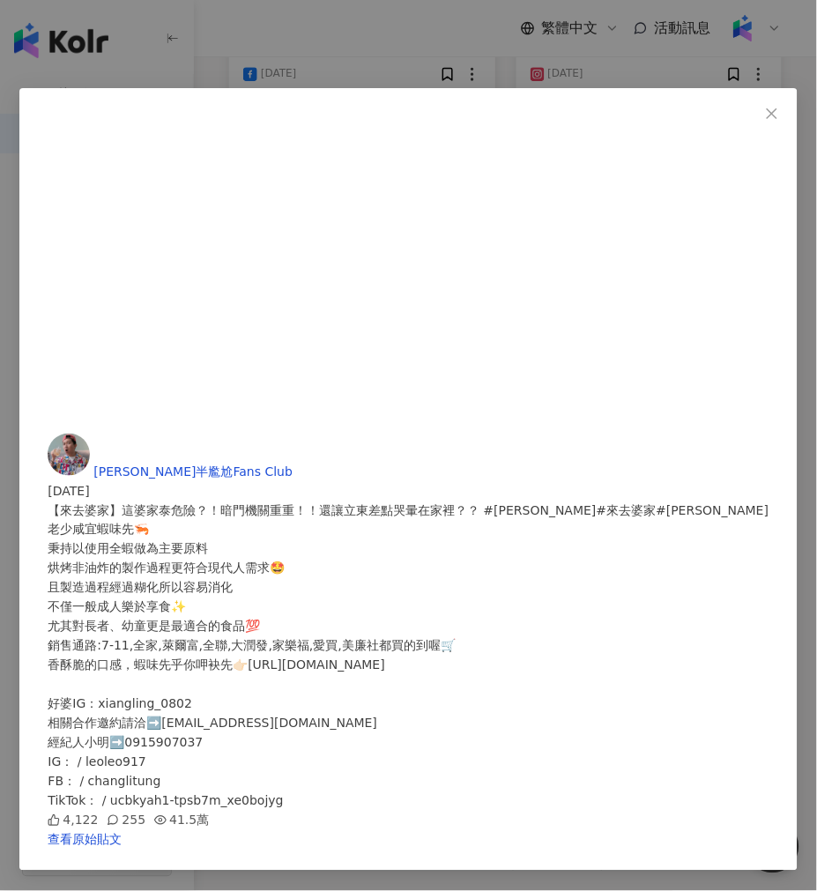
click at [507, 629] on div "張立東半尷尬Fans Club 2024/9/12 【來去婆家】這婆家泰危險？！暗門機關重重！！還讓立東差點哭暈在家裡？？ #張立東 #來去婆家#湘綾 老少咸…" at bounding box center [408, 445] width 817 height 891
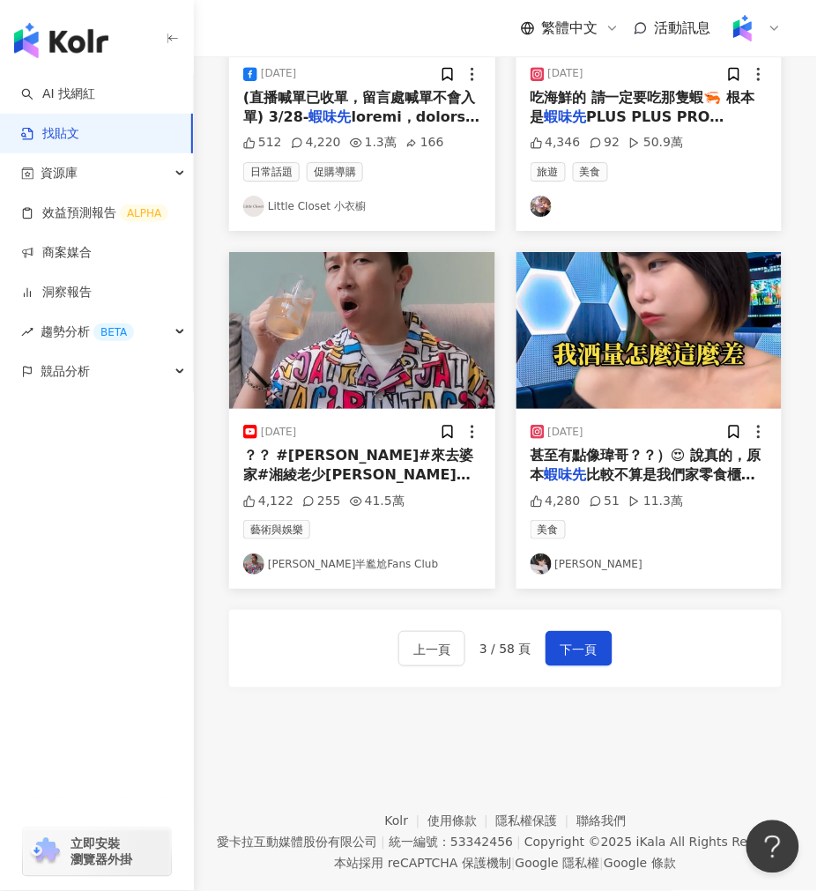
click at [629, 305] on img at bounding box center [650, 330] width 266 height 157
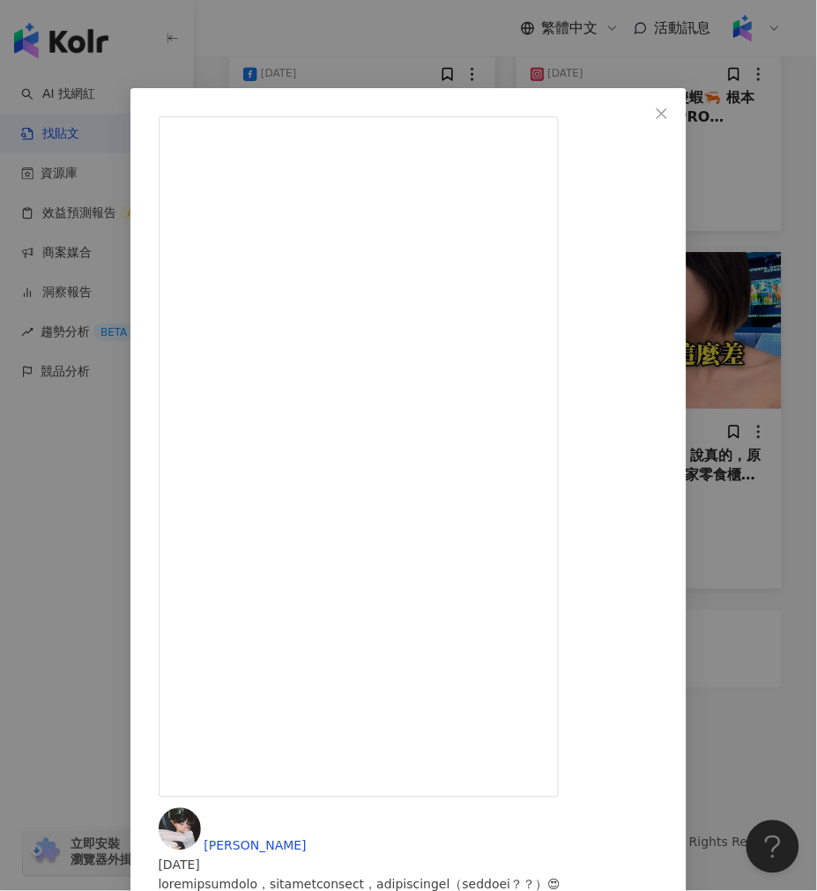
click at [208, 39] on div "陳映君 2023/9/10 4,280 51 11.3萬 查看原始貼文" at bounding box center [408, 445] width 817 height 891
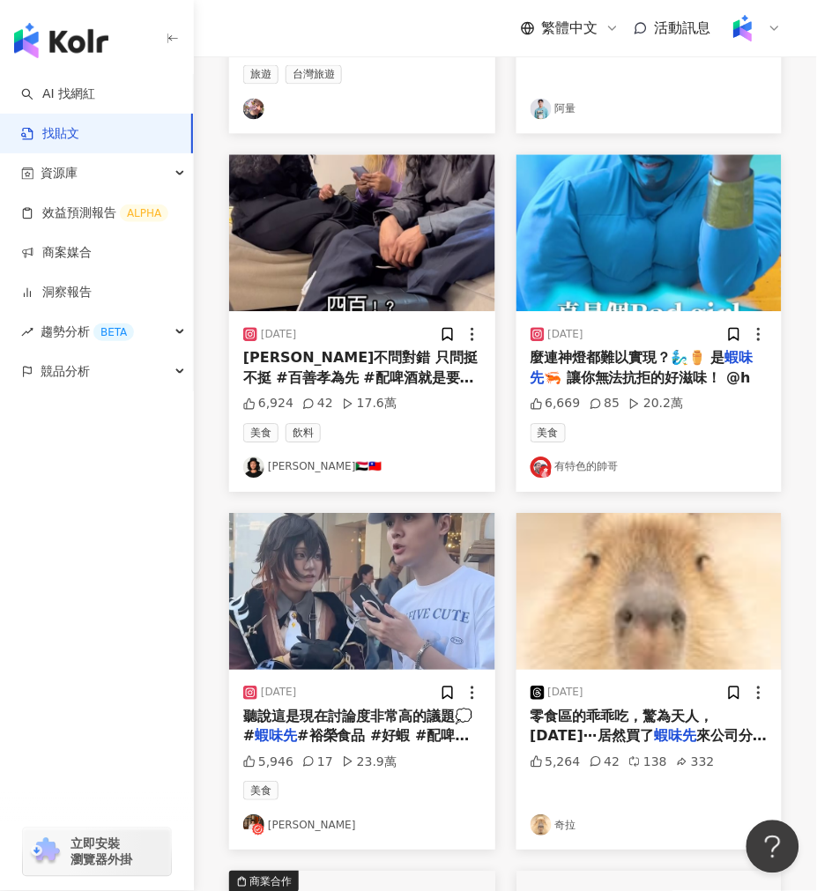
scroll to position [496, 0]
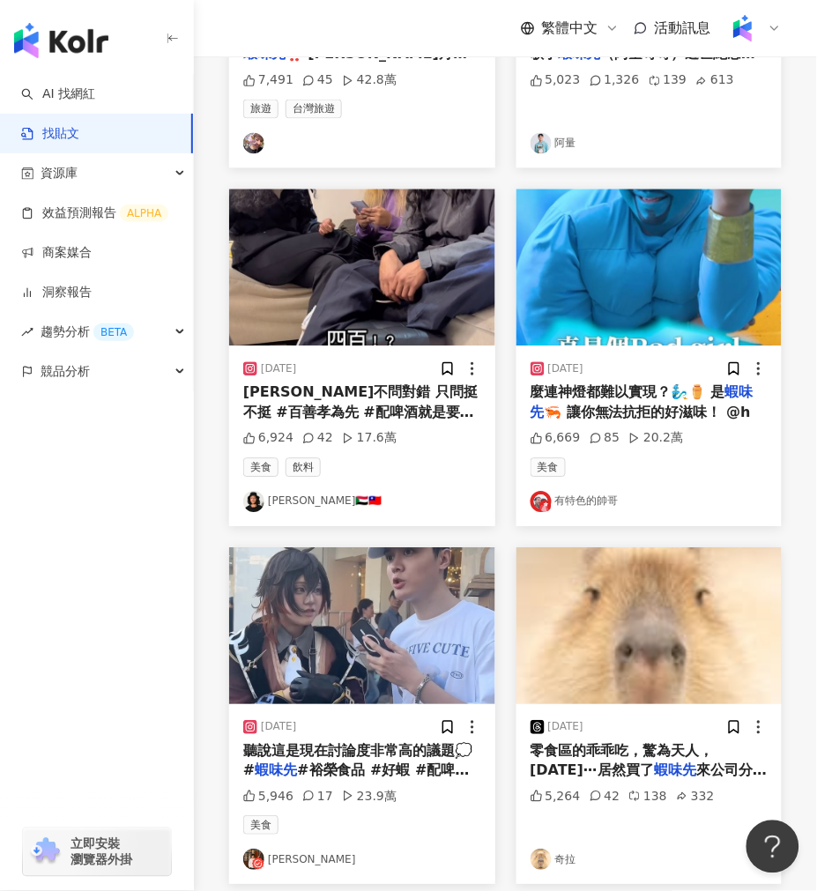
click at [344, 291] on img at bounding box center [362, 268] width 266 height 157
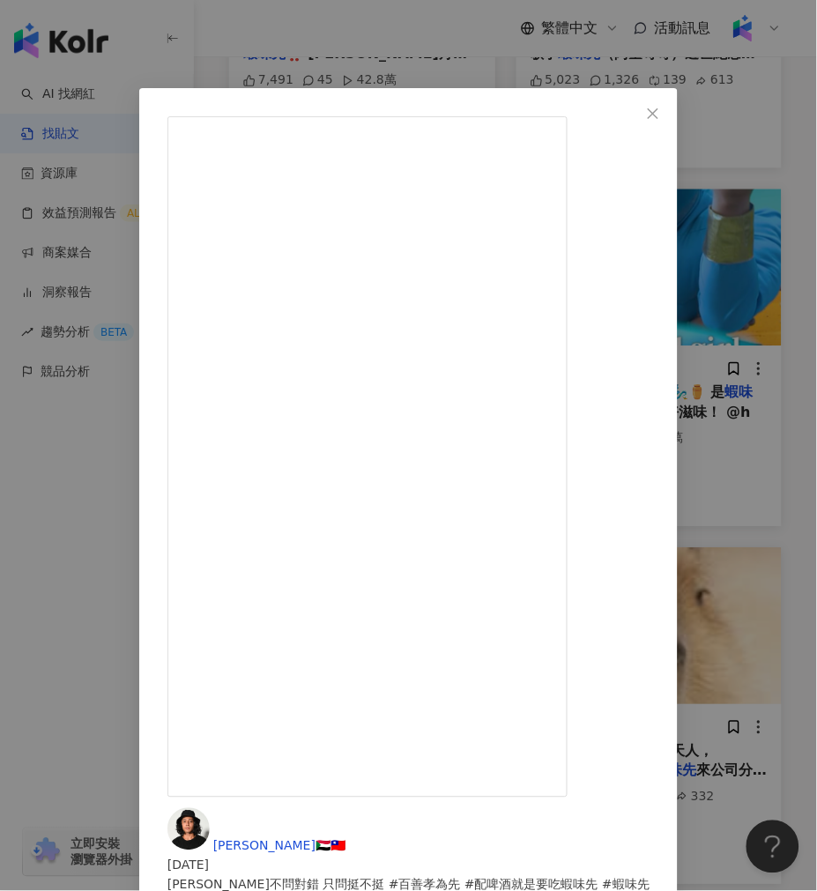
click at [320, 56] on div "艾德🇸🇩🇹🇼 2024/3/8 艾德不問對錯 只問挺不挺 #百善孝為先 #配啤酒就是要吃蝦味先 #蝦味先 6,924 42 17.6萬 查看原始貼文" at bounding box center [408, 445] width 817 height 891
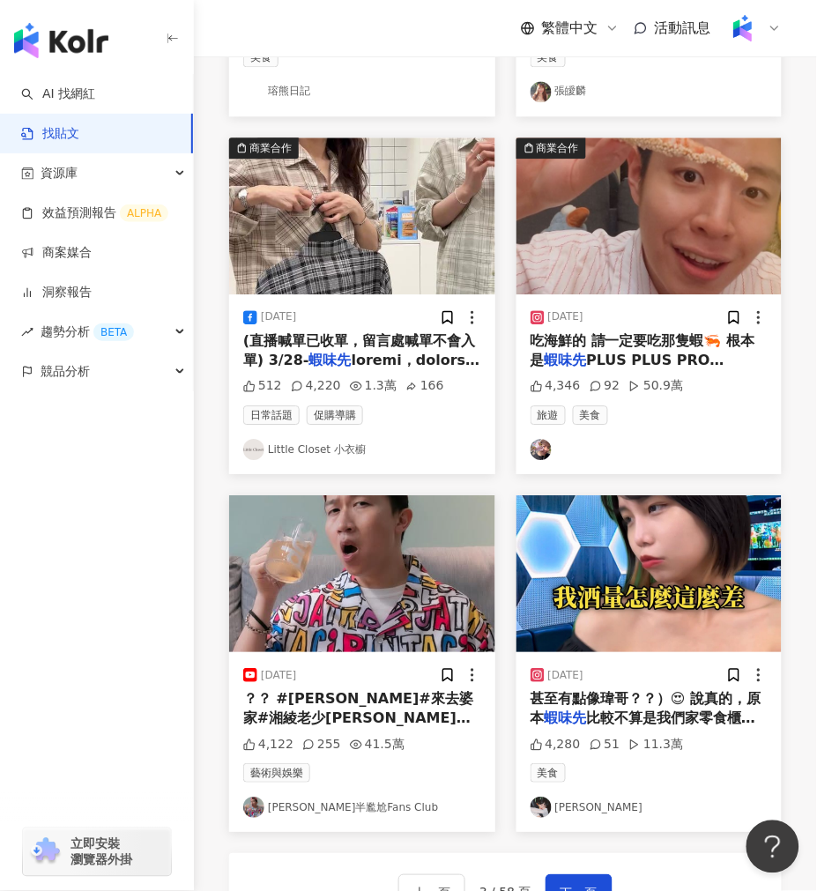
scroll to position [1920, 0]
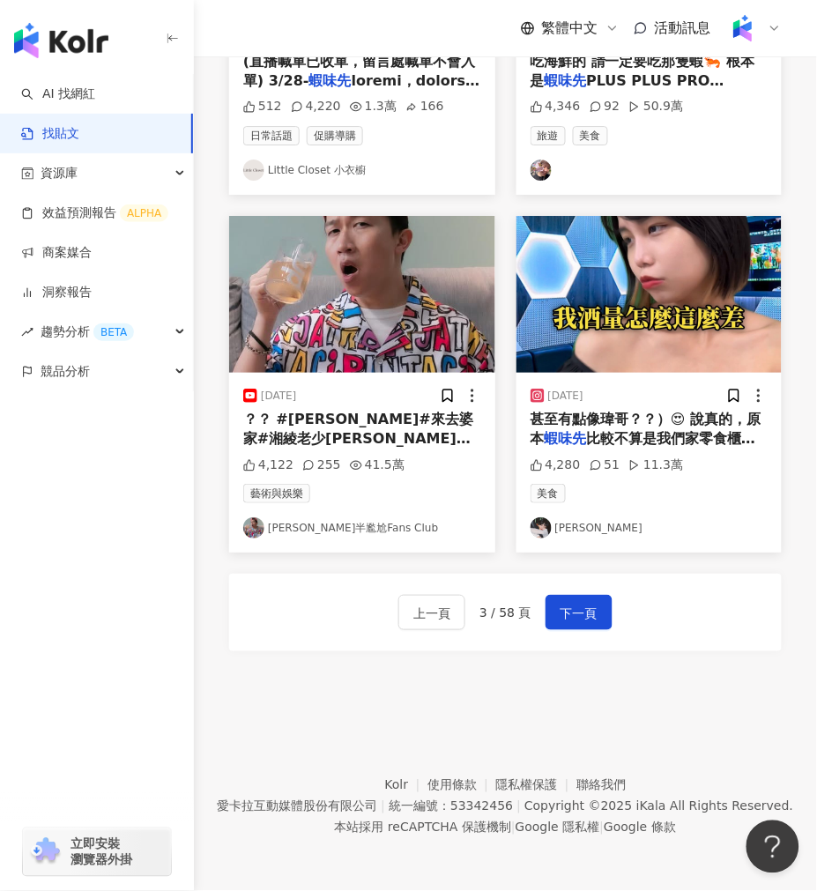
click at [420, 633] on div "上一頁 3 / 58 頁 下一頁" at bounding box center [505, 613] width 553 height 78
click at [420, 618] on span "上一頁" at bounding box center [432, 613] width 37 height 21
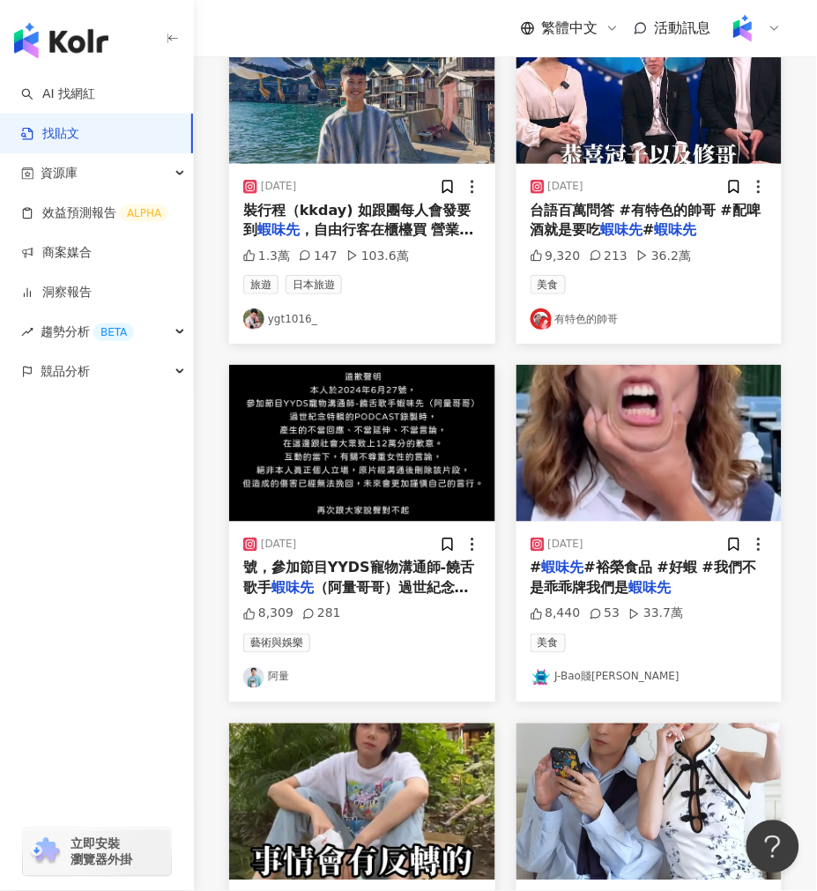
scroll to position [548, 0]
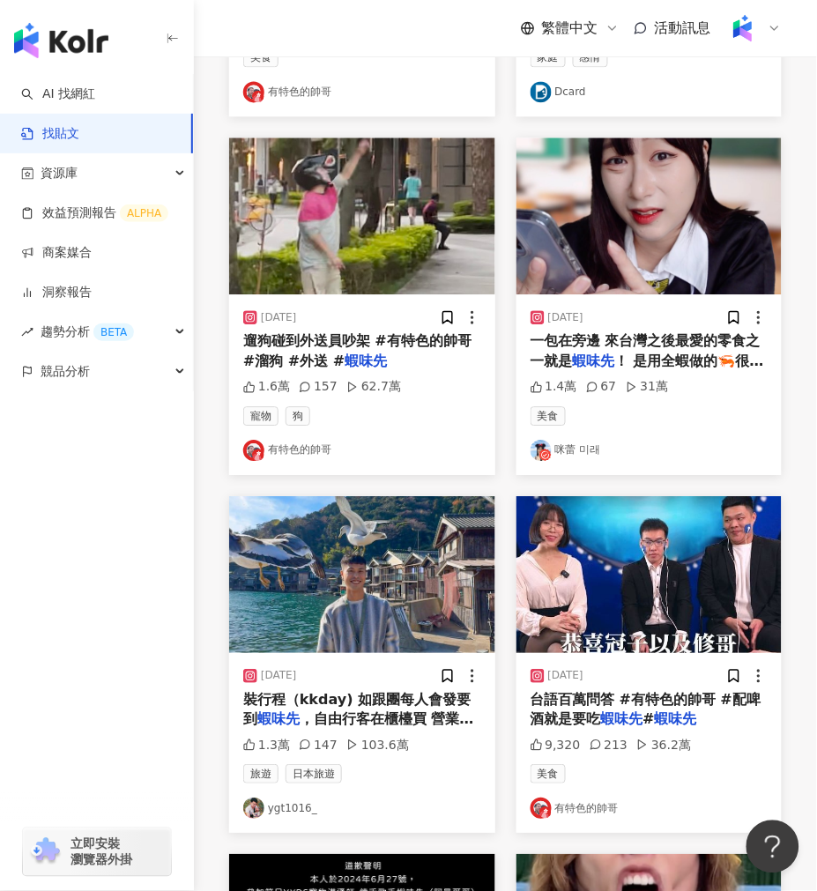
click at [632, 216] on img at bounding box center [650, 216] width 266 height 157
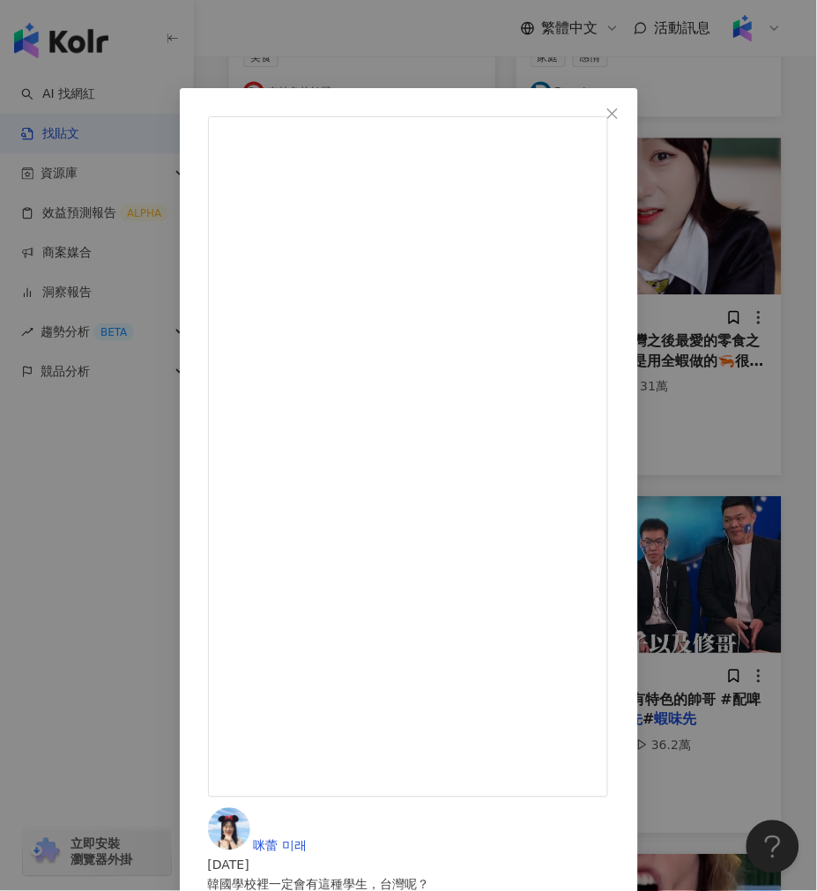
click at [326, 40] on div "咪蕾 미래 2023/10/2 韓國學校裡一定會有這種學生，台灣呢？ 以前上學的時候超愛買零食和大家一起吃 現在工作的時候也會擺一包在旁邊 來台灣之後最愛的零…" at bounding box center [408, 445] width 817 height 891
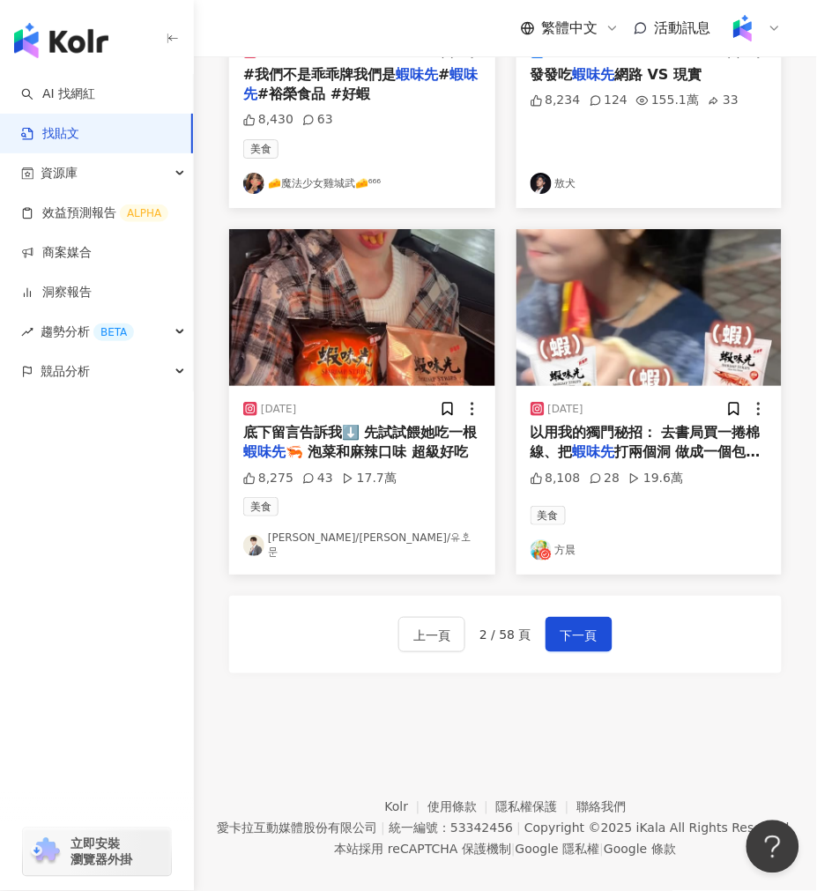
scroll to position [1920, 0]
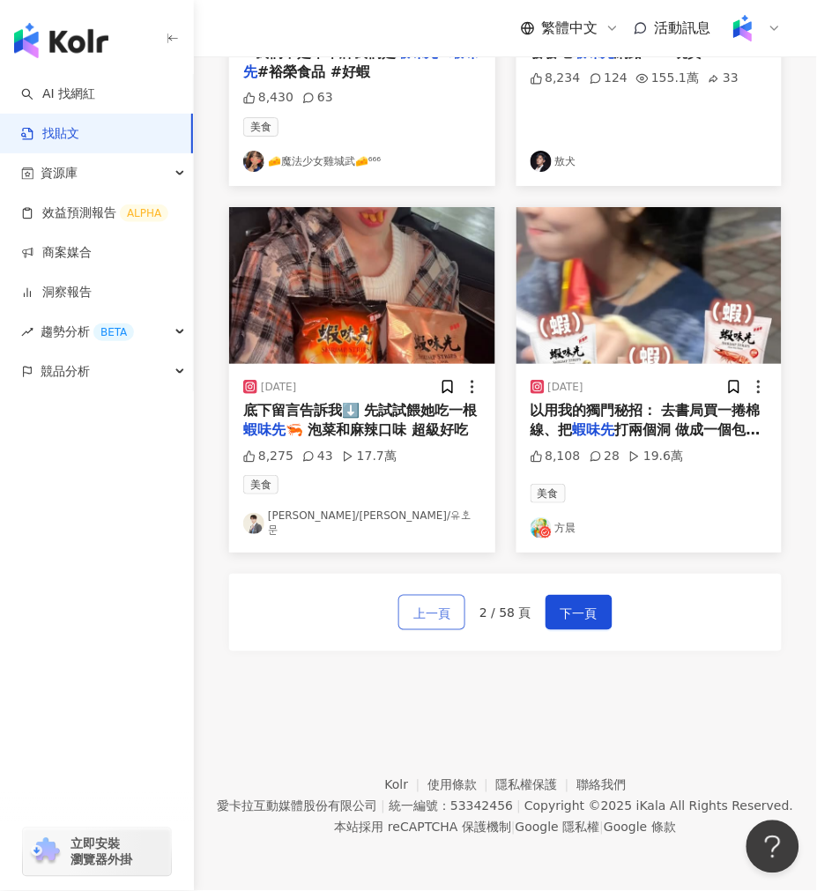
click at [426, 619] on span "上一頁" at bounding box center [432, 613] width 37 height 21
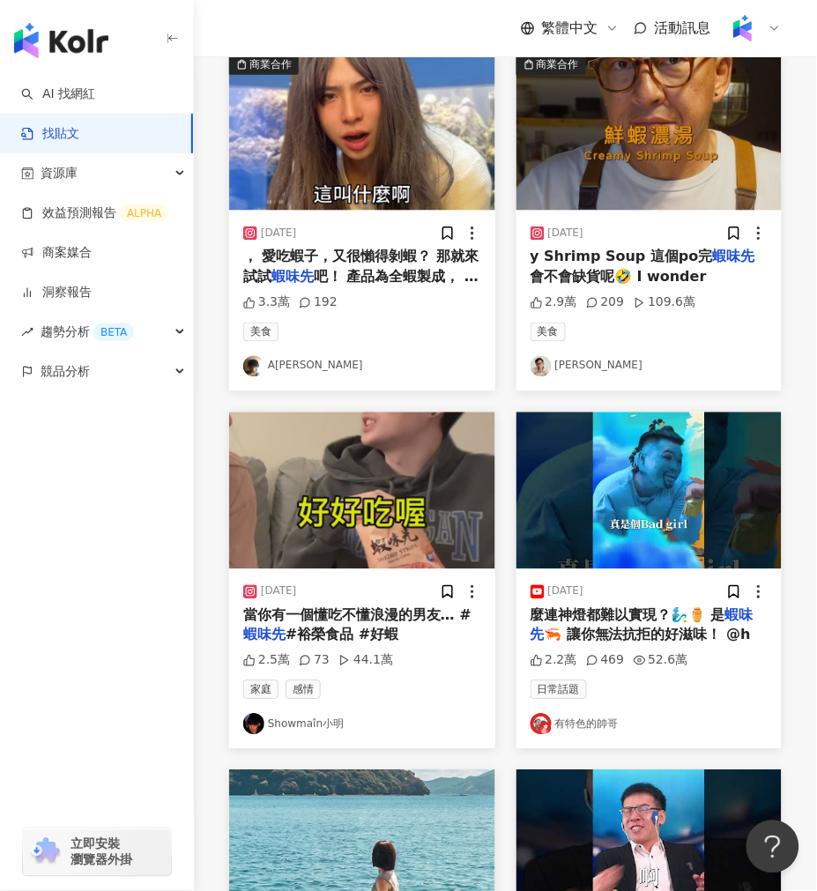
scroll to position [1332, 0]
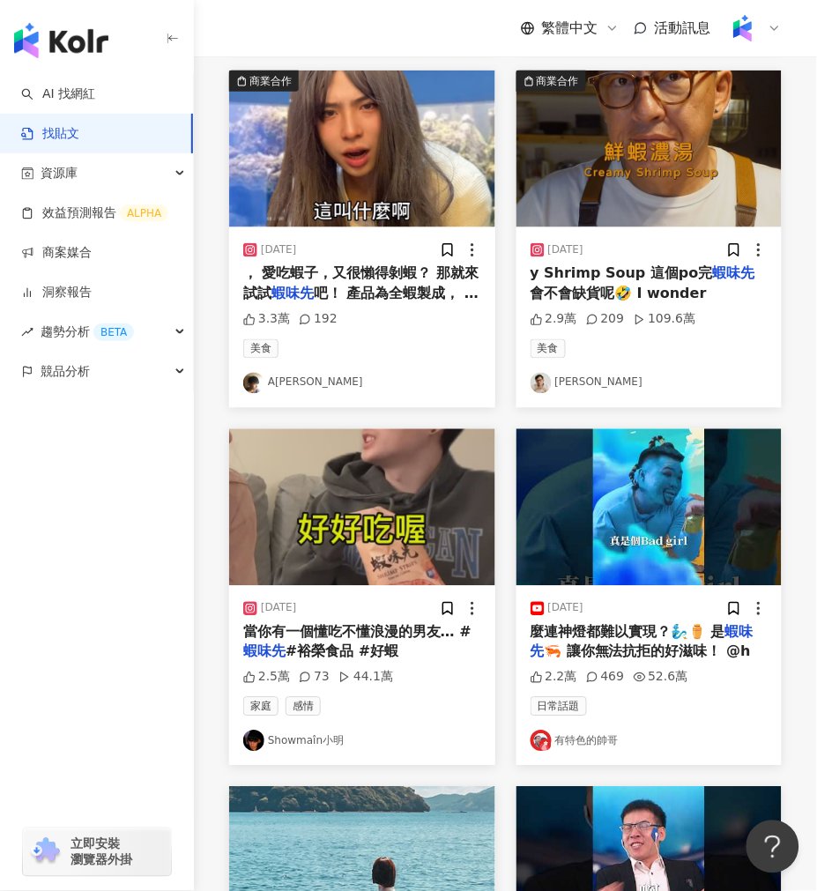
click at [403, 536] on img at bounding box center [362, 507] width 266 height 157
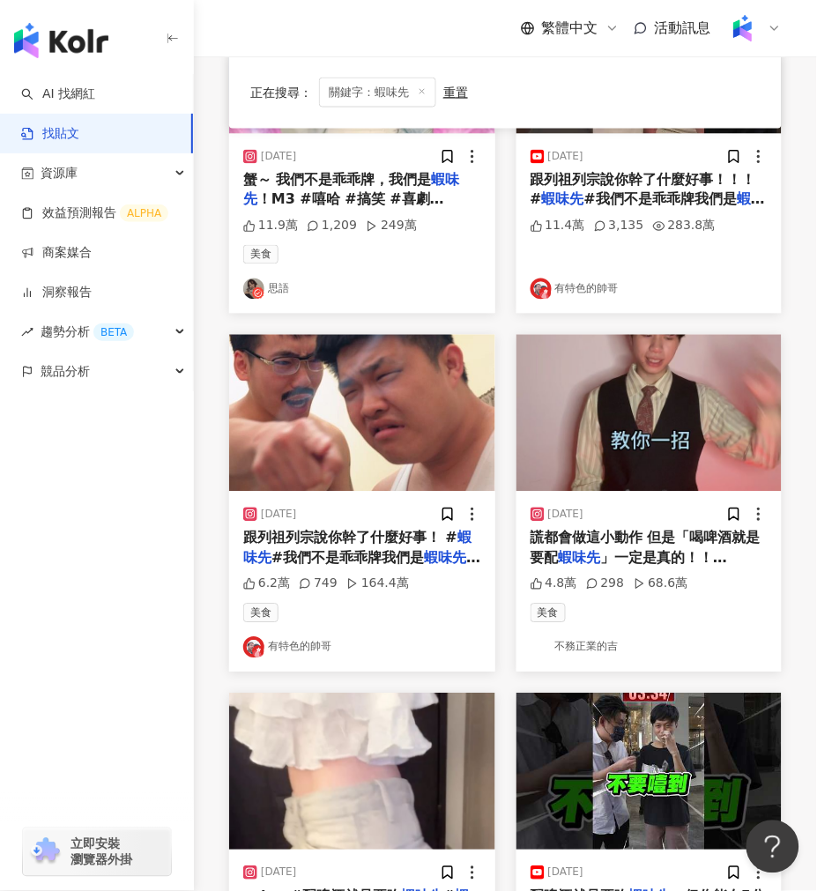
scroll to position [392, 0]
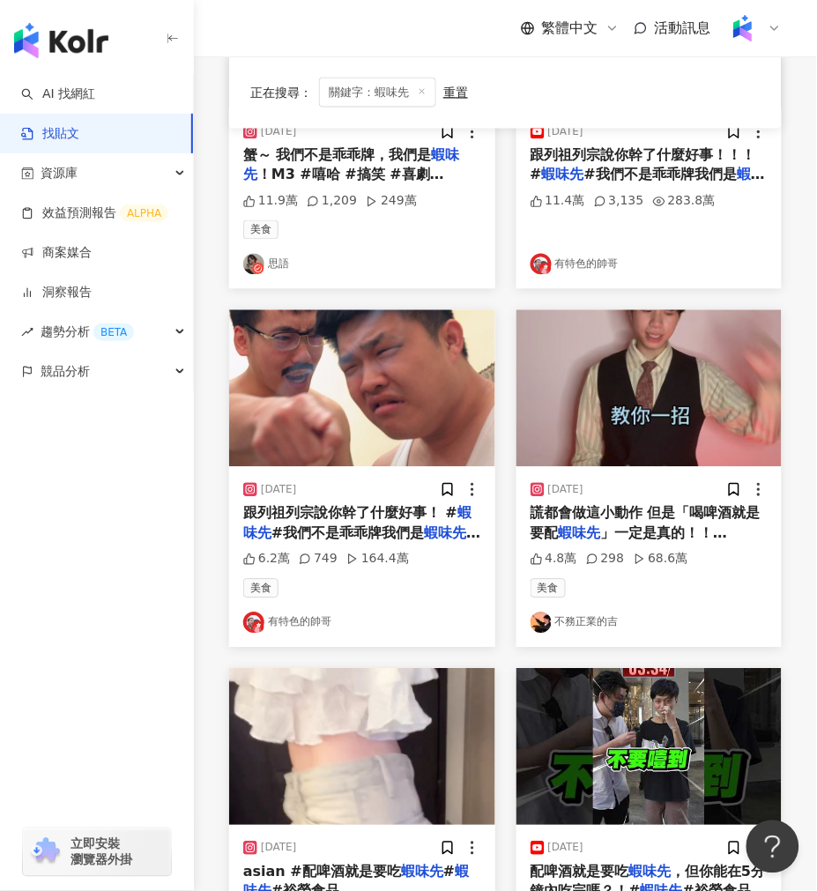
click at [416, 392] on img at bounding box center [362, 388] width 266 height 157
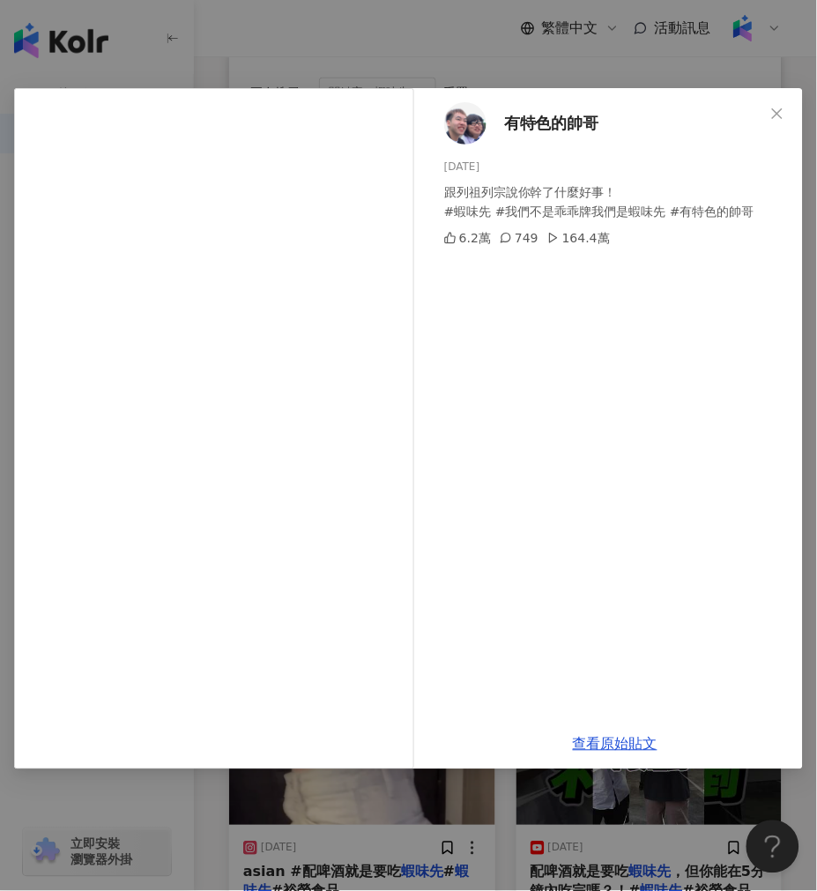
click at [363, 26] on div "有特色的帥哥 2023/12/13 跟列祖列宗說你幹了什麼好事！ #蝦味先 #我們不是乖乖牌我們是蝦味先 #有特色的帥哥 6.2萬 749 164.4萬 查看…" at bounding box center [408, 445] width 817 height 891
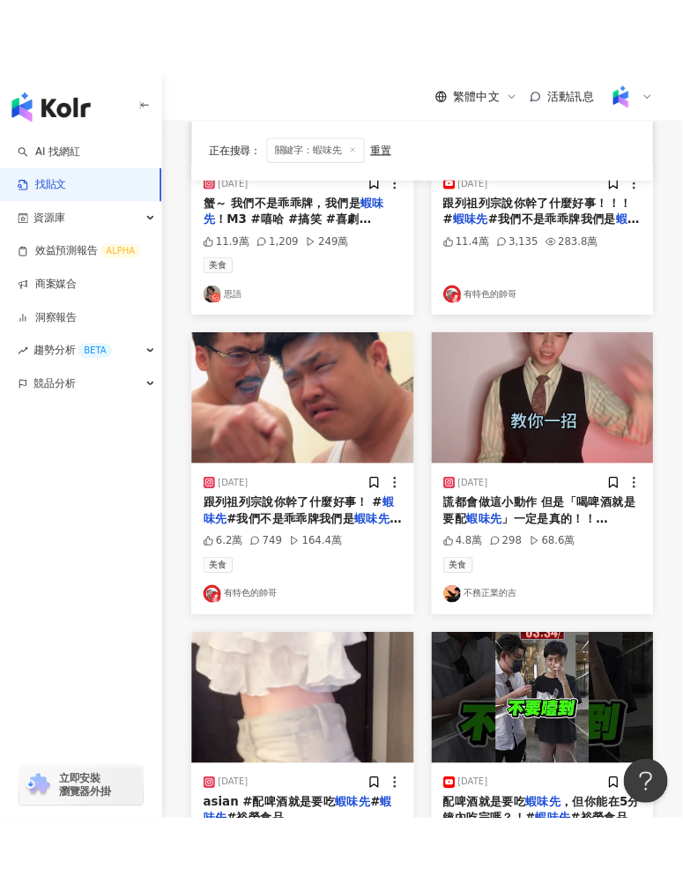
scroll to position [437, 0]
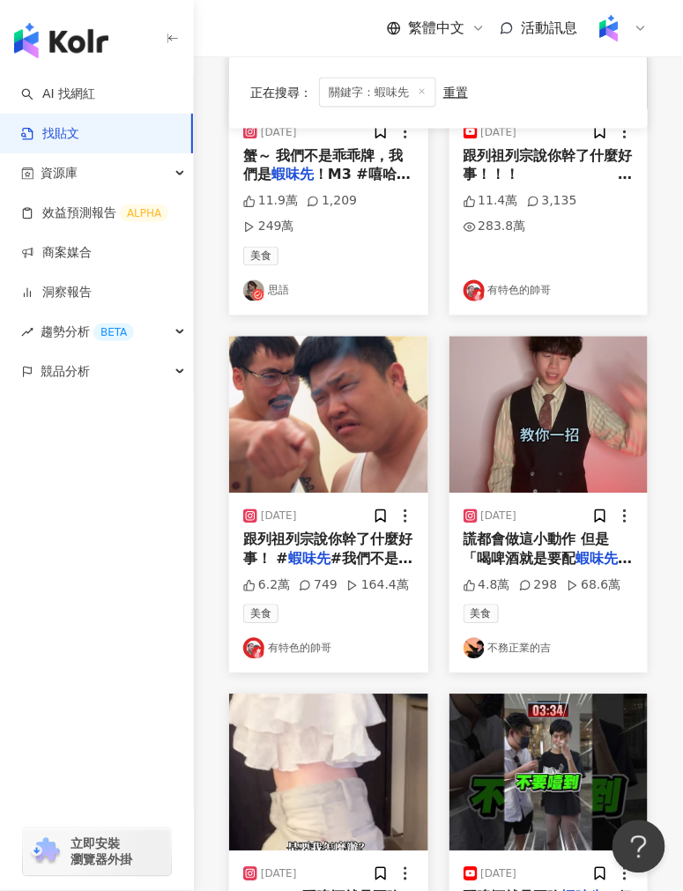
click at [319, 410] on img at bounding box center [328, 415] width 199 height 157
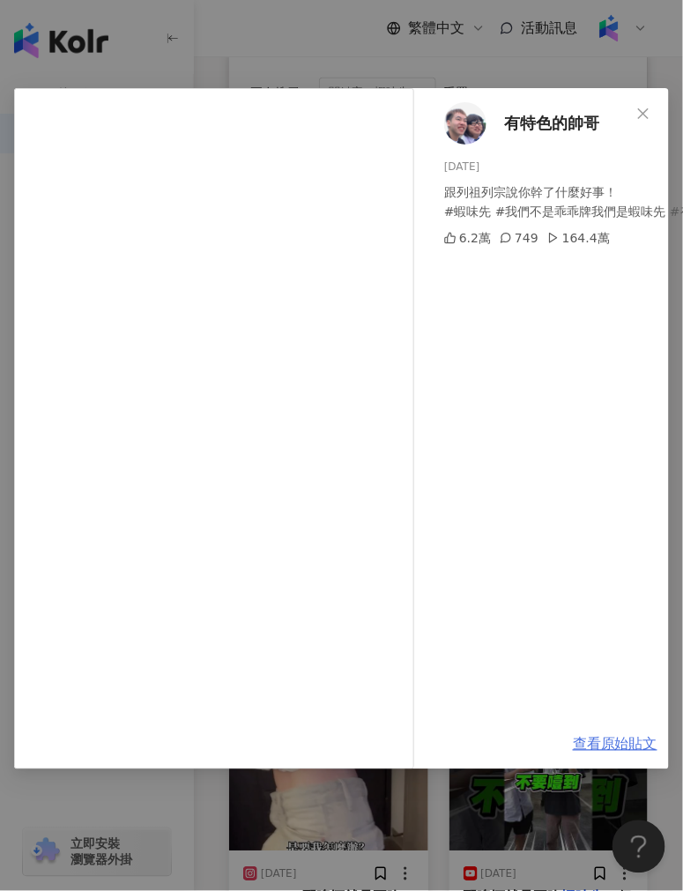
click at [587, 736] on link "查看原始貼文" at bounding box center [615, 744] width 85 height 17
click at [289, 24] on div "有特色的帥哥 2023/12/13 跟列祖列宗說你幹了什麼好事！ #蝦味先 #我們不是乖乖牌我們是蝦味先 #有特色的帥哥 6.2萬 749 164.4萬 查看…" at bounding box center [341, 445] width 683 height 891
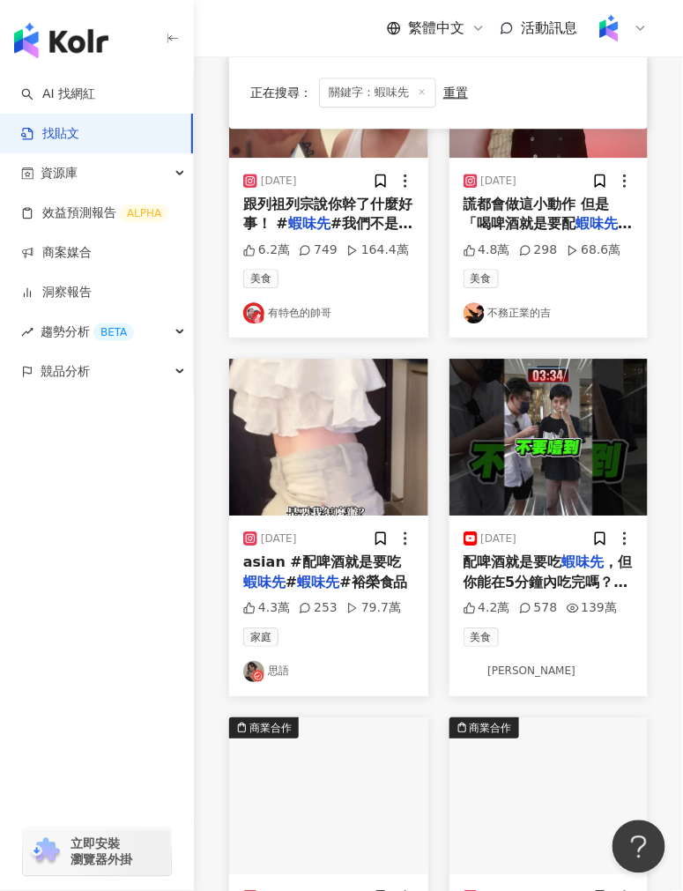
scroll to position [762, 0]
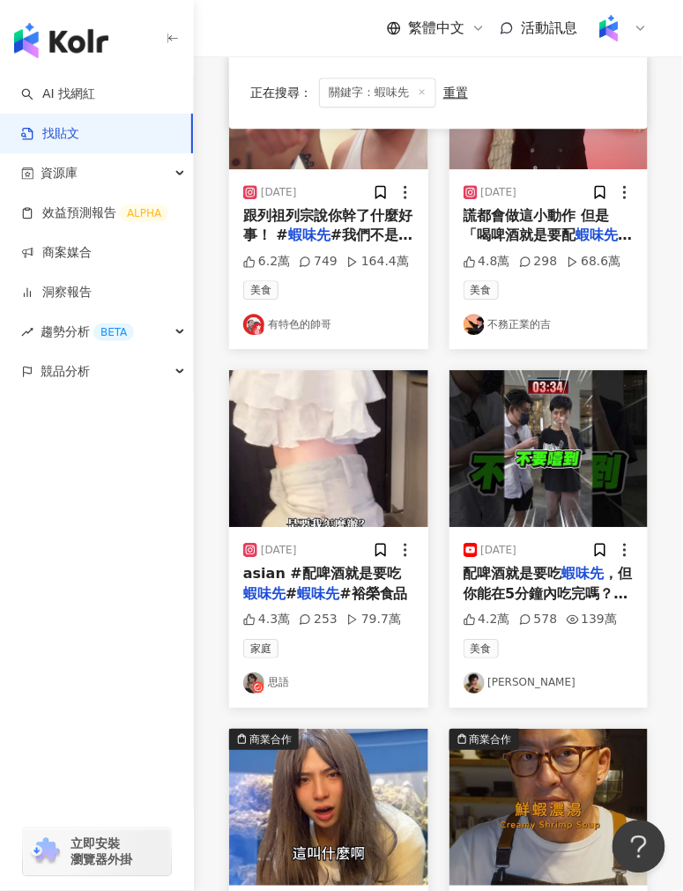
click at [331, 407] on img at bounding box center [328, 448] width 199 height 157
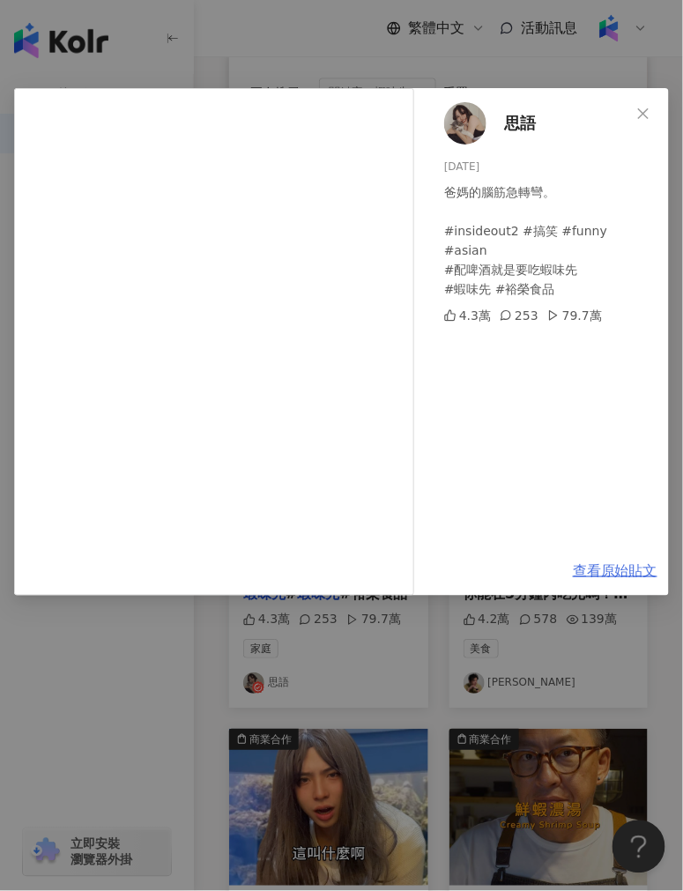
click at [587, 566] on link "查看原始貼文" at bounding box center [615, 571] width 85 height 17
click at [280, 55] on div "思語 2024/6/29 爸媽的腦筋急轉彎。 #insideout2 #搞笑 #funny #asian #配啤酒就是要吃蝦味先 #蝦味先 #裕榮食品 4.3…" at bounding box center [341, 445] width 683 height 891
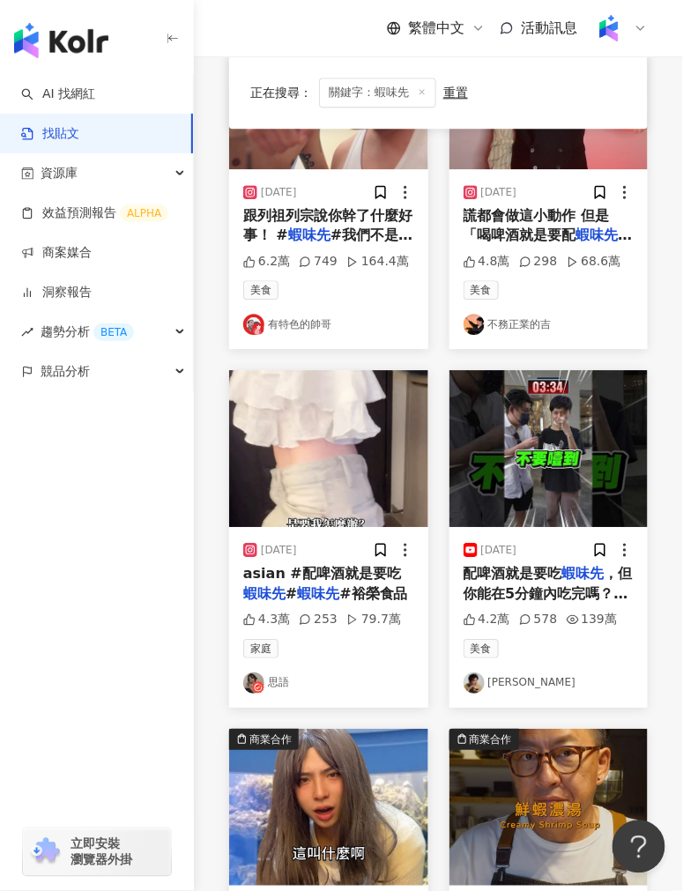
click at [344, 767] on img at bounding box center [328, 807] width 199 height 157
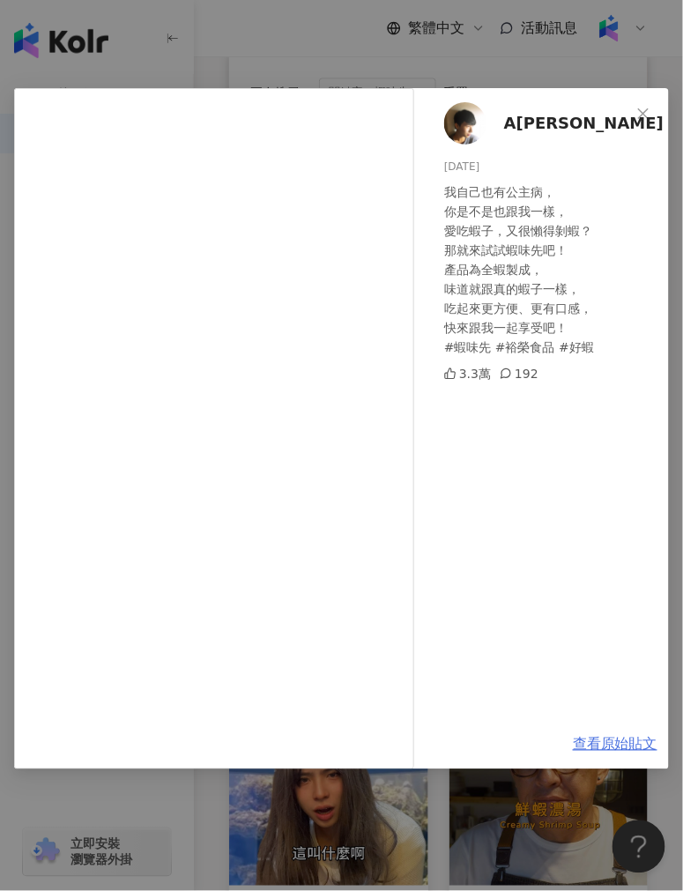
click at [593, 743] on link "查看原始貼文" at bounding box center [615, 744] width 85 height 17
click at [230, 26] on div "A冷 2023/10/13 我自己也有公主病， 你是不是也跟我一樣， 愛吃蝦子，又很懶得剝蝦？ 那就來試試蝦味先吧！ 產品為全蝦製成， 味道就跟真的蝦子一樣，…" at bounding box center [341, 445] width 683 height 891
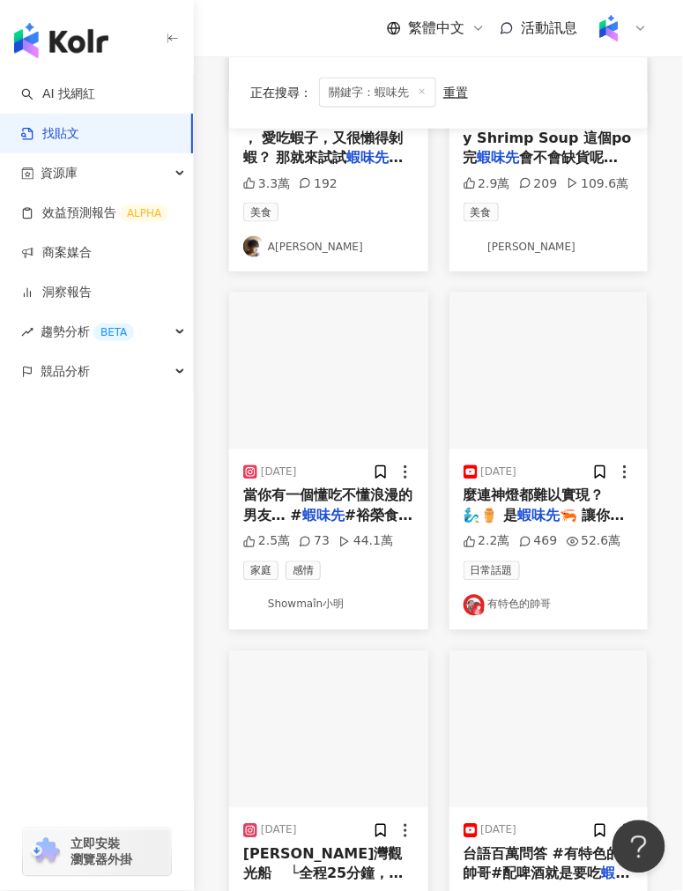
scroll to position [1557, 0]
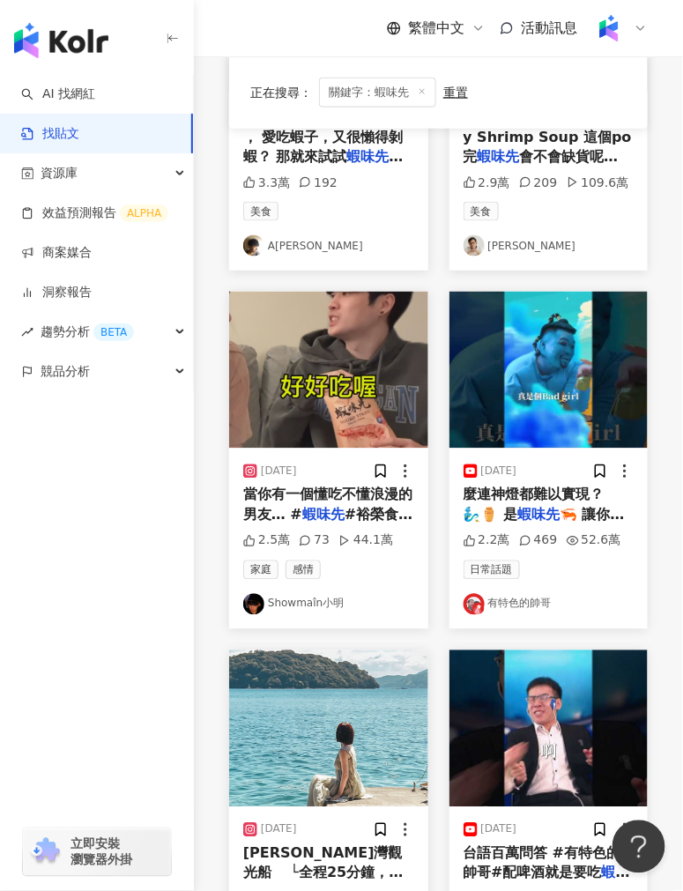
click at [524, 379] on img at bounding box center [549, 370] width 199 height 157
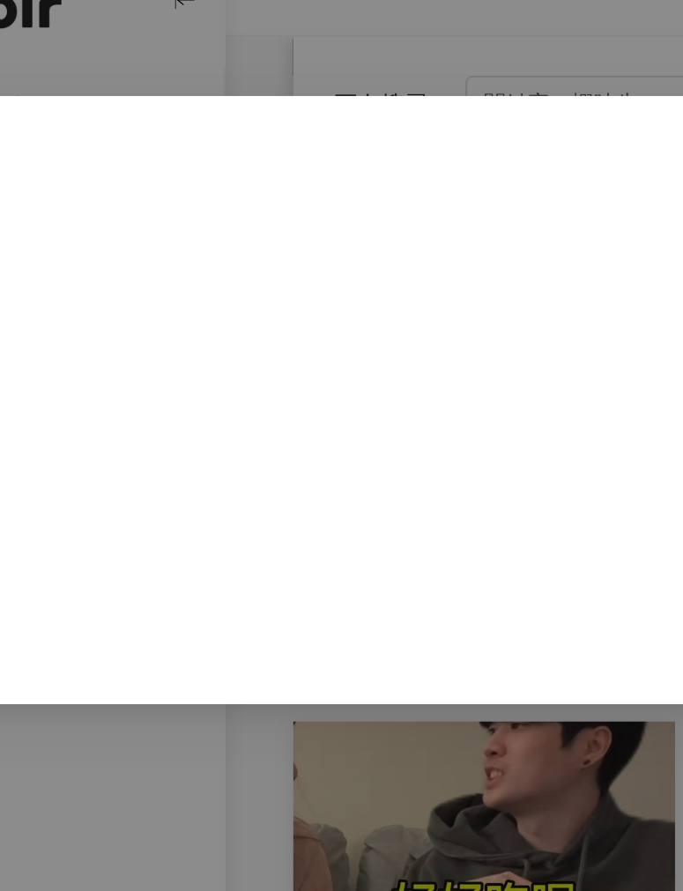
scroll to position [1435, 0]
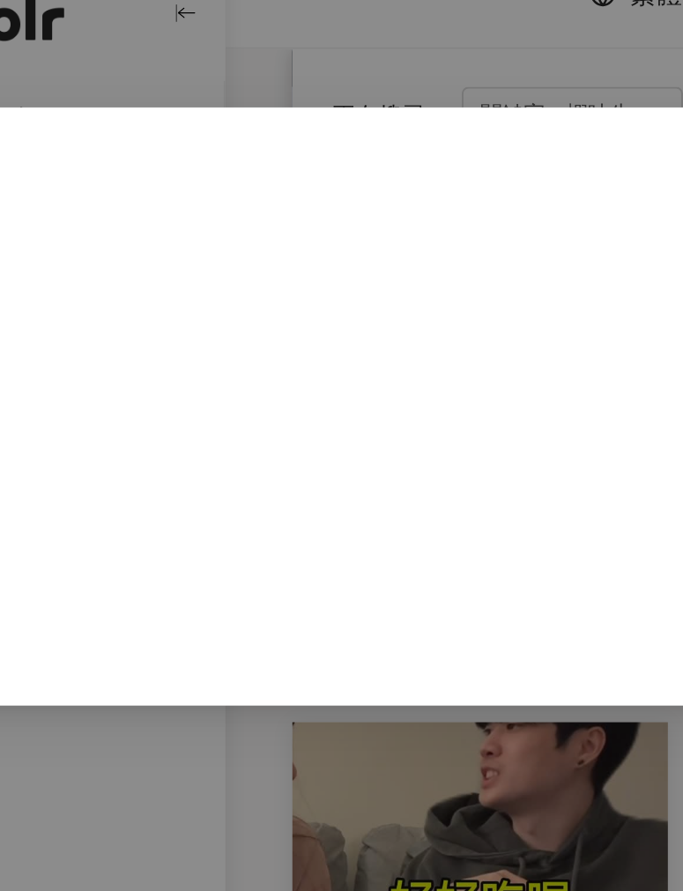
click at [284, 51] on div "有特色的帥哥 2024/11/19 願望就是要許在刀口上 #有特色的帥哥 究竟是什麼連神燈都難以實現？🧞‍♂️⚱️ 是蝦味先🦐 讓你無法抗拒的好滋味！ @hs…" at bounding box center [341, 445] width 683 height 891
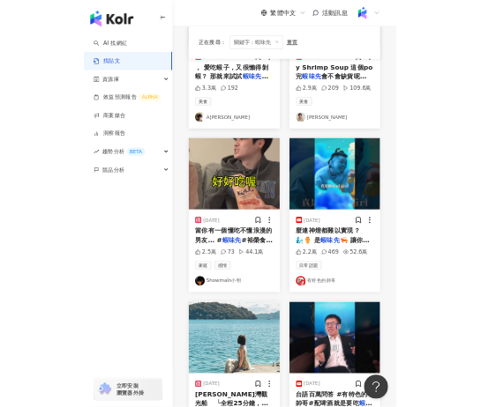
scroll to position [1667, 0]
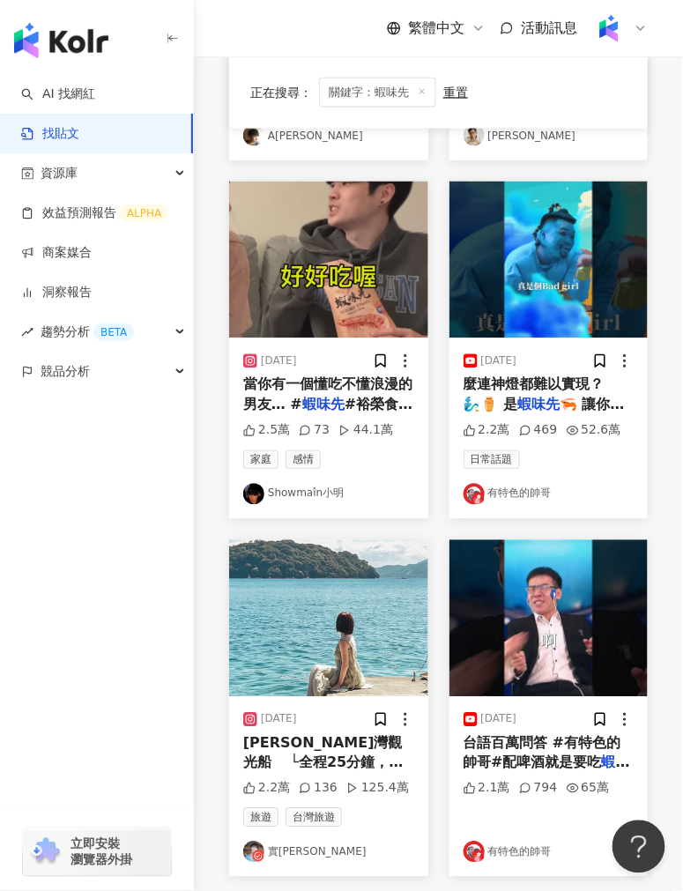
click at [534, 215] on img at bounding box center [549, 260] width 199 height 157
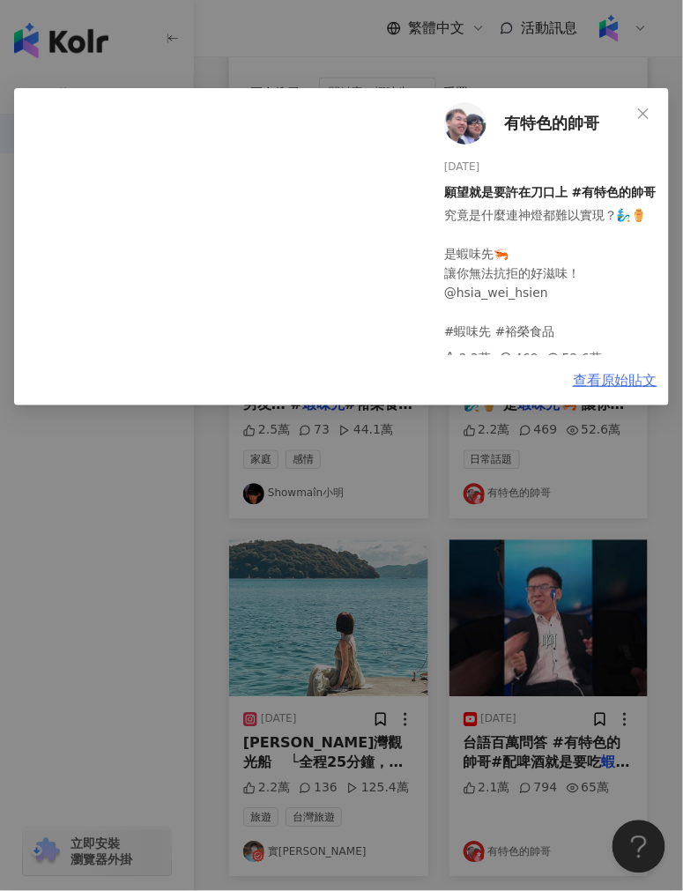
click at [609, 381] on link "查看原始貼文" at bounding box center [615, 380] width 85 height 17
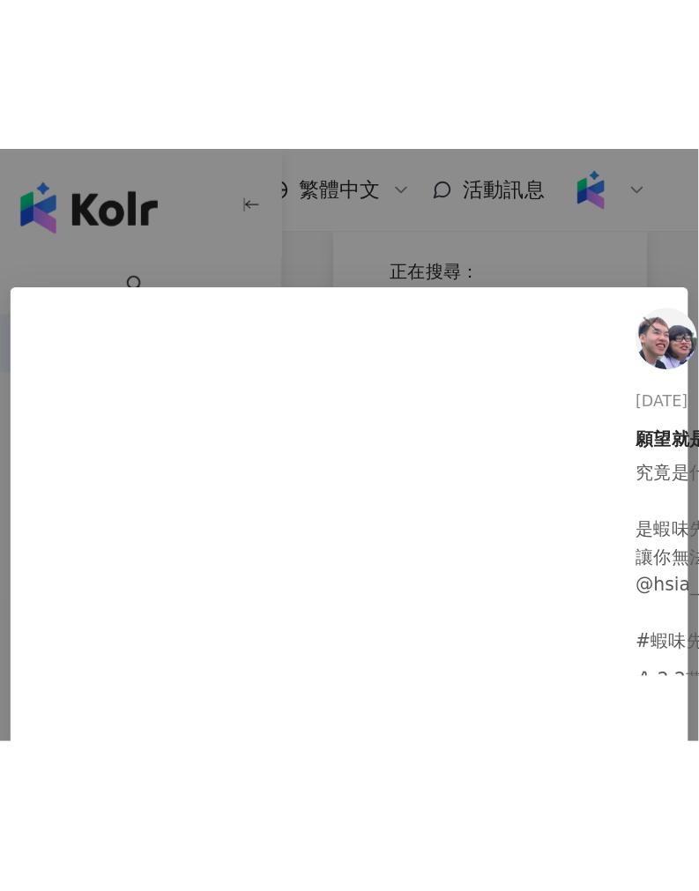
scroll to position [923, 0]
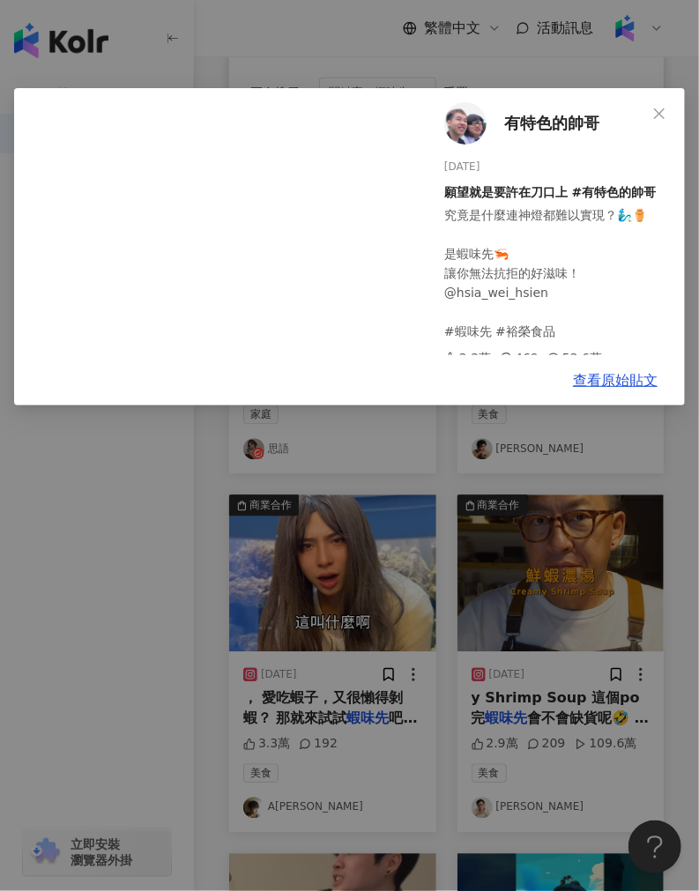
drag, startPoint x: 280, startPoint y: 36, endPoint x: 287, endPoint y: 88, distance: 52.4
click at [280, 36] on div "有特色的帥哥 2024/11/19 願望就是要許在刀口上 #有特色的帥哥 究竟是什麼連神燈都難以實現？🧞‍♂️⚱️ 是蝦味先🦐 讓你無法抗拒的好滋味！ @hs…" at bounding box center [349, 445] width 699 height 891
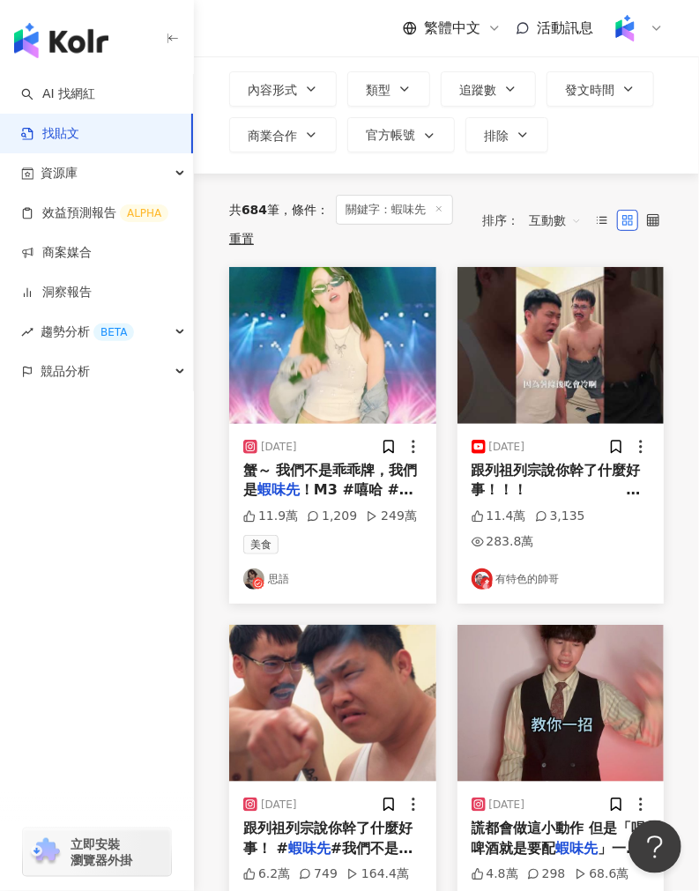
scroll to position [0, 0]
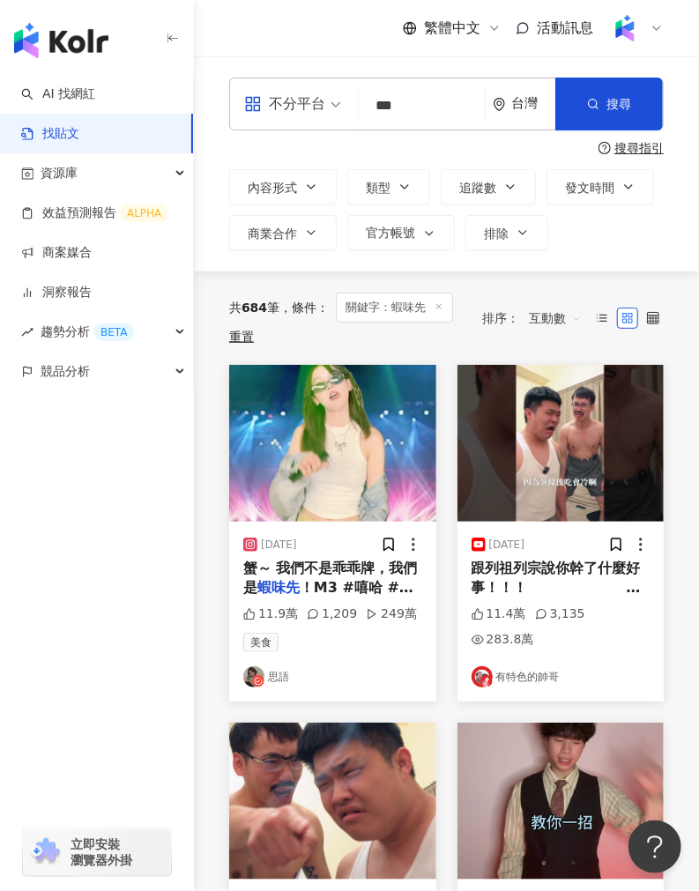
click at [408, 110] on input "***" at bounding box center [422, 105] width 112 height 38
paste input "***"
type input "******"
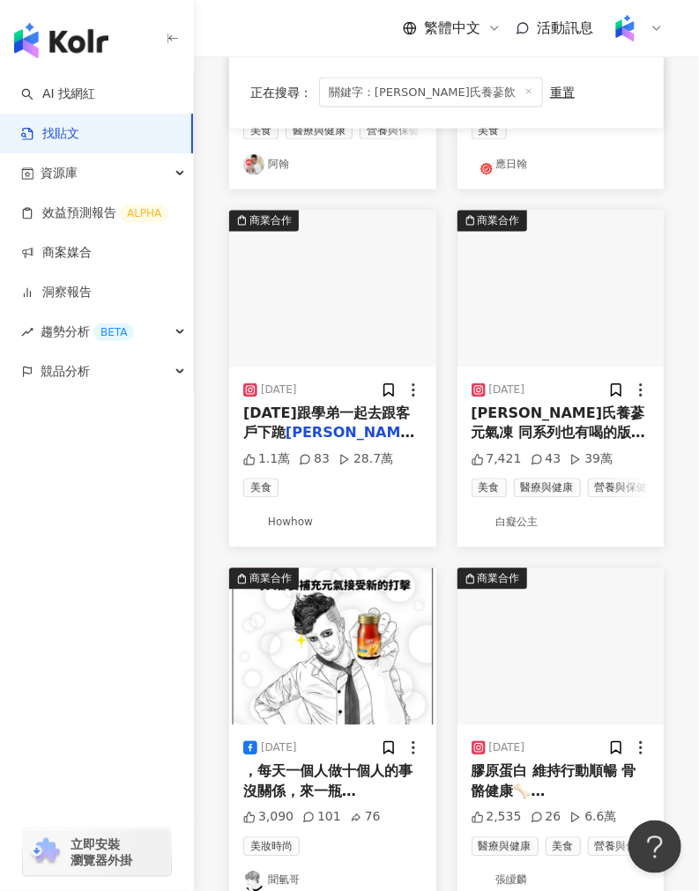
scroll to position [882, 0]
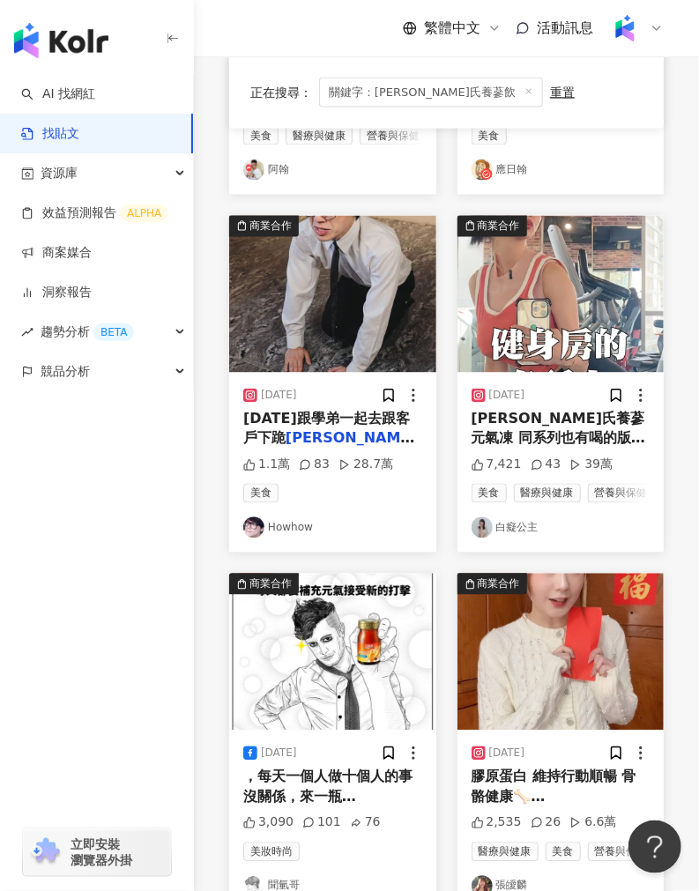
click at [354, 694] on img at bounding box center [332, 652] width 207 height 157
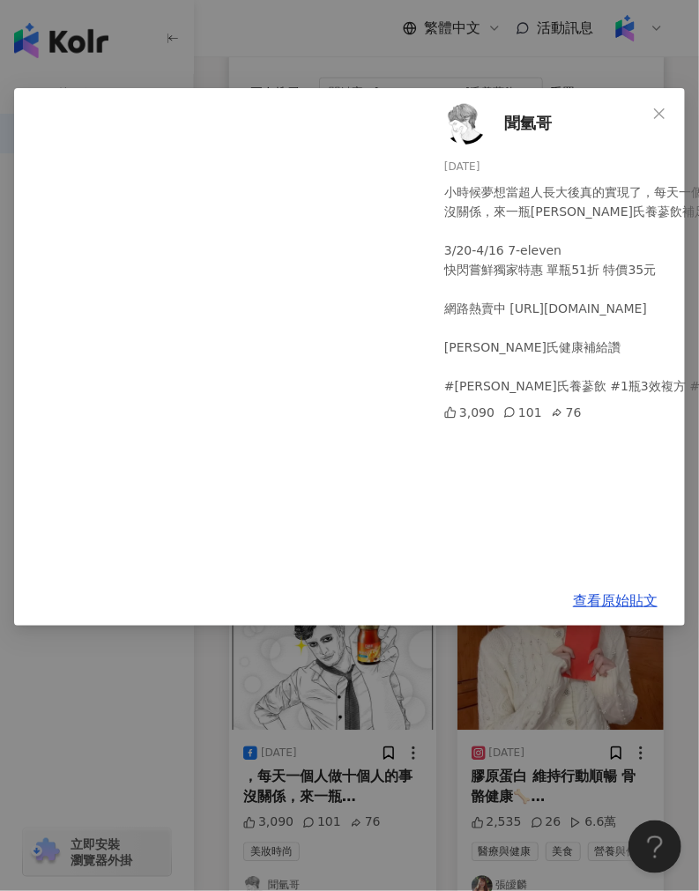
click at [432, 635] on div "聞氫哥 2024/4/10 小時候夢想當超人長大後真的實現了，每天一個人做十個人的事 沒關係，來一瓶白蘭氏養蔘飲補足精神!繼續努力! 3/20-4/16 7-…" at bounding box center [349, 445] width 699 height 891
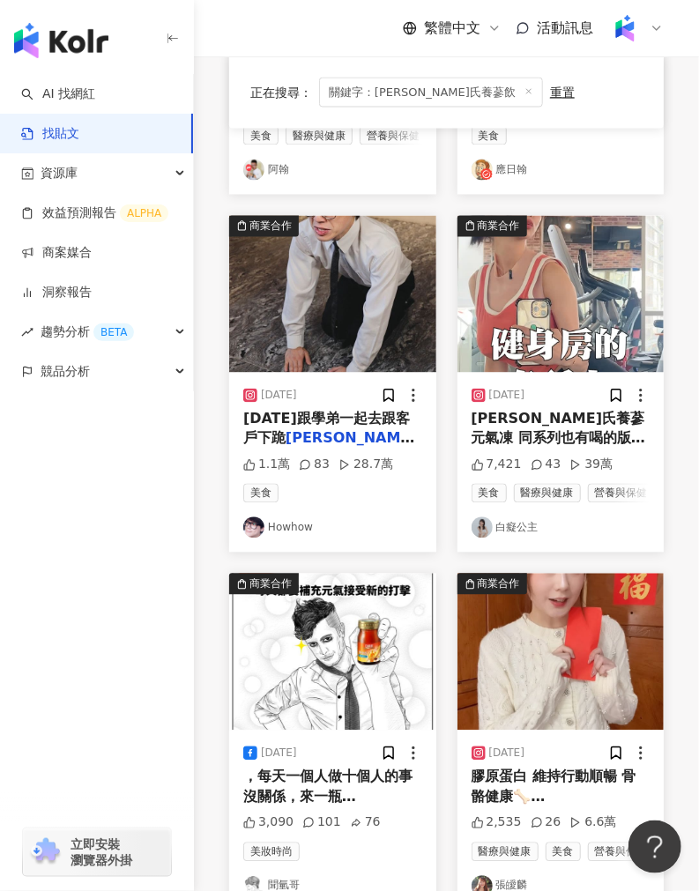
click at [313, 656] on img at bounding box center [332, 652] width 207 height 157
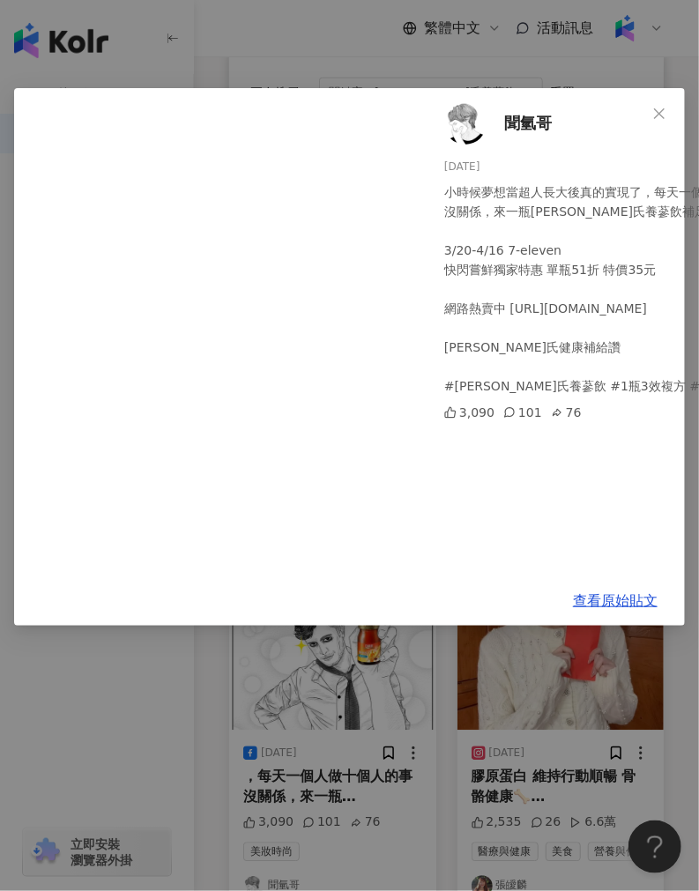
click at [600, 586] on div "查看原始貼文" at bounding box center [615, 601] width 384 height 50
click at [600, 597] on link "查看原始貼文" at bounding box center [615, 601] width 85 height 17
click at [242, 25] on div "聞氫哥 2024/4/10 小時候夢想當超人長大後真的實現了，每天一個人做十個人的事 沒關係，來一瓶白蘭氏養蔘飲補足精神!繼續努力! 3/20-4/16 7-…" at bounding box center [349, 445] width 699 height 891
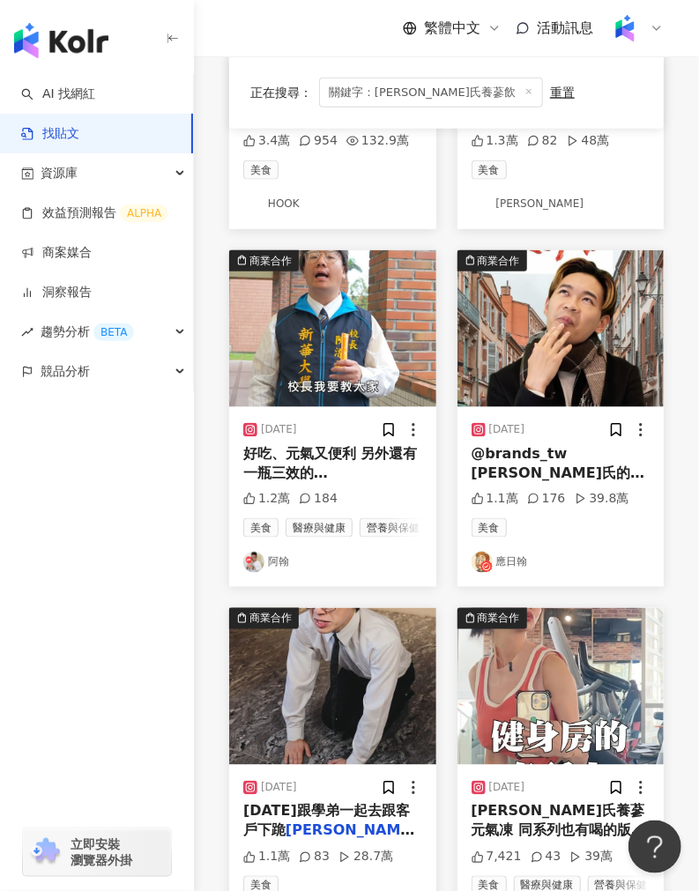
scroll to position [392, 0]
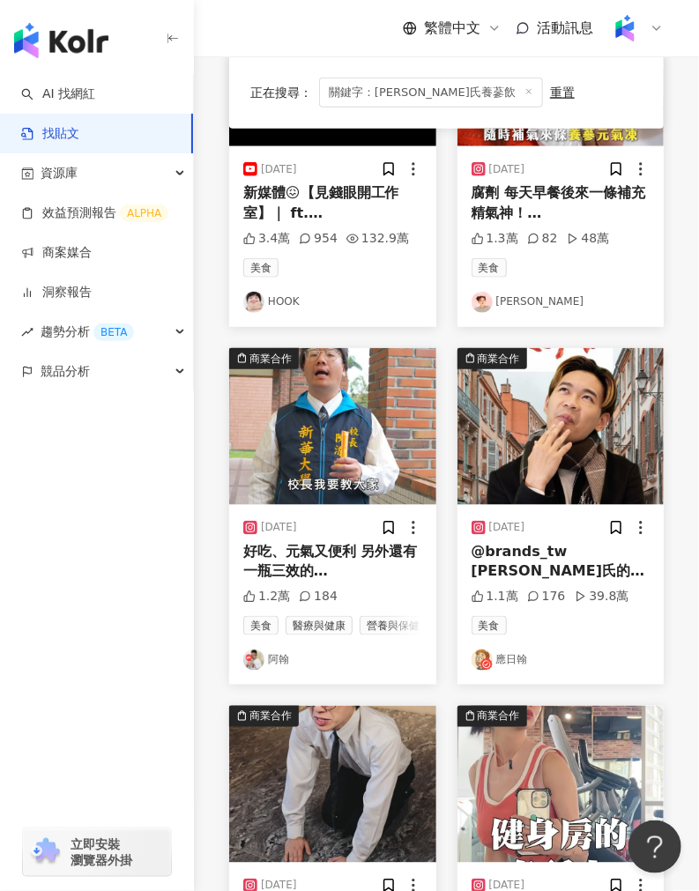
click at [511, 433] on img at bounding box center [561, 426] width 207 height 157
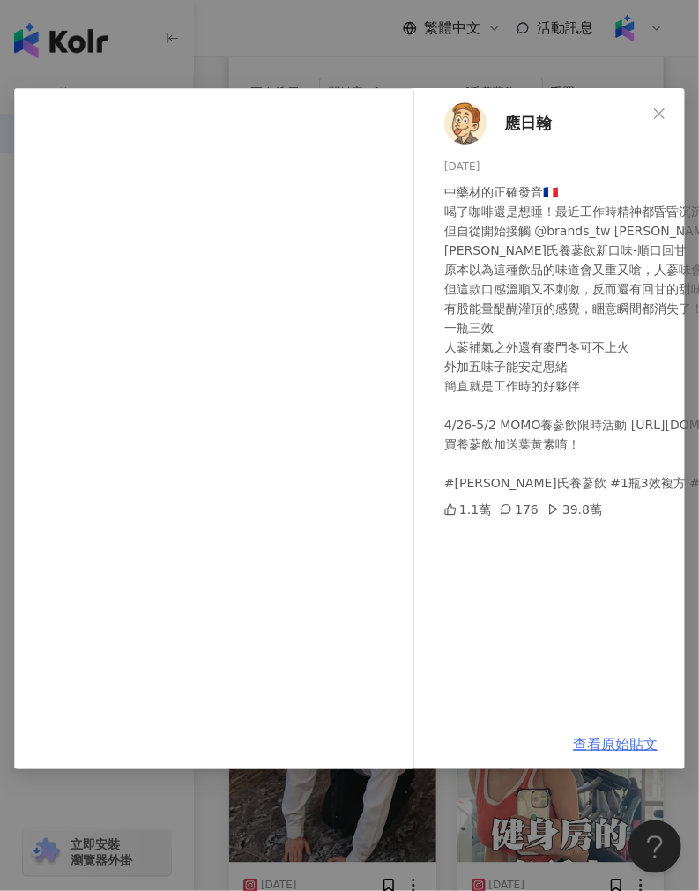
click at [615, 741] on link "查看原始貼文" at bounding box center [615, 744] width 85 height 17
click at [316, 63] on div "應日翰 2024/4/26 中藥材的正確發音🇫🇷 喝了咖啡還是想睡！最近工作時精神都昏昏沉沉的 但自從開始接觸 @brands_tw 白蘭氏的補氣飲品 白蘭氏…" at bounding box center [349, 445] width 699 height 891
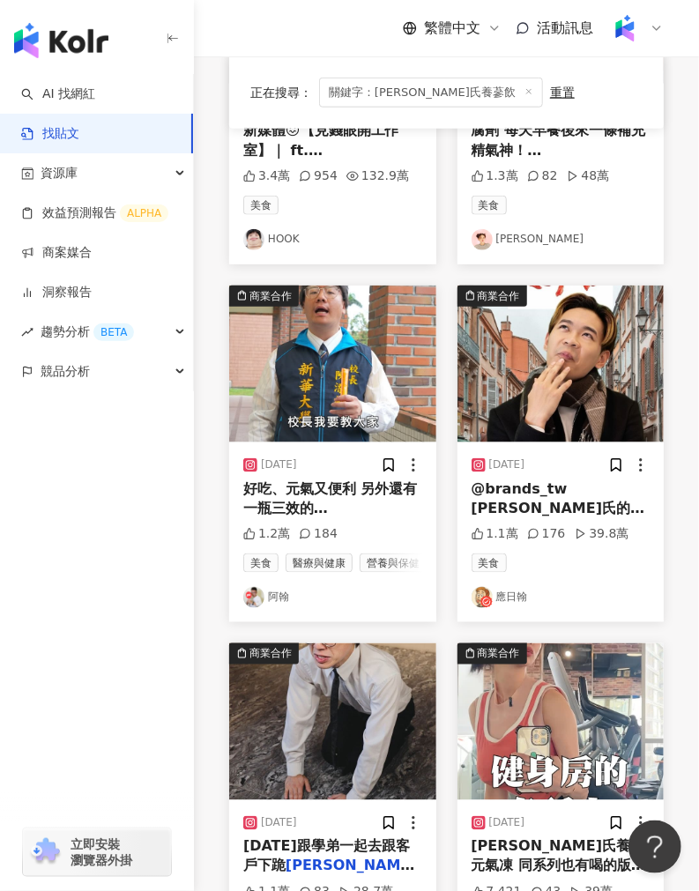
scroll to position [489, 0]
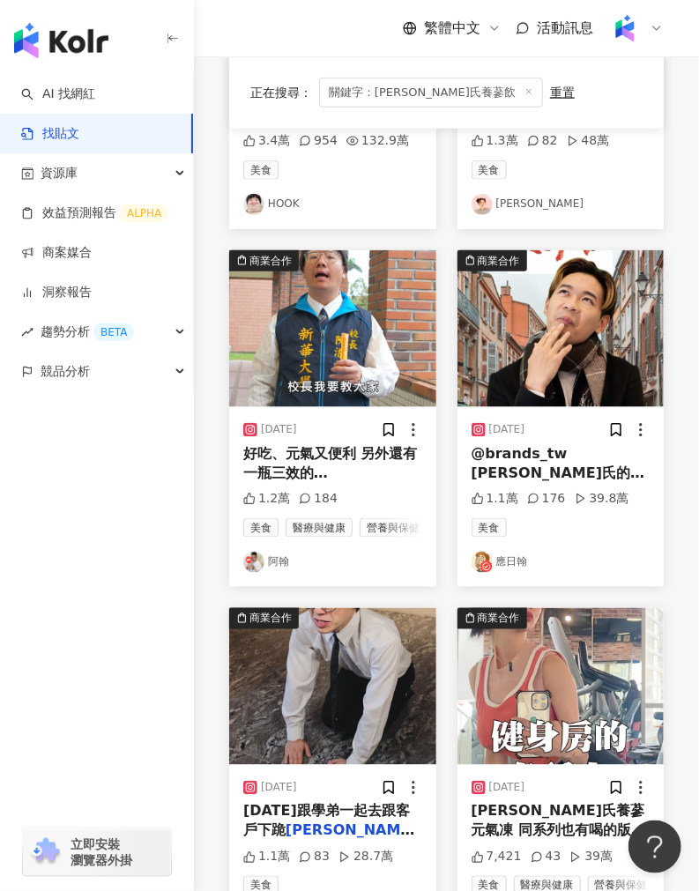
click at [506, 320] on img at bounding box center [561, 328] width 207 height 157
